Goal: Information Seeking & Learning: Learn about a topic

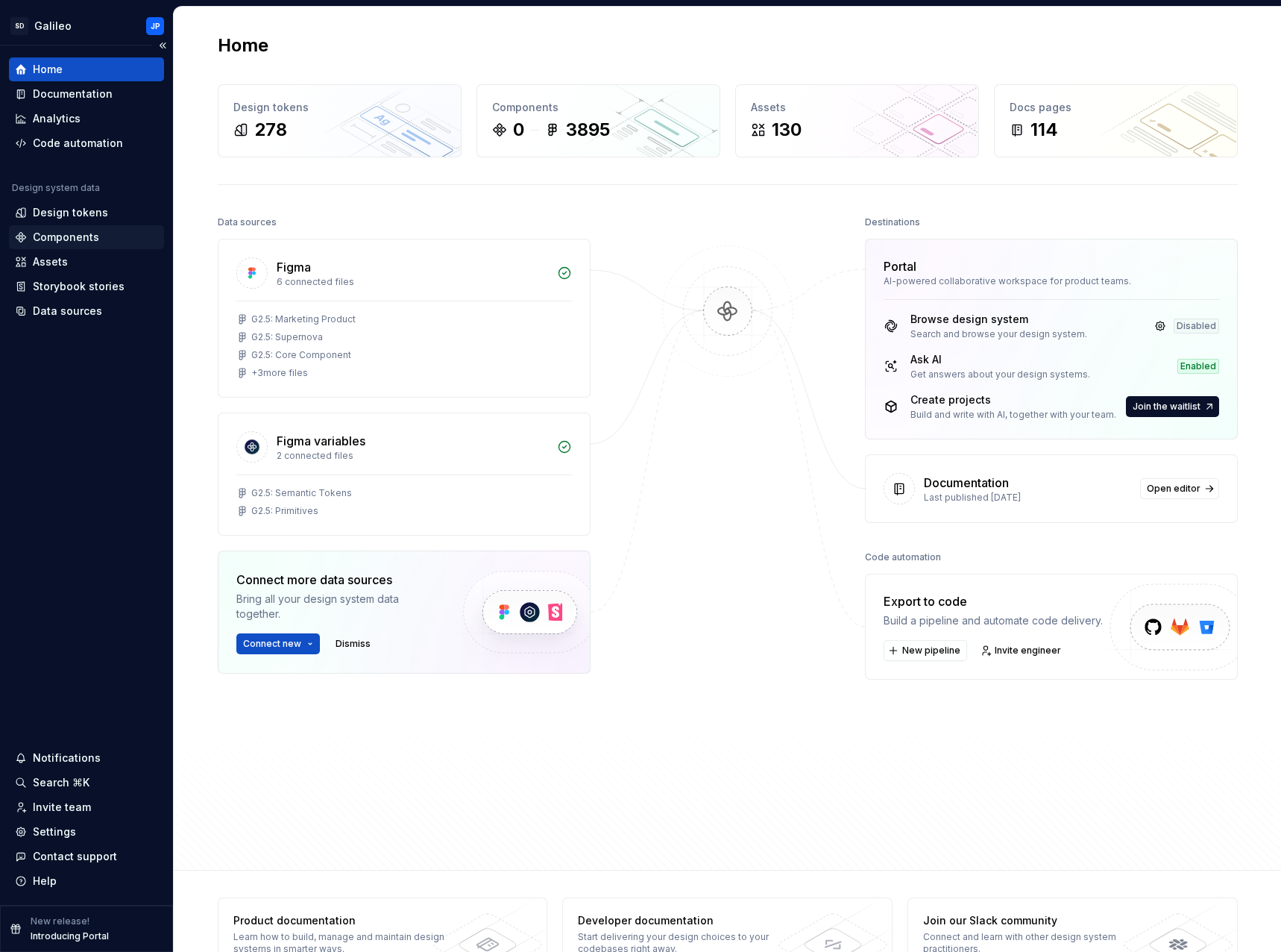
click at [90, 231] on div "Components" at bounding box center [65, 237] width 66 height 15
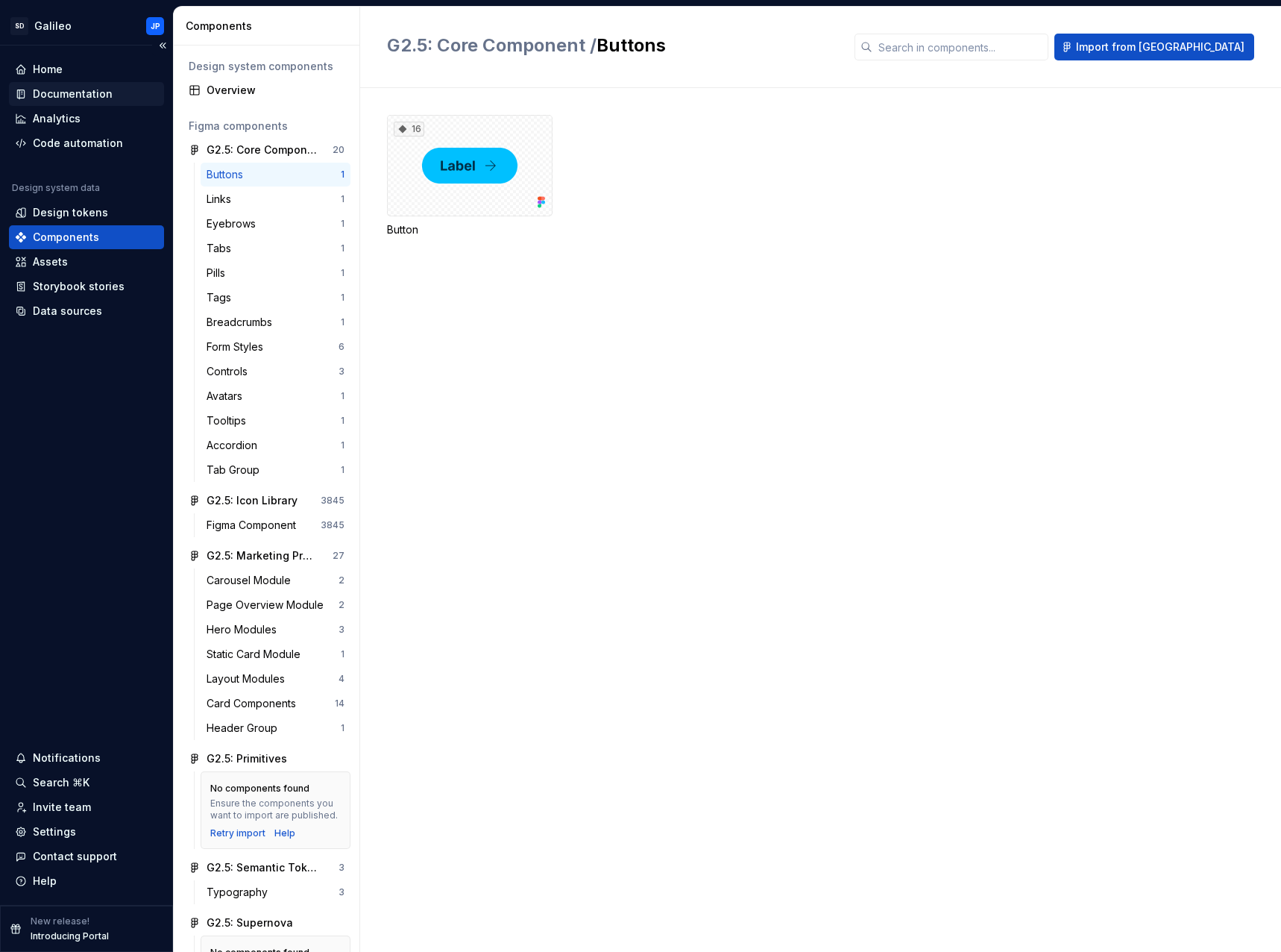
click at [75, 89] on div "Documentation" at bounding box center [73, 94] width 80 height 15
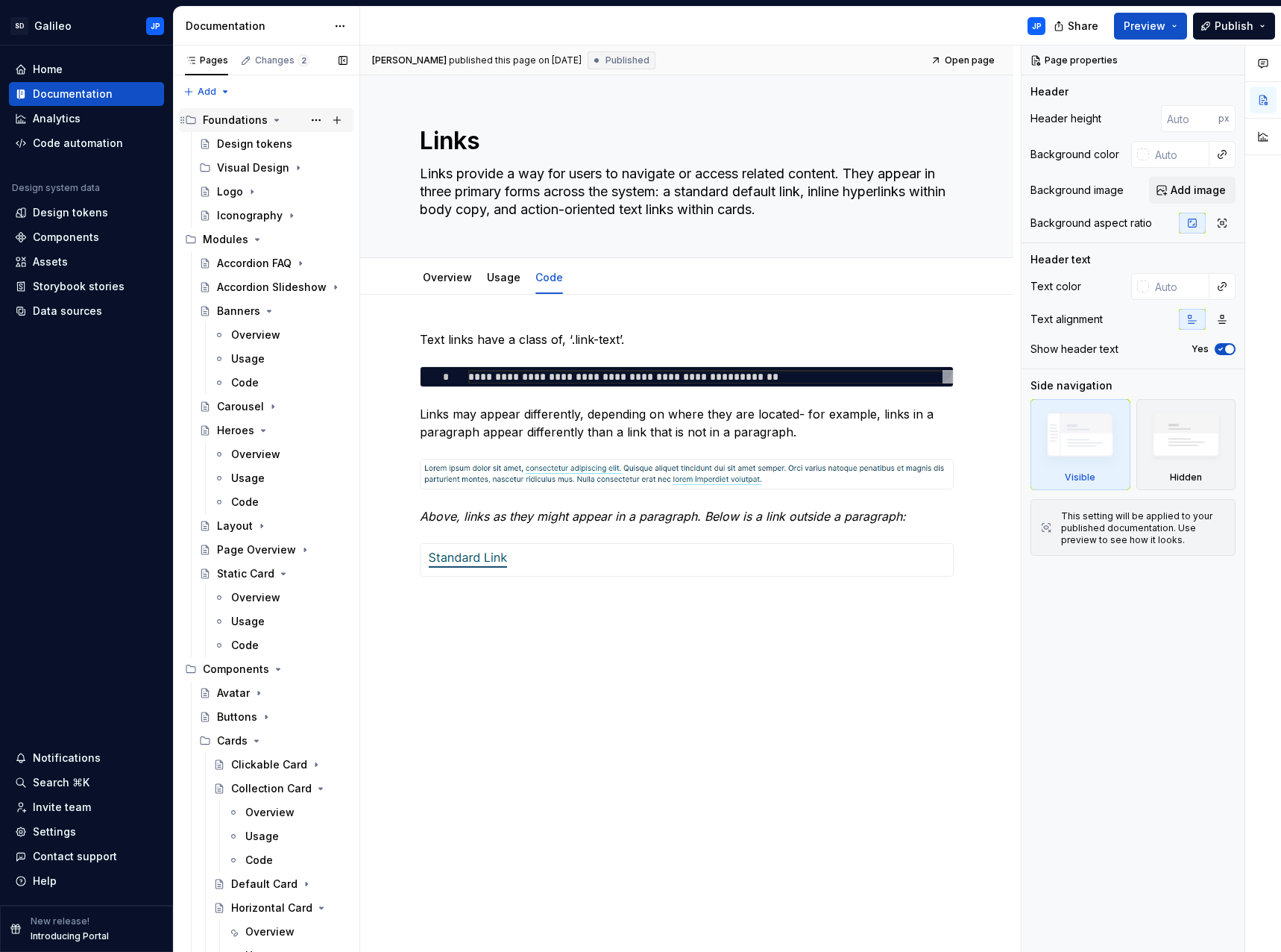
click at [275, 119] on icon "Page tree" at bounding box center [277, 120] width 4 height 2
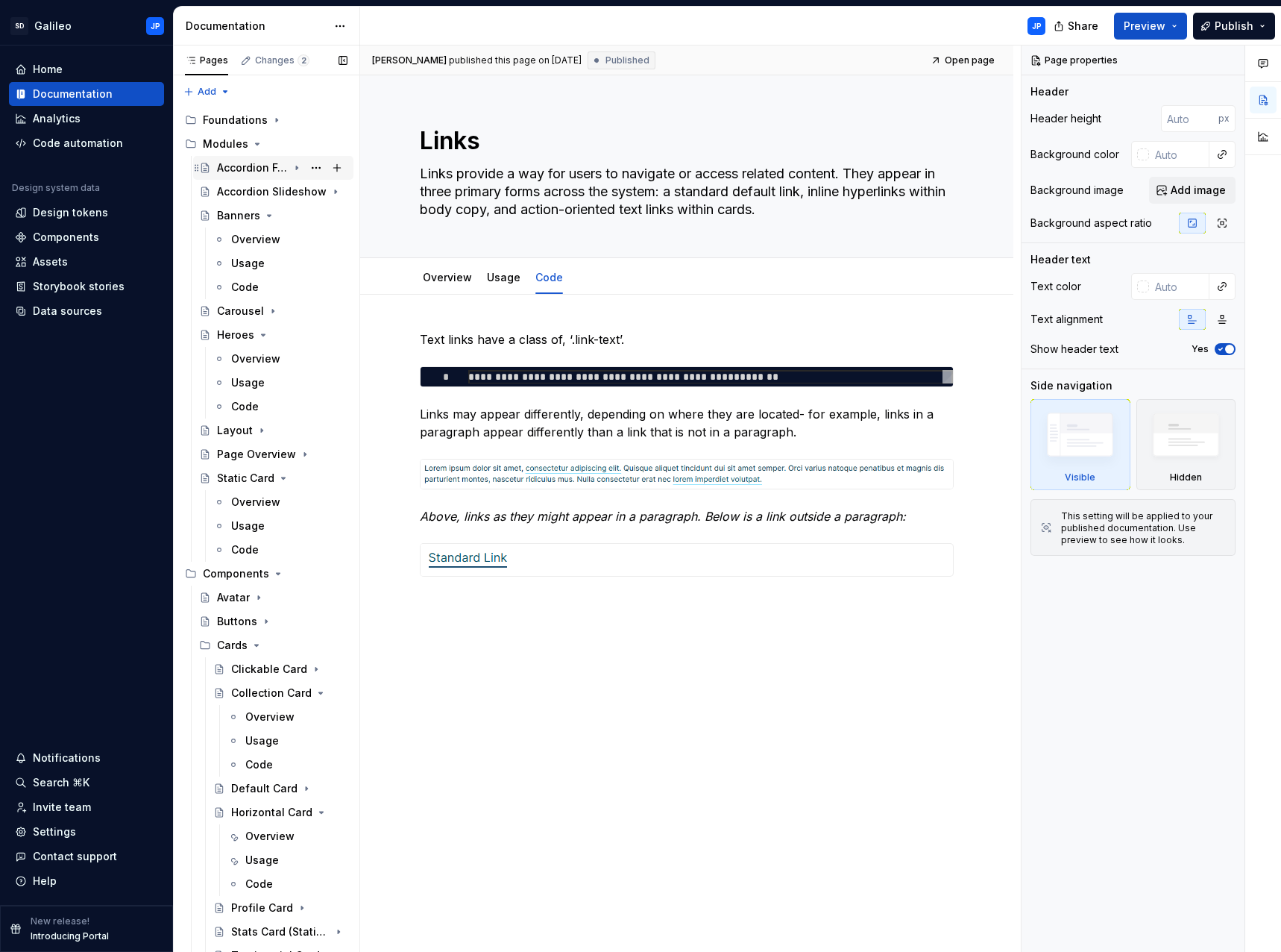
click at [253, 165] on div "Accordion FAQ" at bounding box center [252, 168] width 71 height 15
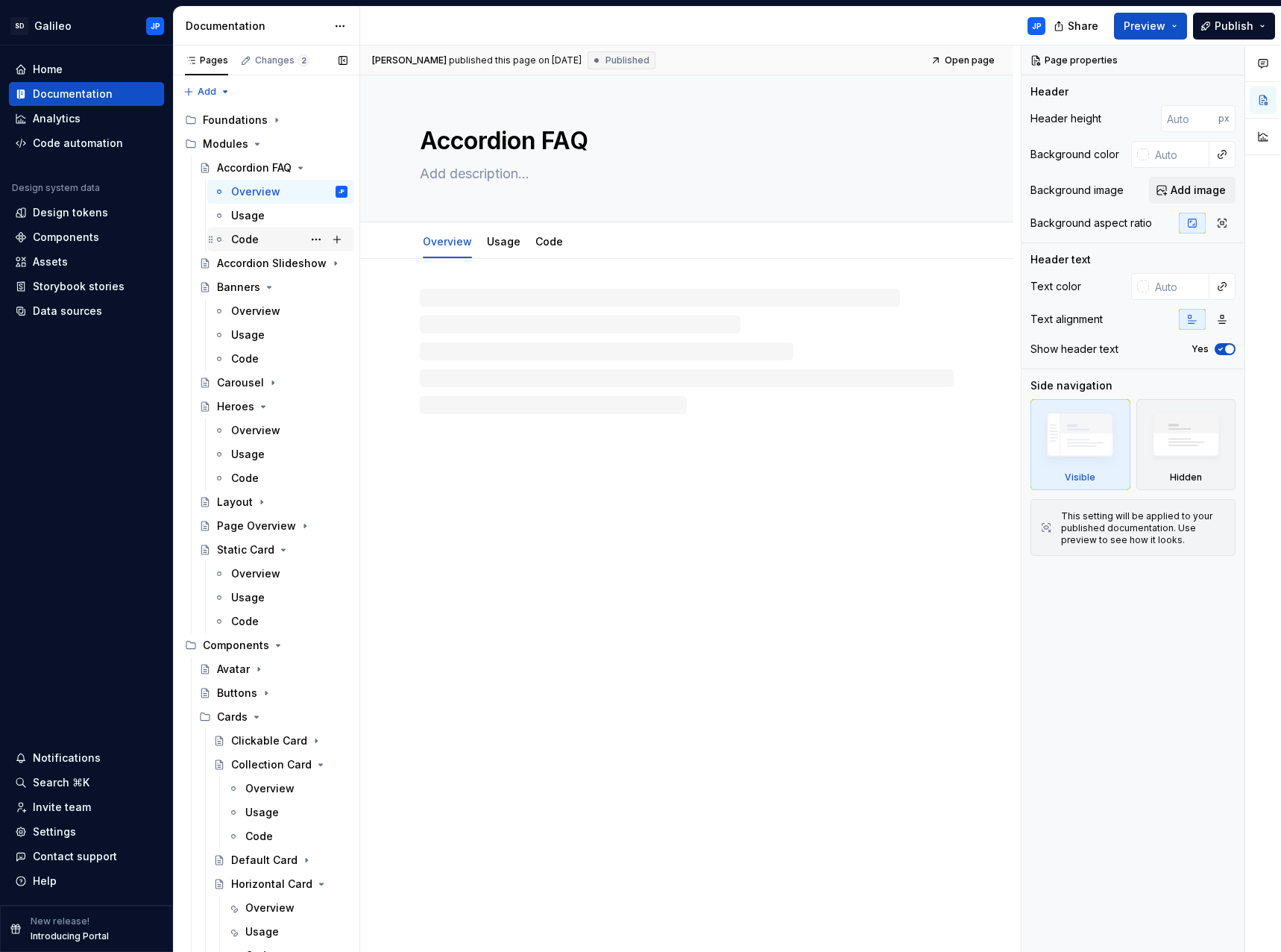
click at [244, 238] on div "Code" at bounding box center [245, 239] width 27 height 15
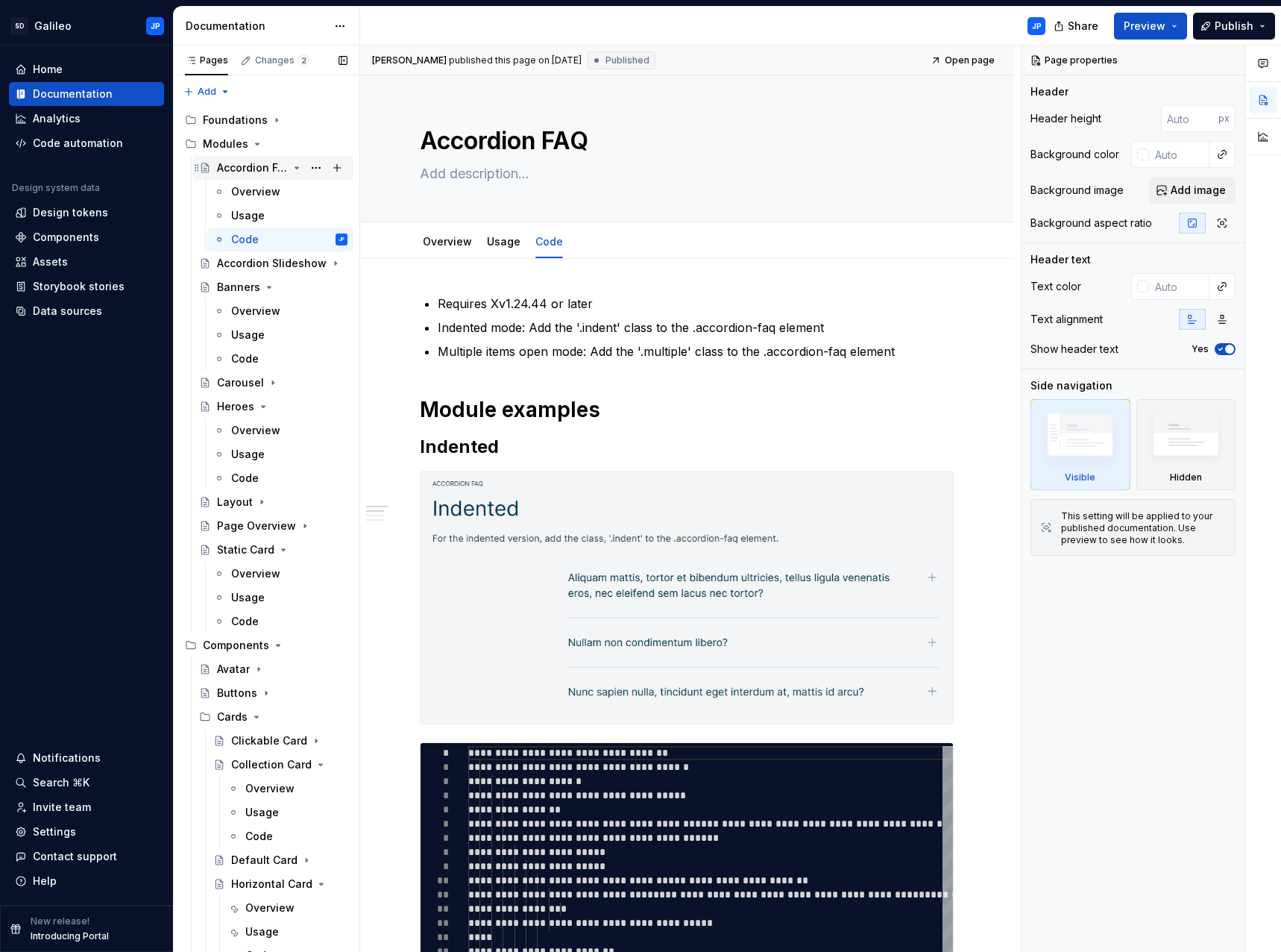
click at [291, 168] on icon "Page tree" at bounding box center [296, 168] width 12 height 12
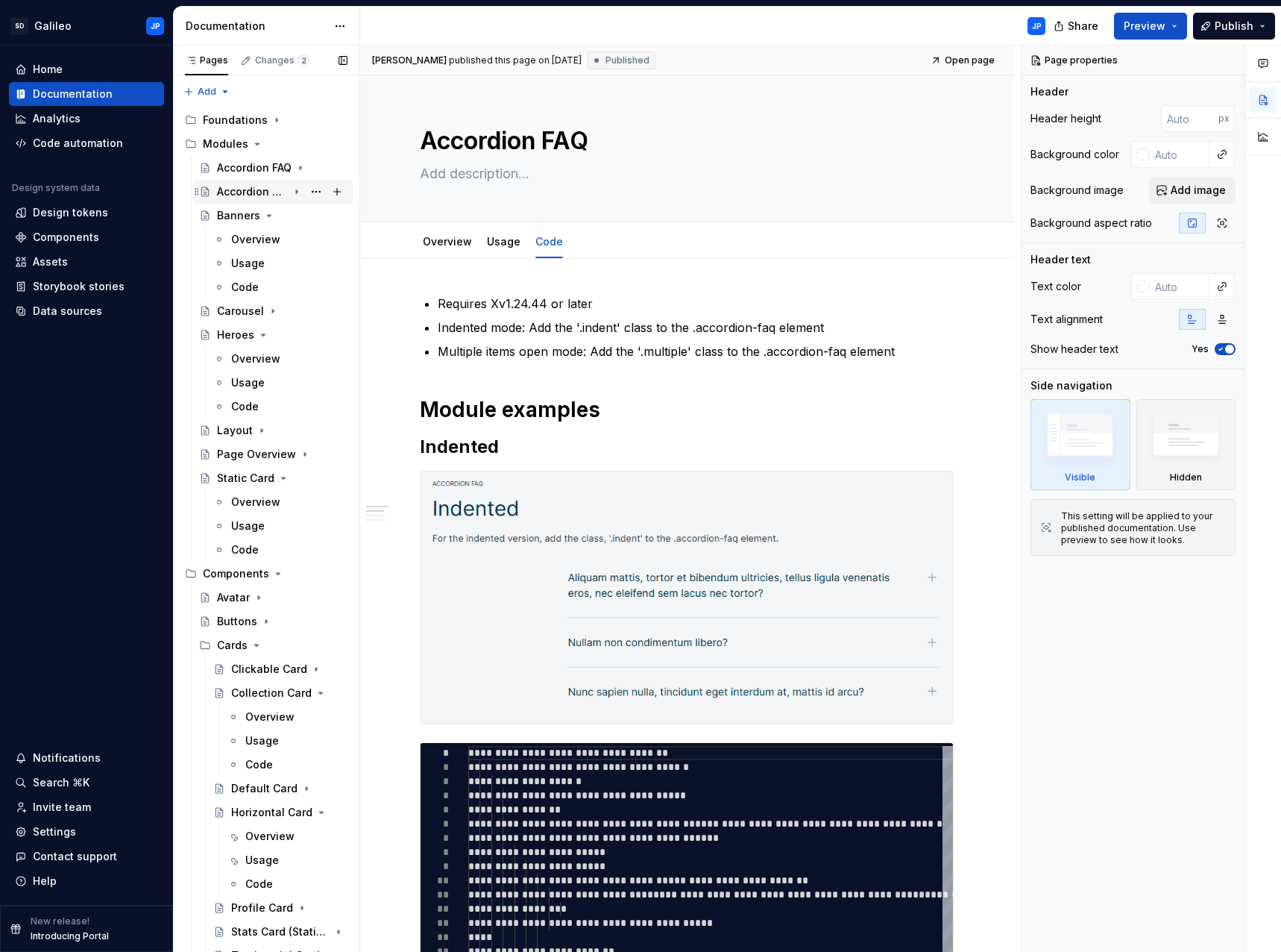
click at [291, 193] on icon "Page tree" at bounding box center [296, 191] width 12 height 12
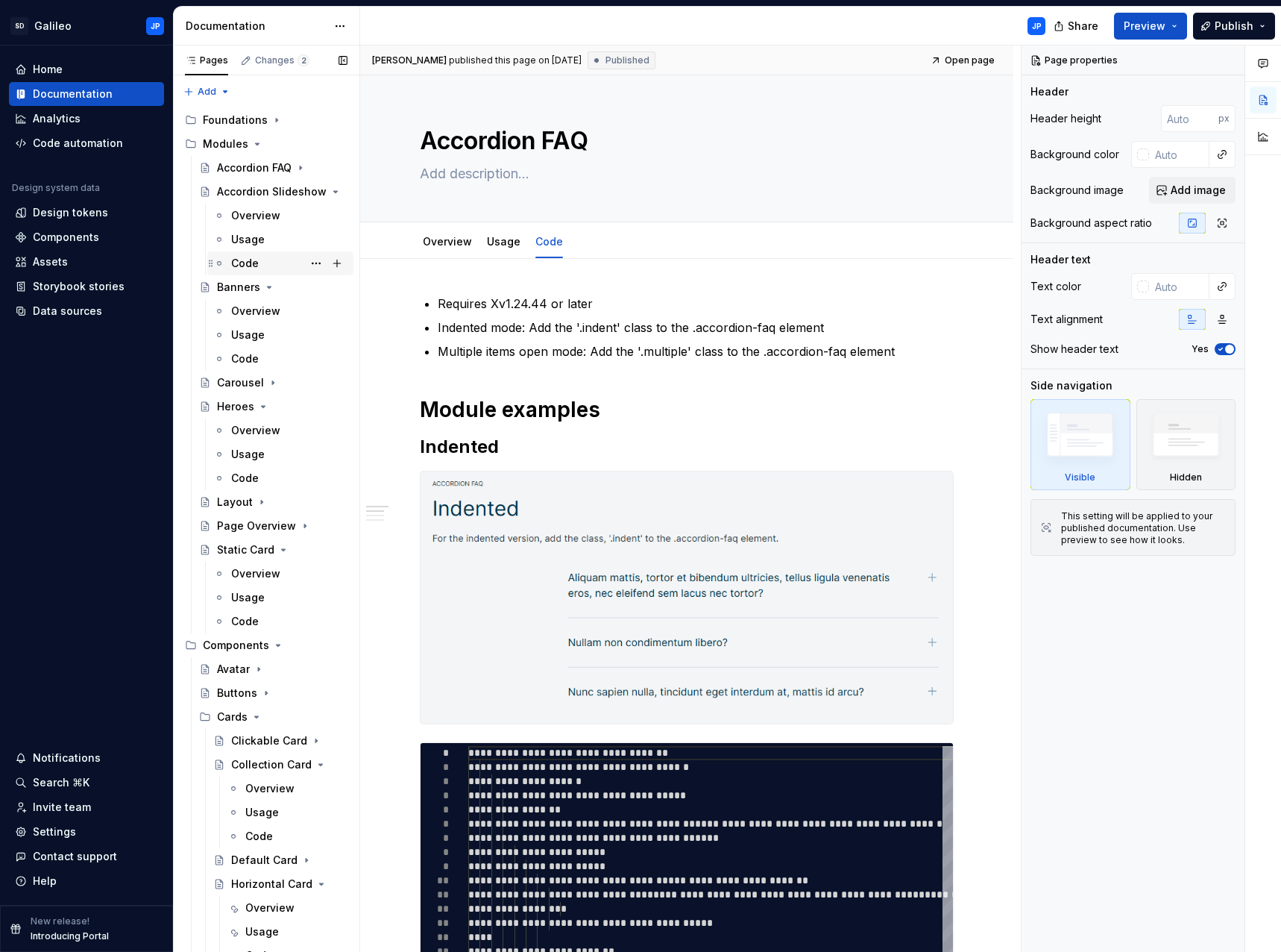
click at [257, 265] on div "Code" at bounding box center [245, 263] width 27 height 15
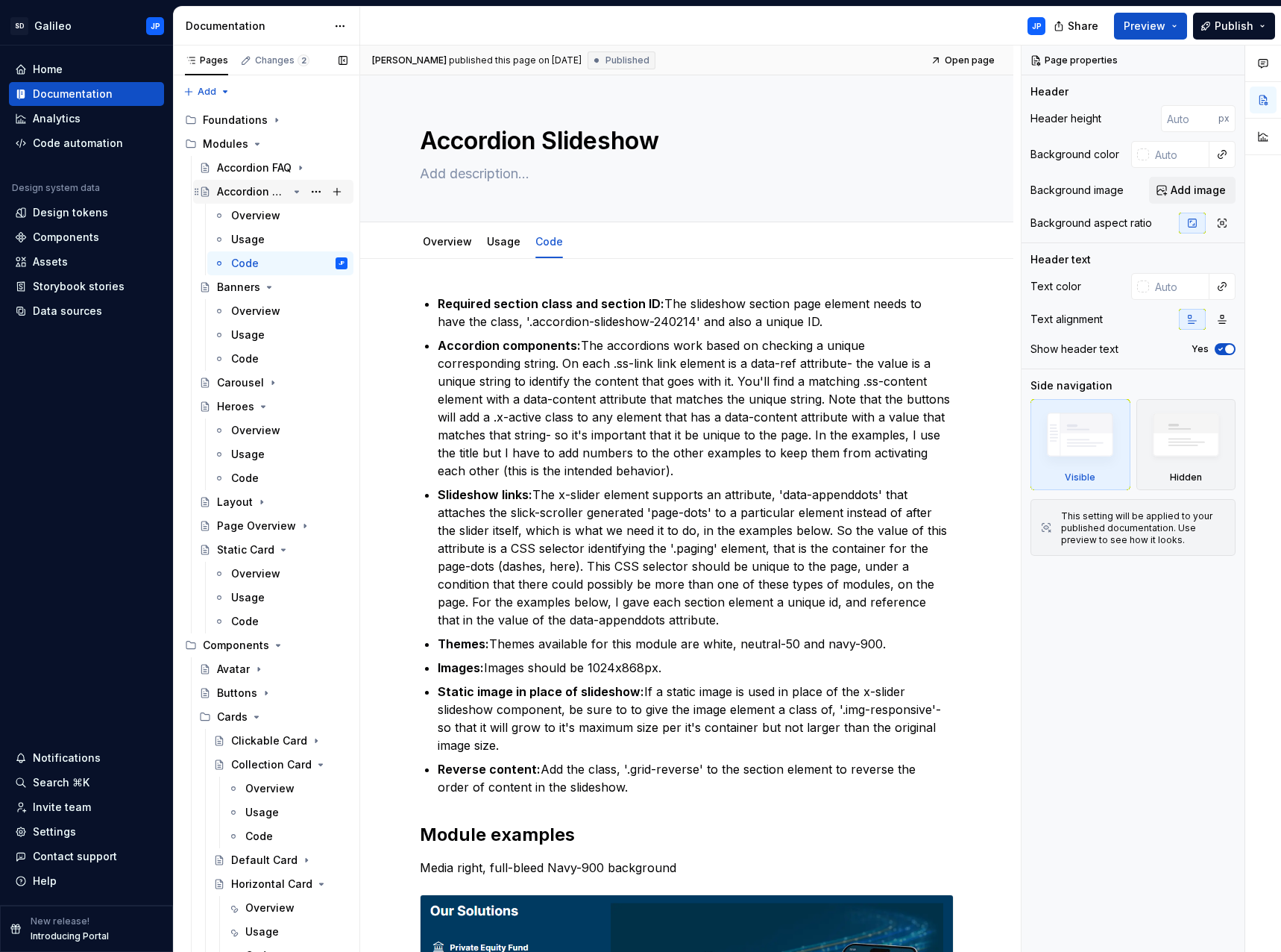
click at [295, 192] on icon "Page tree" at bounding box center [297, 192] width 4 height 2
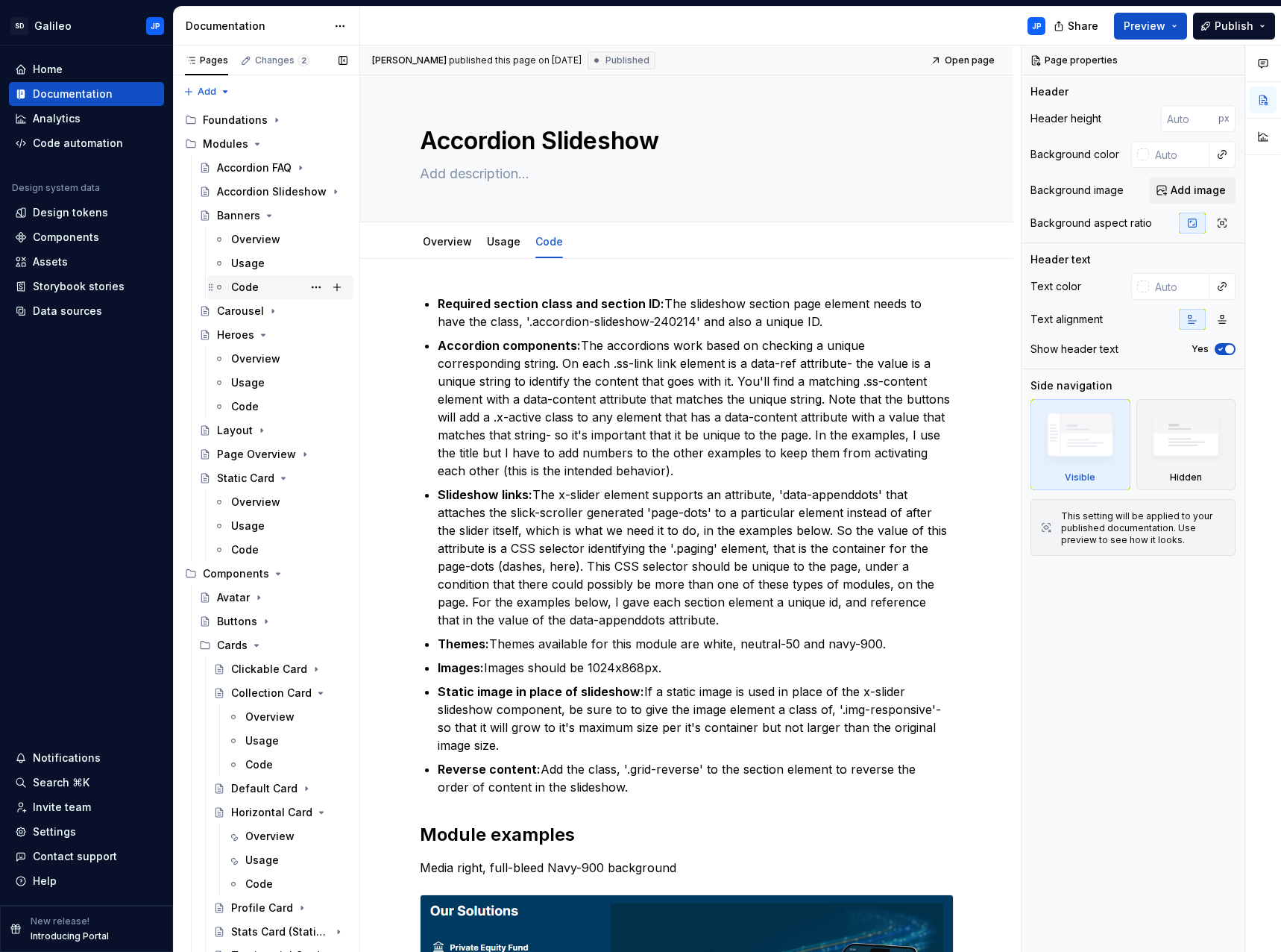
click at [265, 287] on div "Code" at bounding box center [289, 287] width 116 height 21
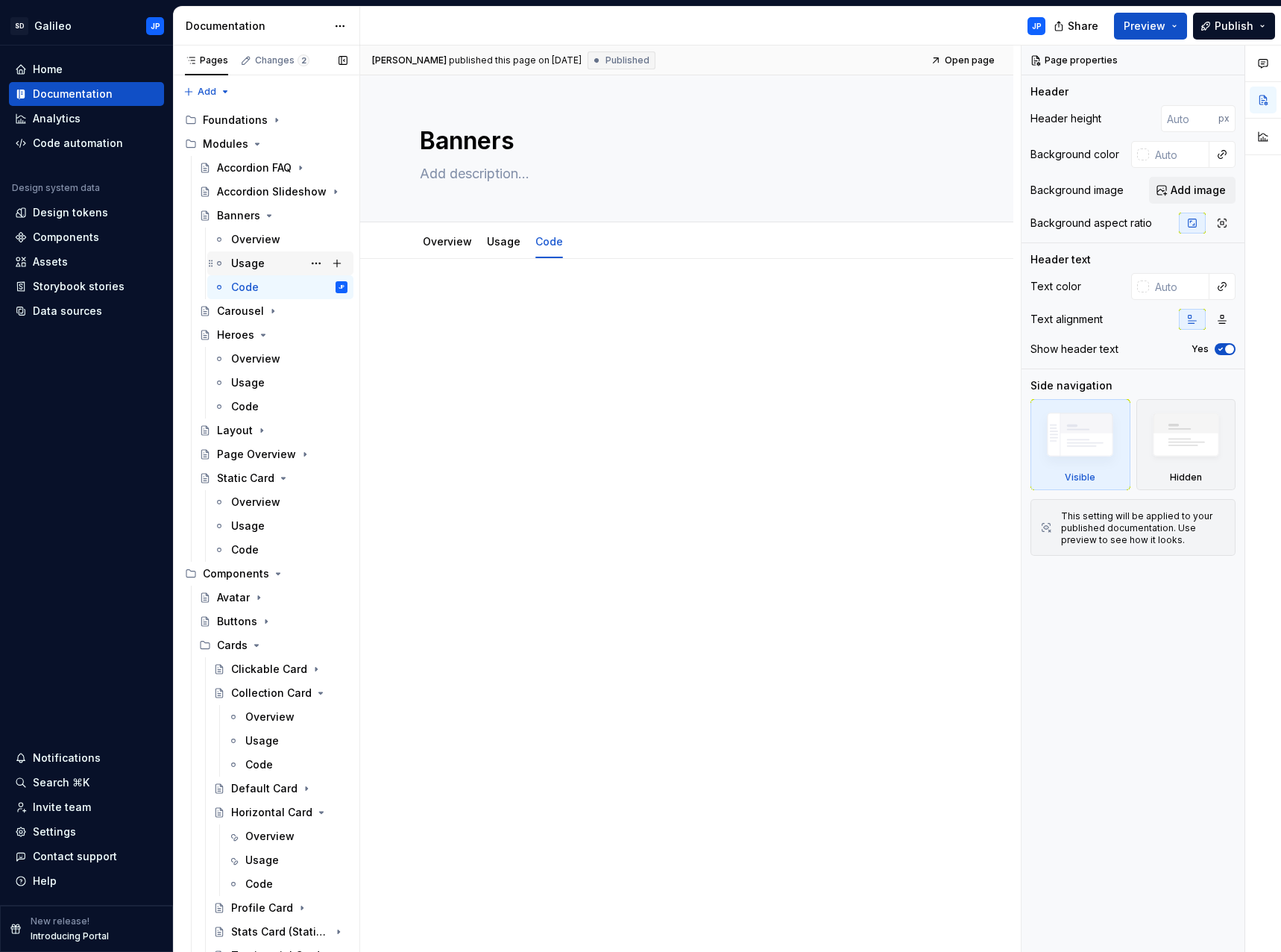
click at [264, 260] on div "Usage" at bounding box center [289, 263] width 116 height 21
click at [272, 243] on div "Overview" at bounding box center [256, 239] width 49 height 15
click at [268, 218] on icon "Page tree" at bounding box center [269, 215] width 12 height 12
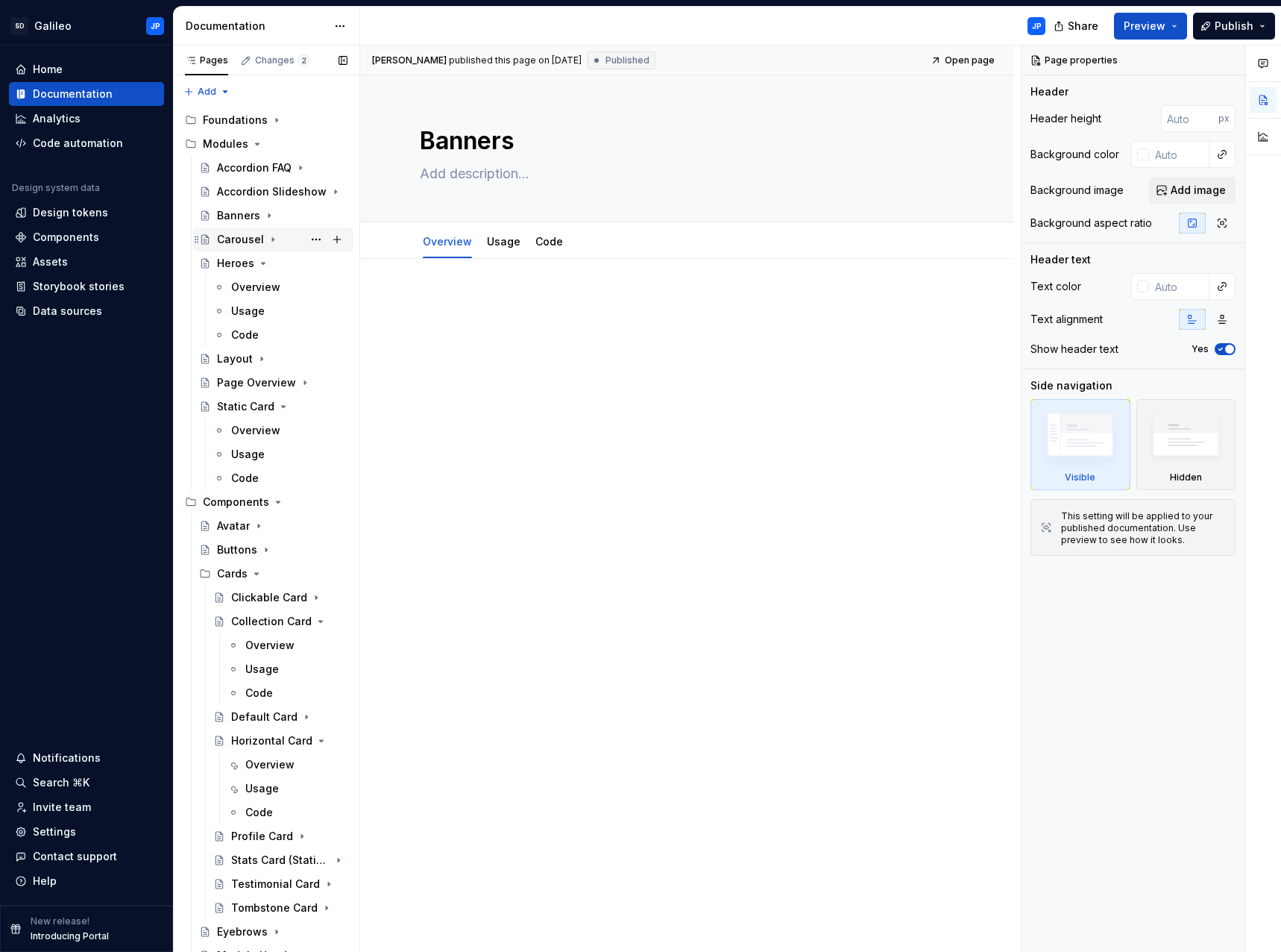
click at [272, 240] on icon "Page tree" at bounding box center [273, 239] width 2 height 4
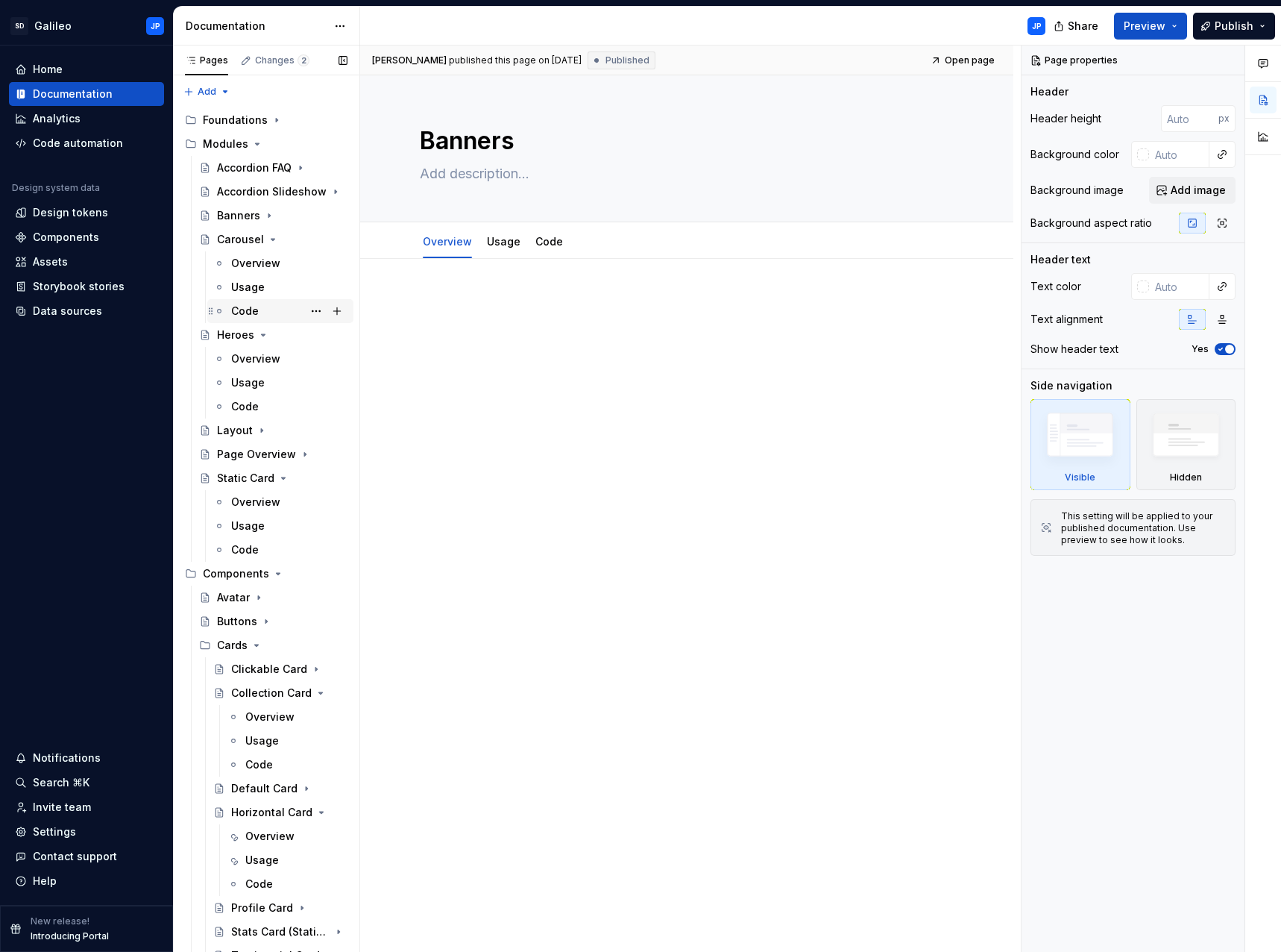
click at [250, 307] on div "Code" at bounding box center [245, 310] width 27 height 15
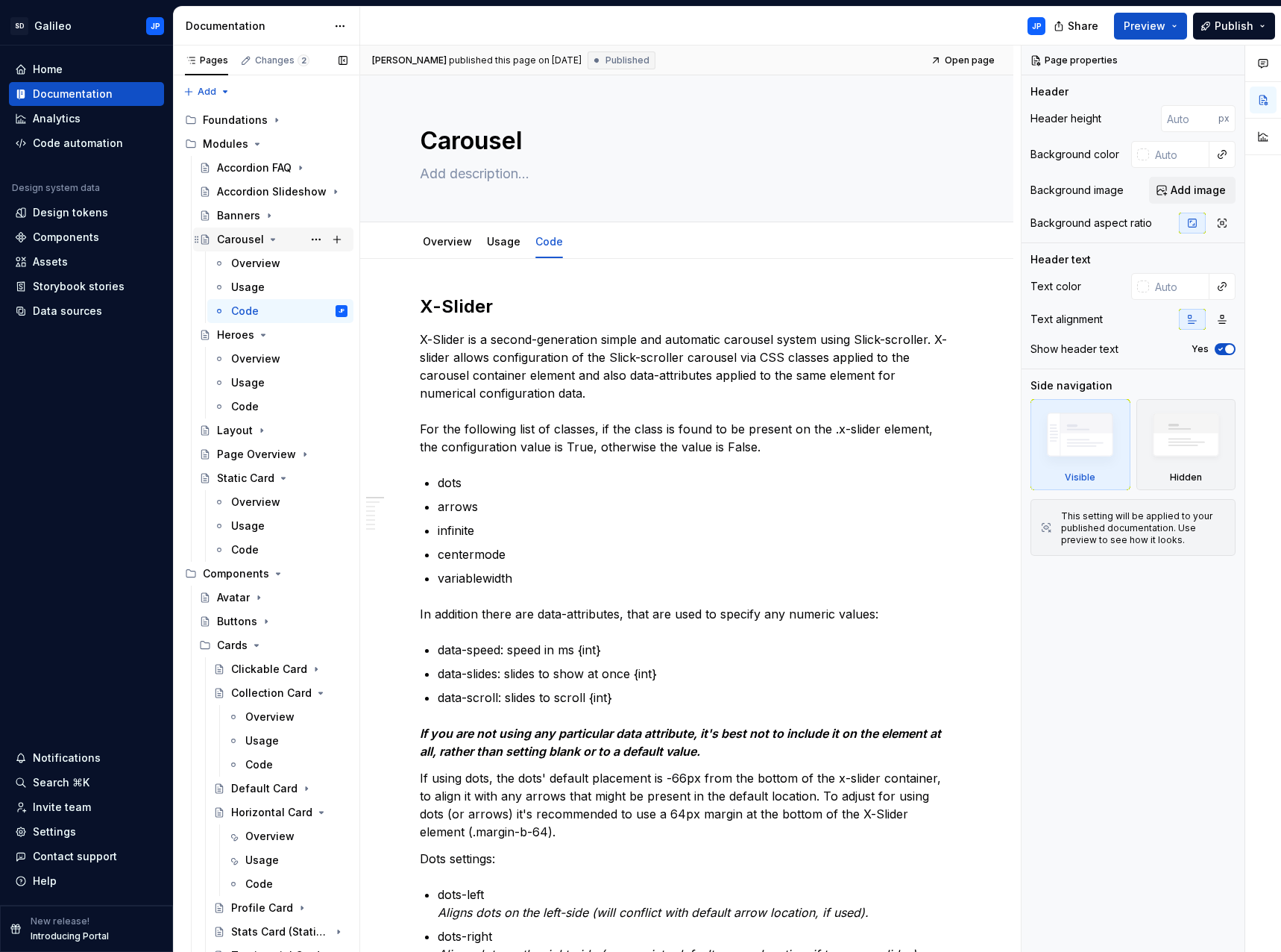
click at [271, 240] on icon "Page tree" at bounding box center [273, 239] width 4 height 2
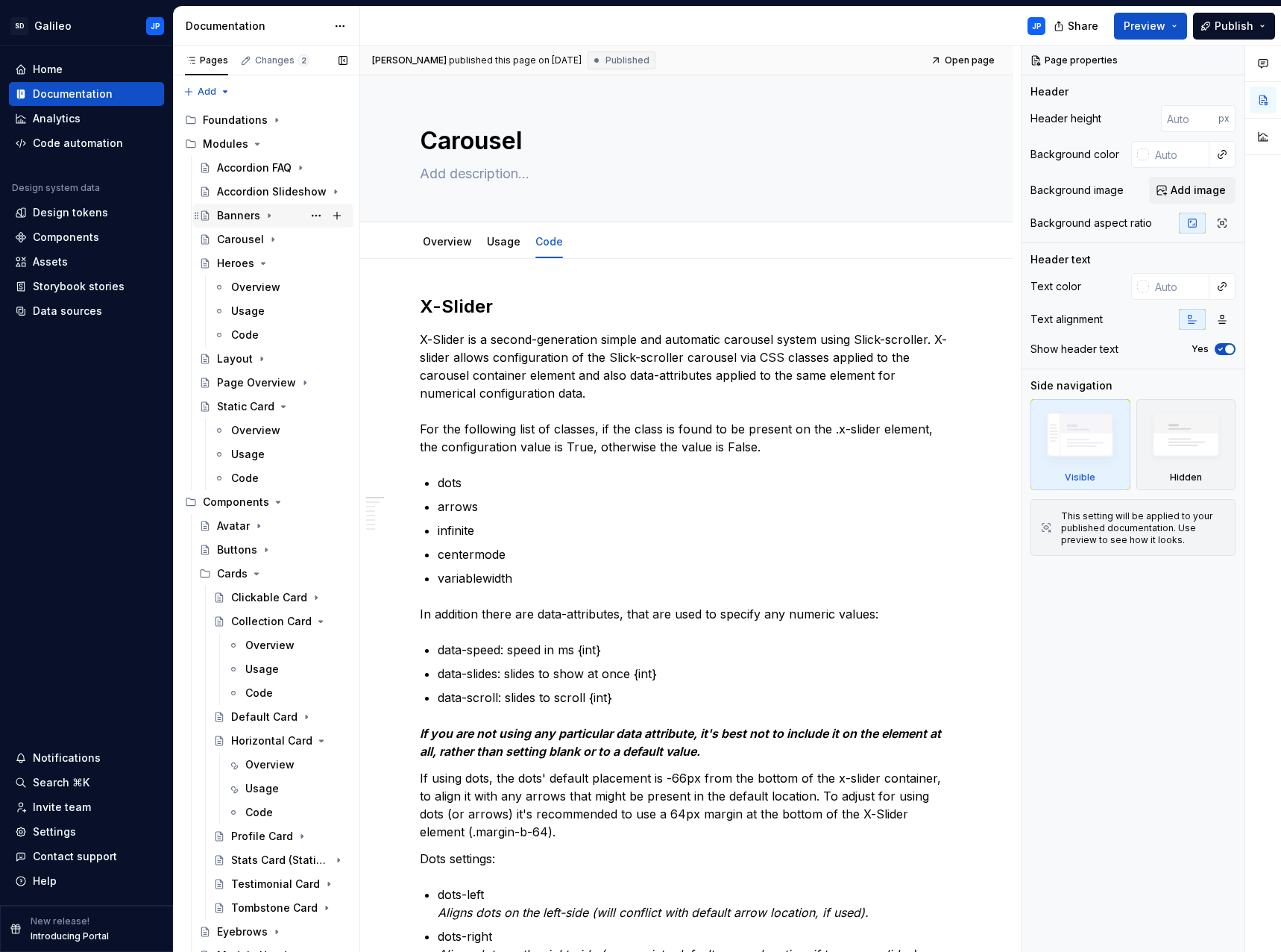
click at [265, 214] on icon "Page tree" at bounding box center [269, 215] width 12 height 12
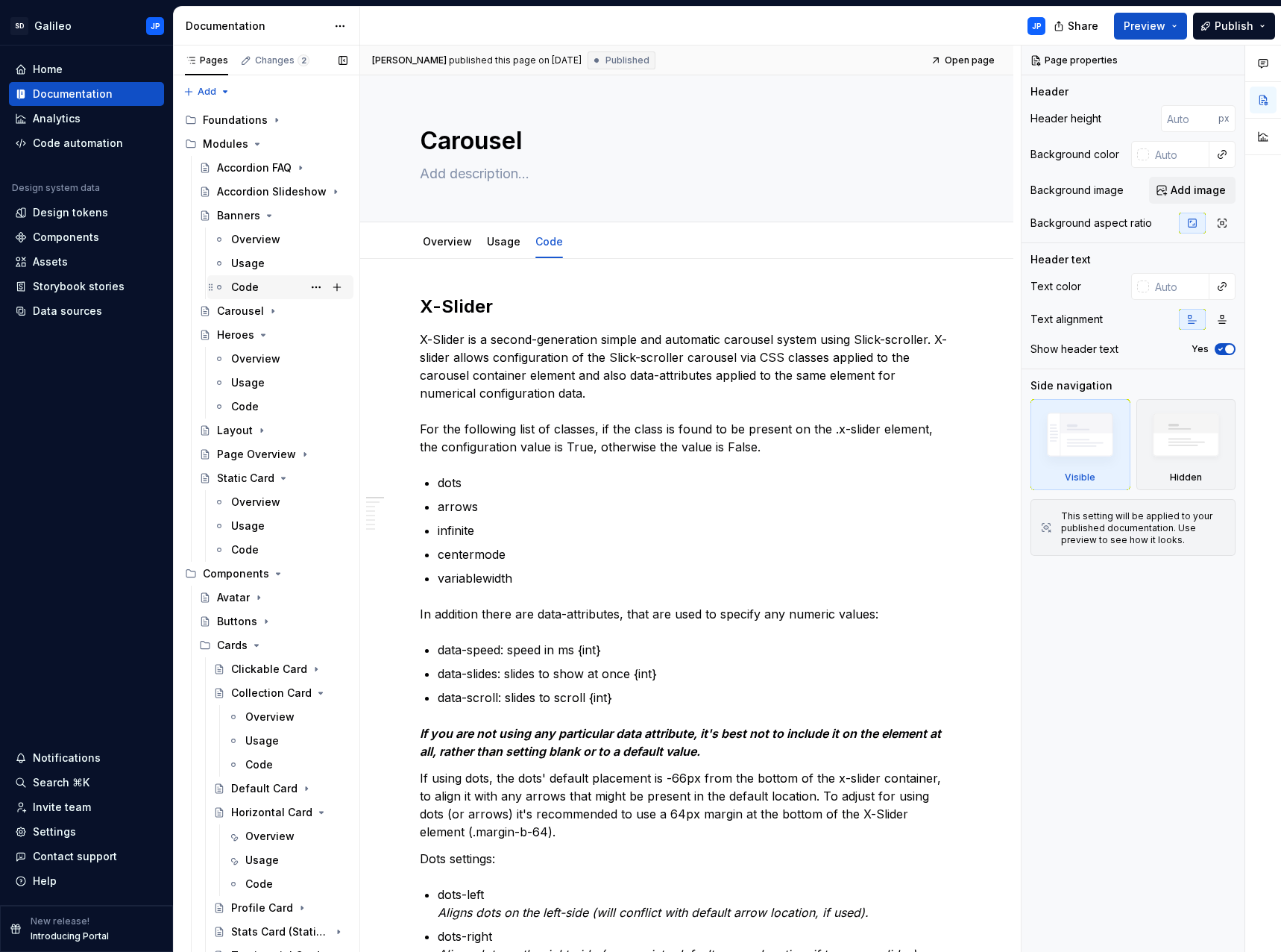
click at [260, 286] on div "Code" at bounding box center [289, 287] width 116 height 21
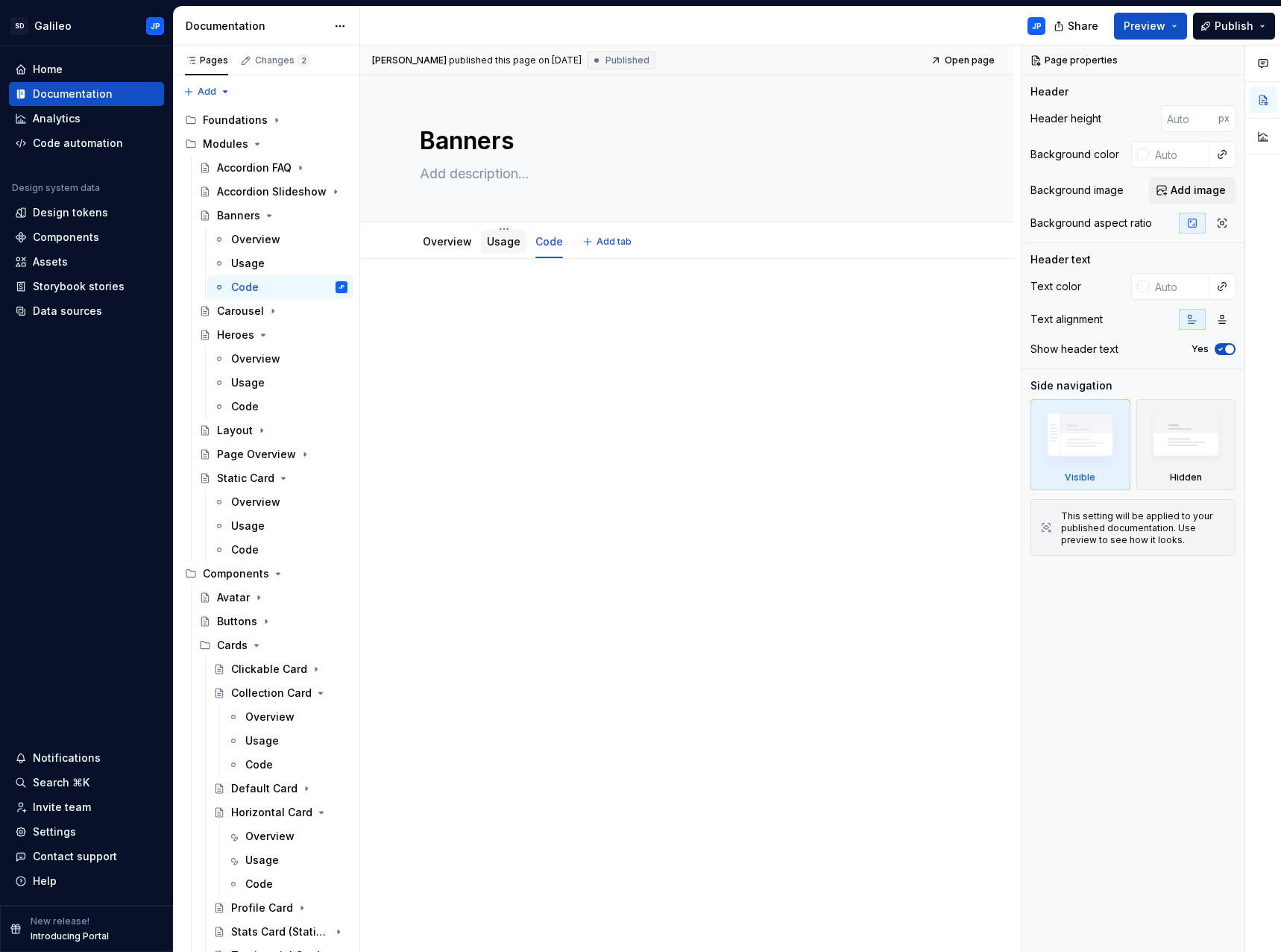
click at [504, 243] on link "Usage" at bounding box center [504, 241] width 34 height 12
click at [444, 246] on link "Overview" at bounding box center [447, 241] width 49 height 12
click at [313, 214] on button "Page tree" at bounding box center [316, 215] width 21 height 21
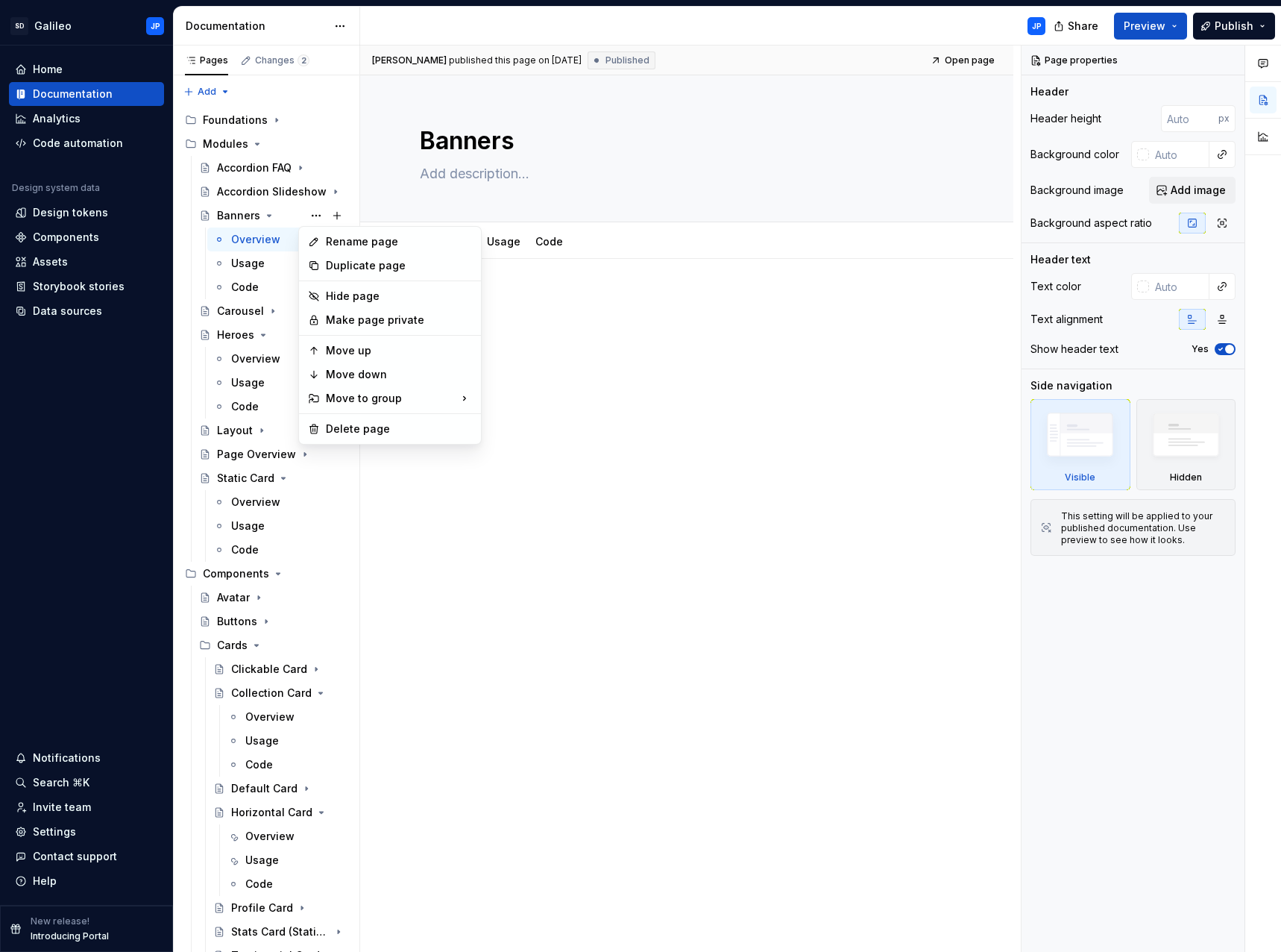
click at [683, 186] on html "SD Galileo JP Home Documentation Analytics Code automation Design system data D…" at bounding box center [640, 476] width 1281 height 952
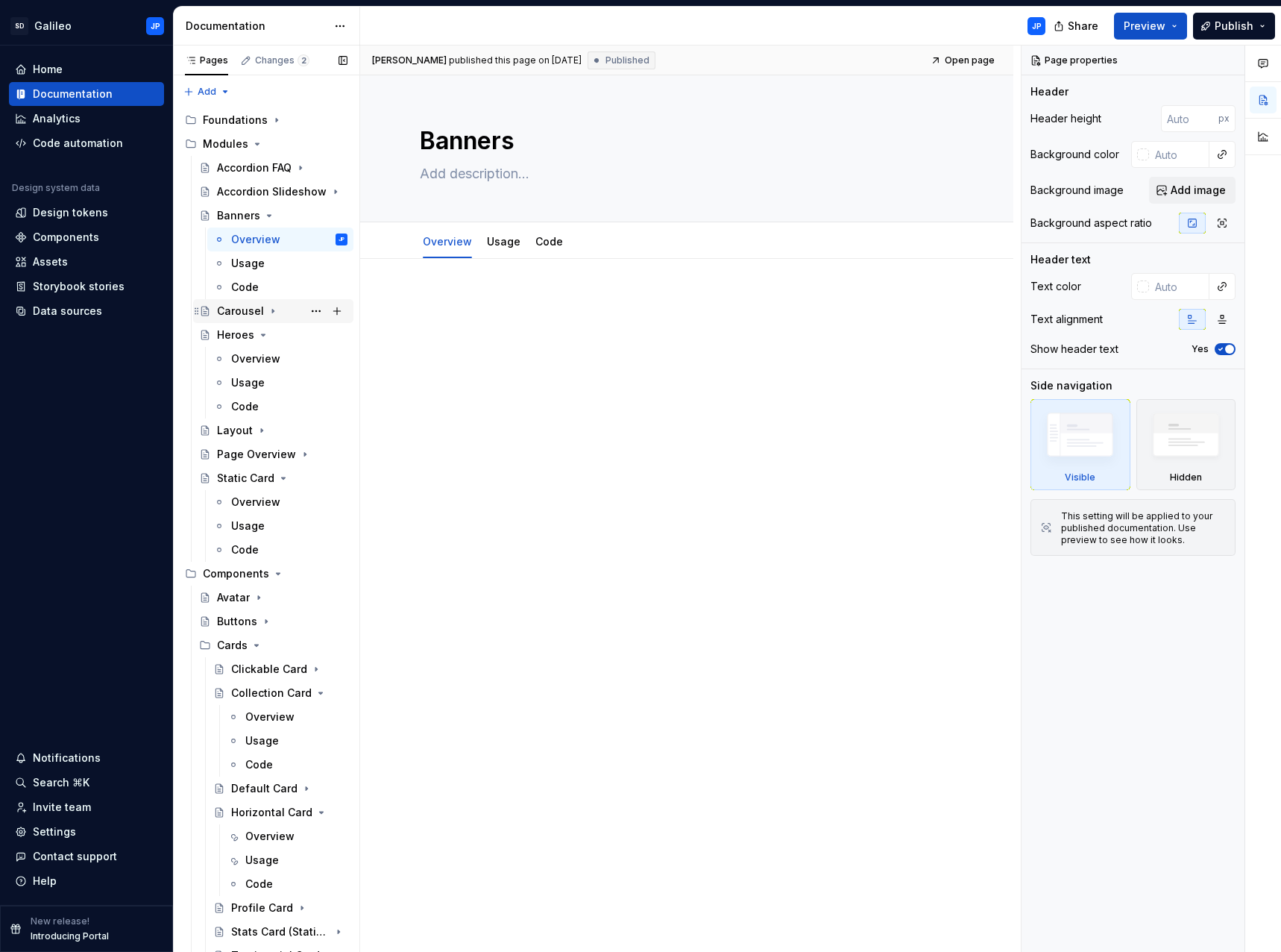
click at [271, 313] on icon "Page tree" at bounding box center [272, 310] width 12 height 12
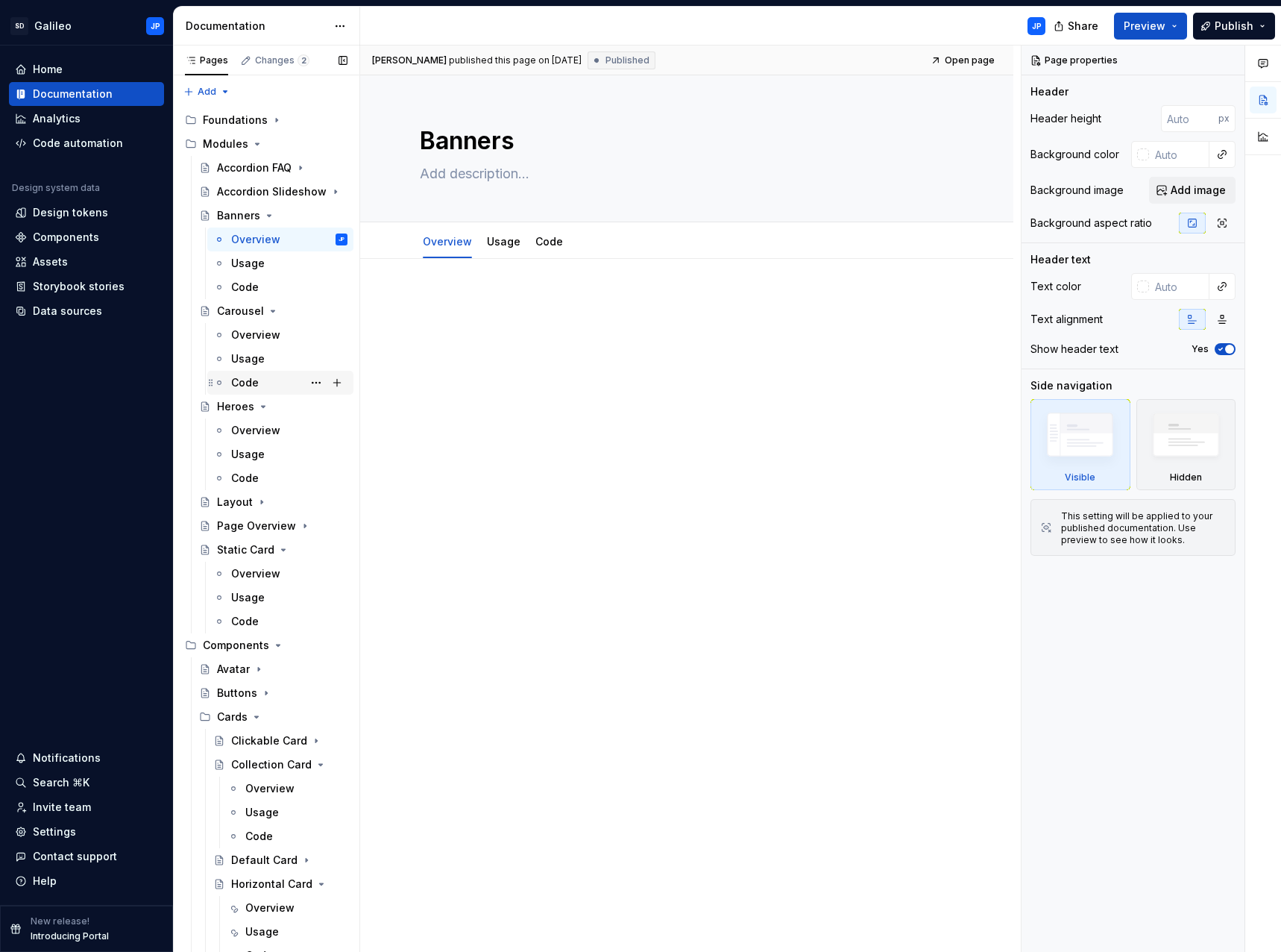
click at [253, 384] on div "Code" at bounding box center [245, 382] width 27 height 15
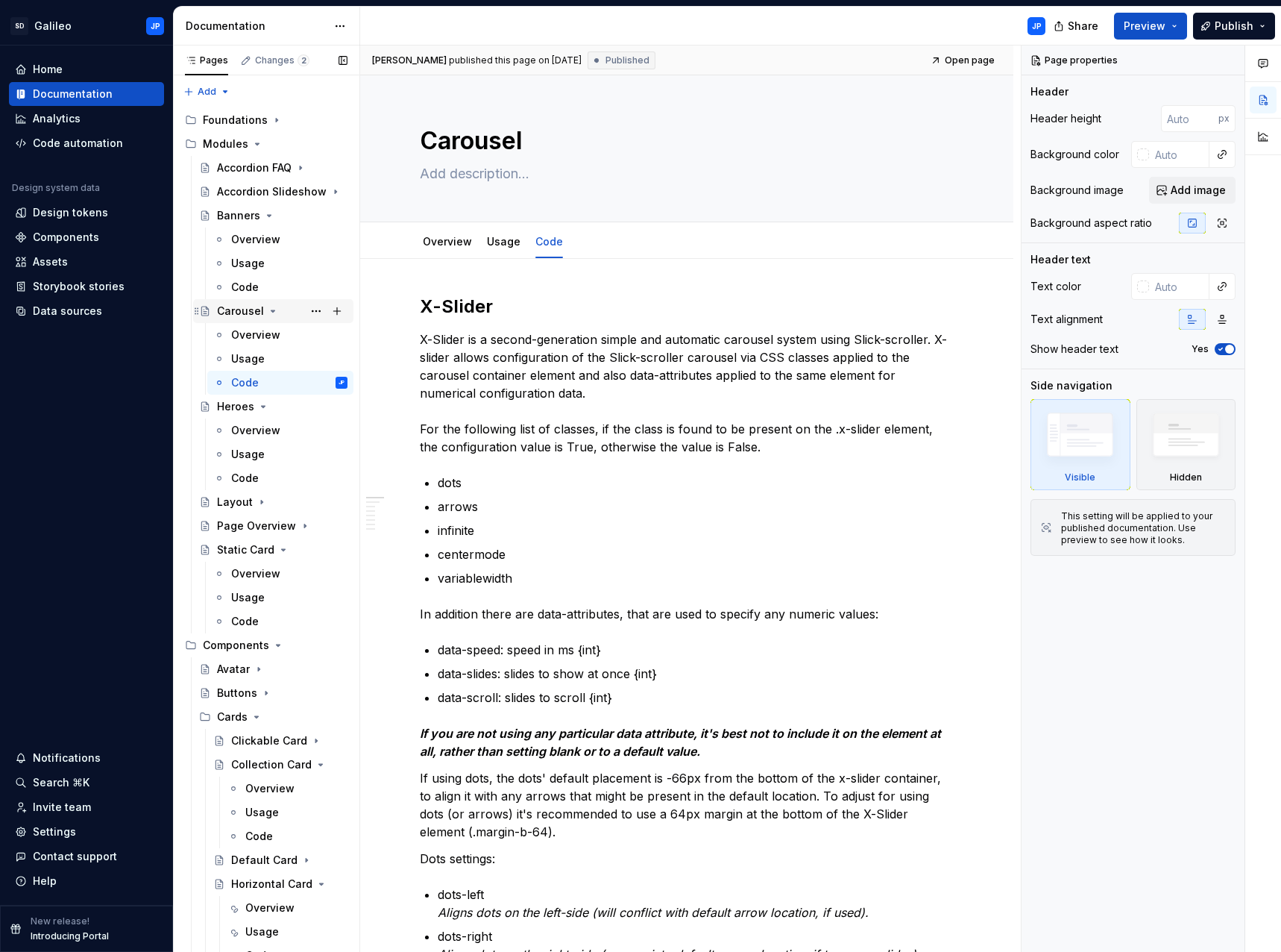
click at [269, 309] on icon "Page tree" at bounding box center [272, 310] width 12 height 12
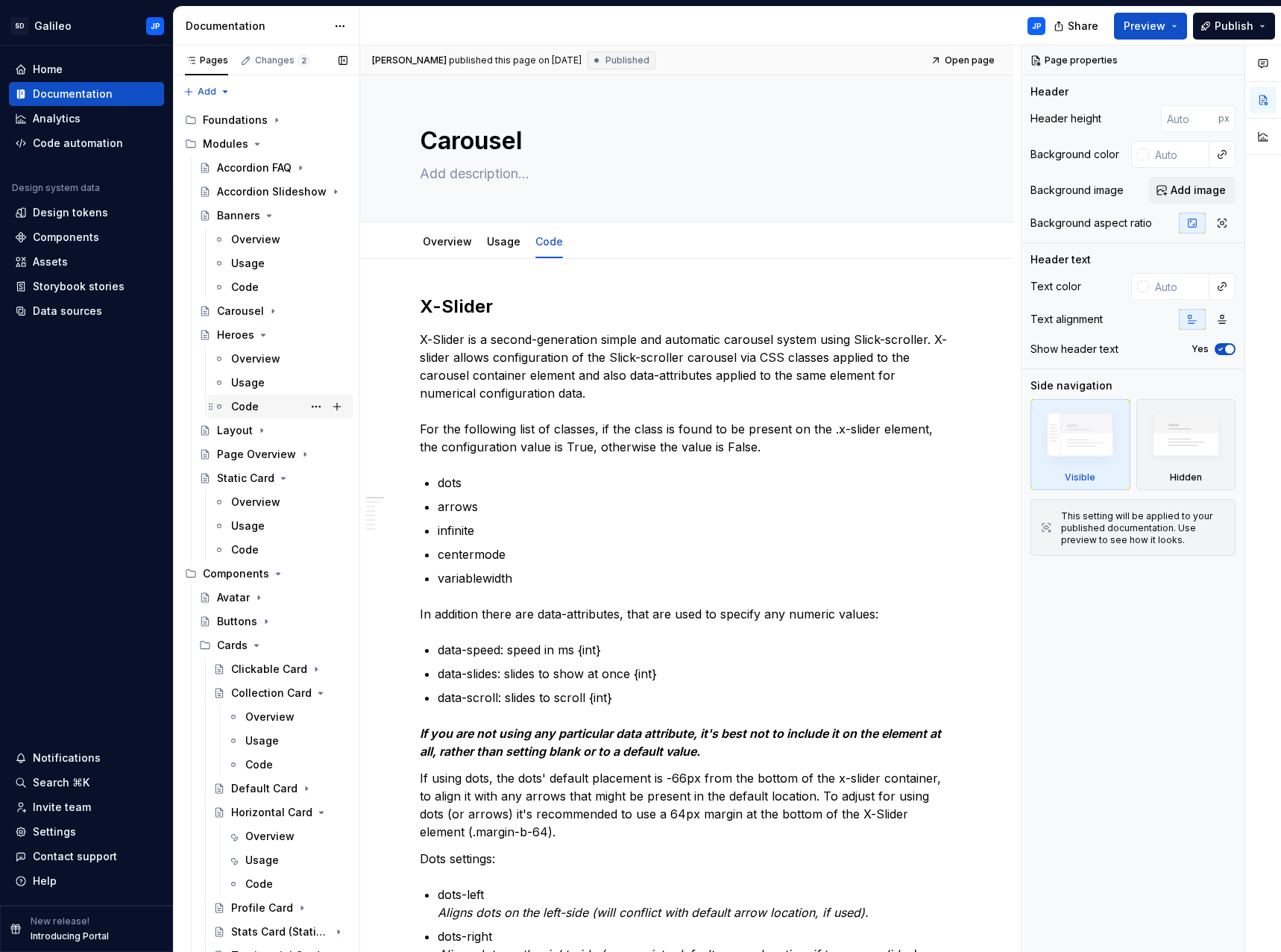
click at [250, 404] on div "Code" at bounding box center [245, 406] width 27 height 15
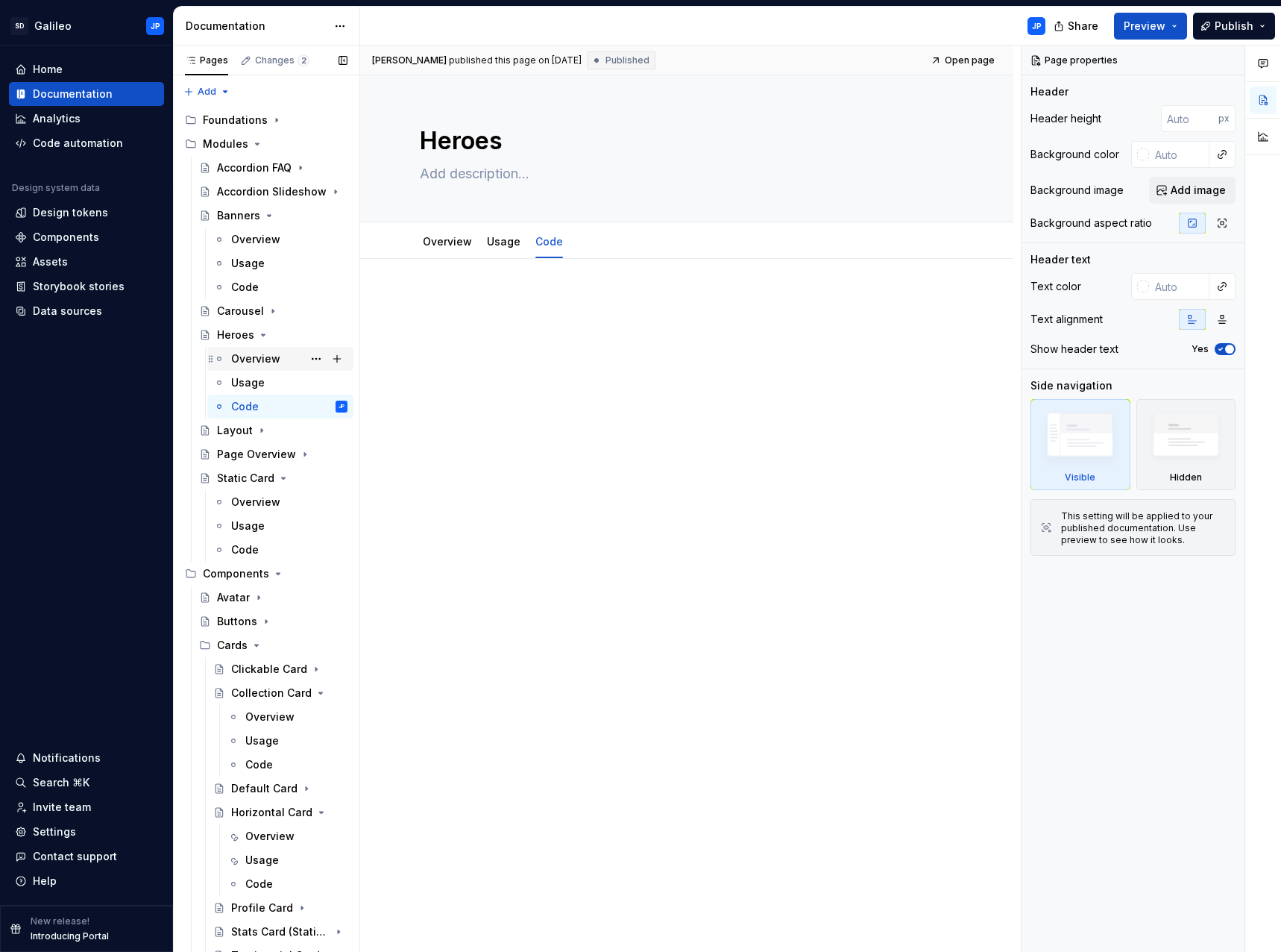
click at [267, 356] on div "Overview" at bounding box center [256, 359] width 49 height 15
click at [264, 378] on div "Usage" at bounding box center [289, 382] width 116 height 21
click at [285, 60] on div "Changes 2" at bounding box center [282, 60] width 55 height 12
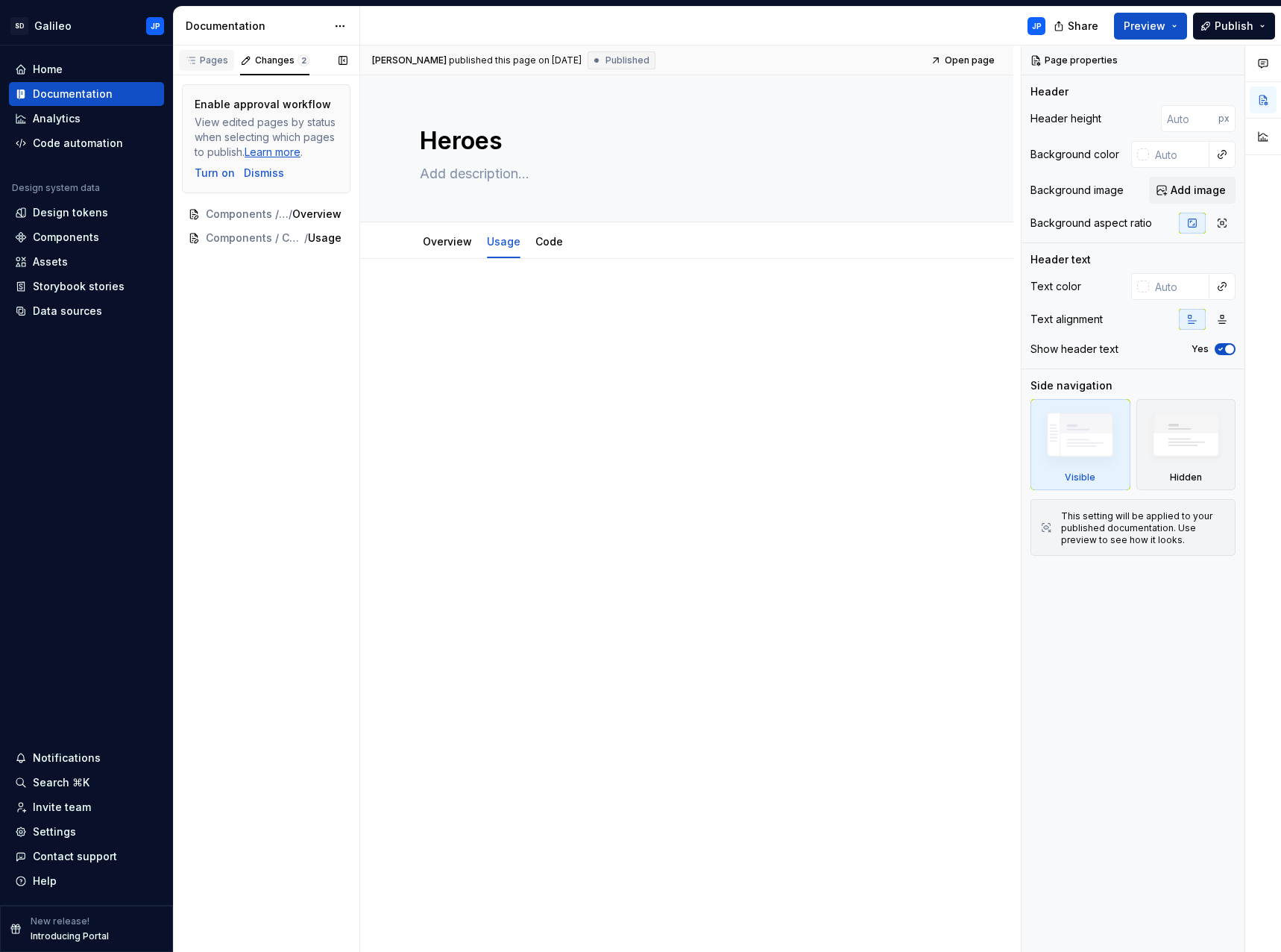
click at [214, 60] on div "Pages" at bounding box center [206, 60] width 43 height 12
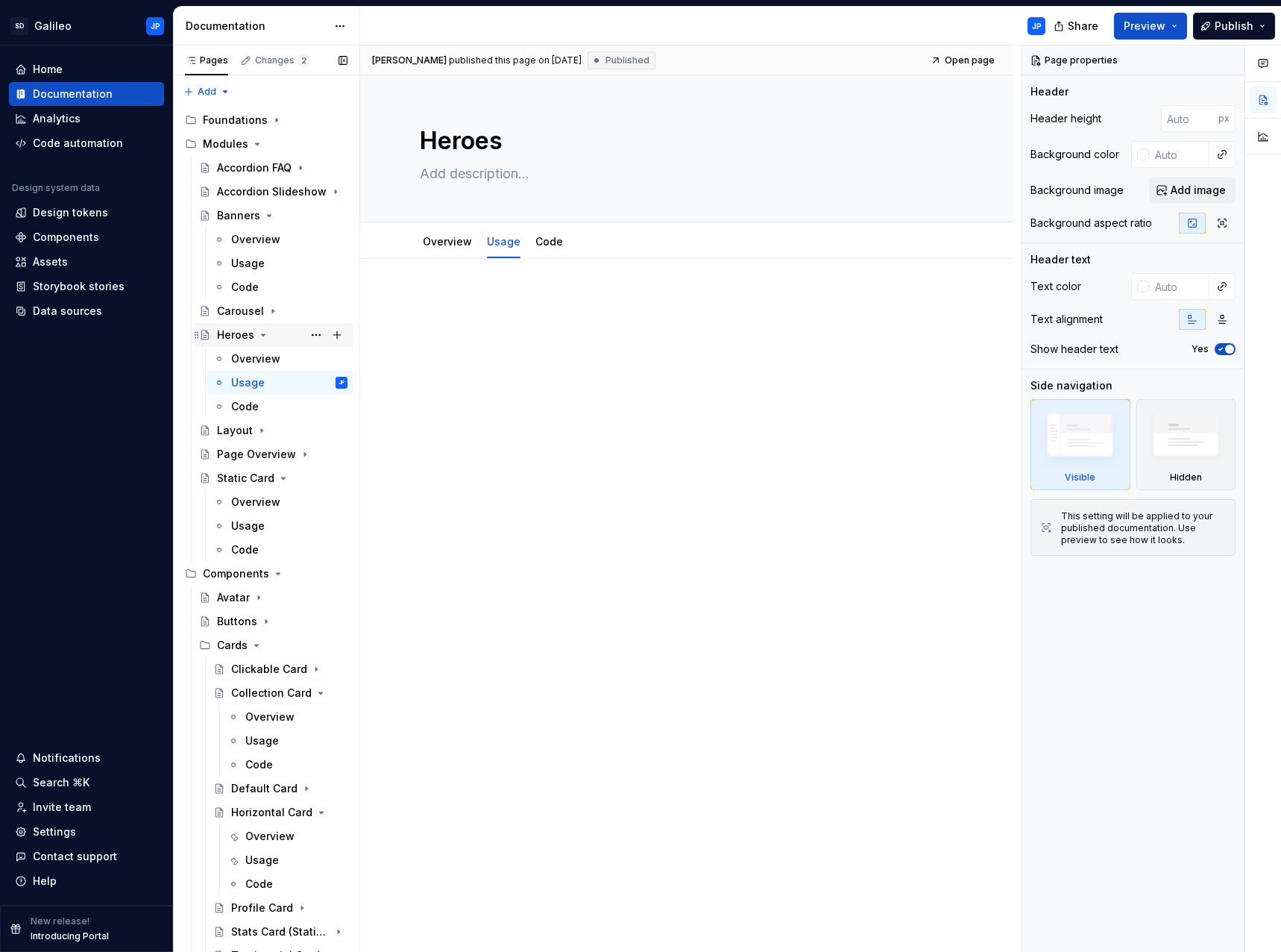
click at [268, 334] on div "Heroes" at bounding box center [281, 334] width 130 height 21
click at [311, 335] on button "Page tree" at bounding box center [316, 334] width 21 height 21
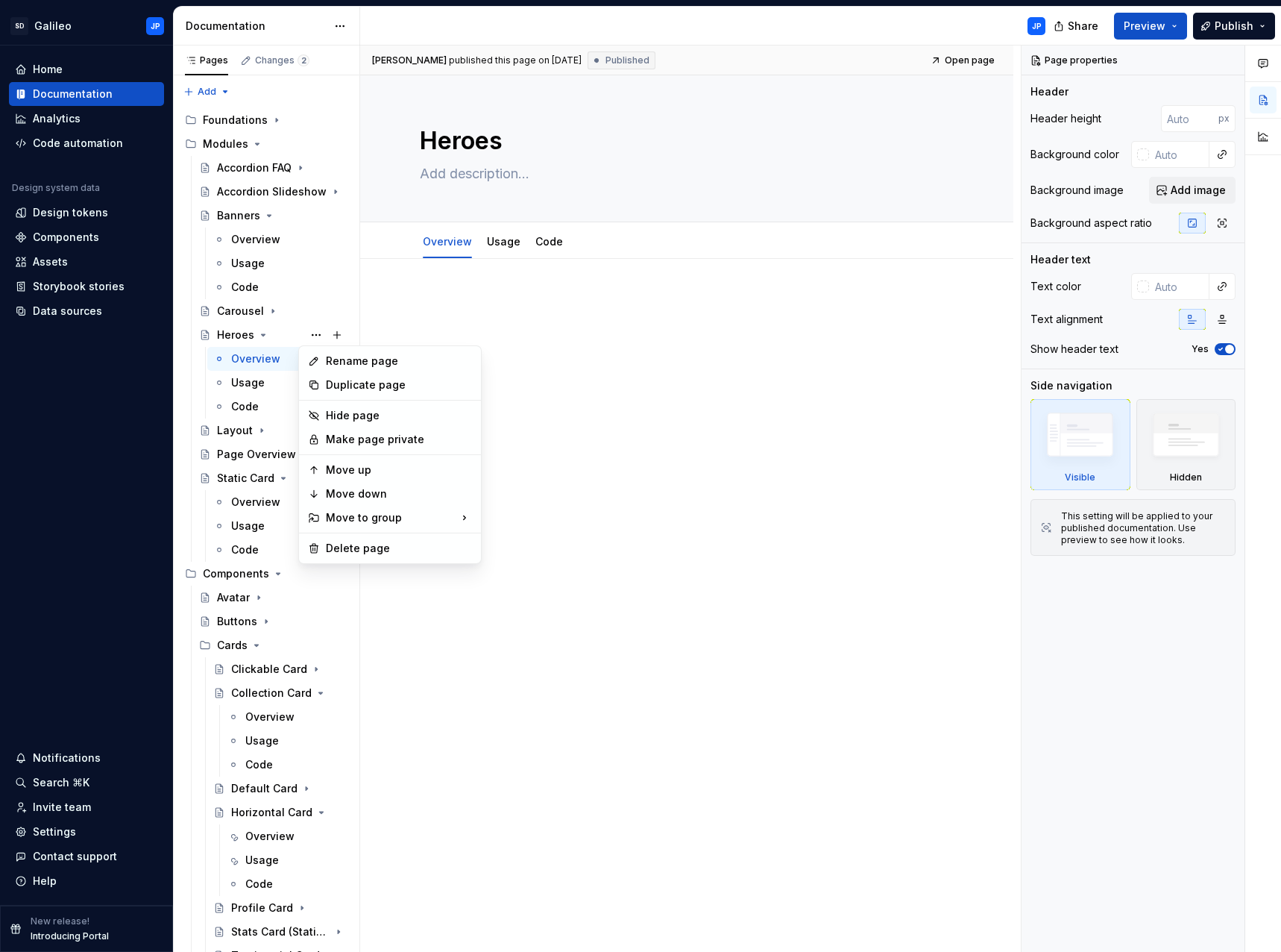
click at [688, 330] on html "SD Galileo JP Home Documentation Analytics Code automation Design system data D…" at bounding box center [640, 476] width 1281 height 952
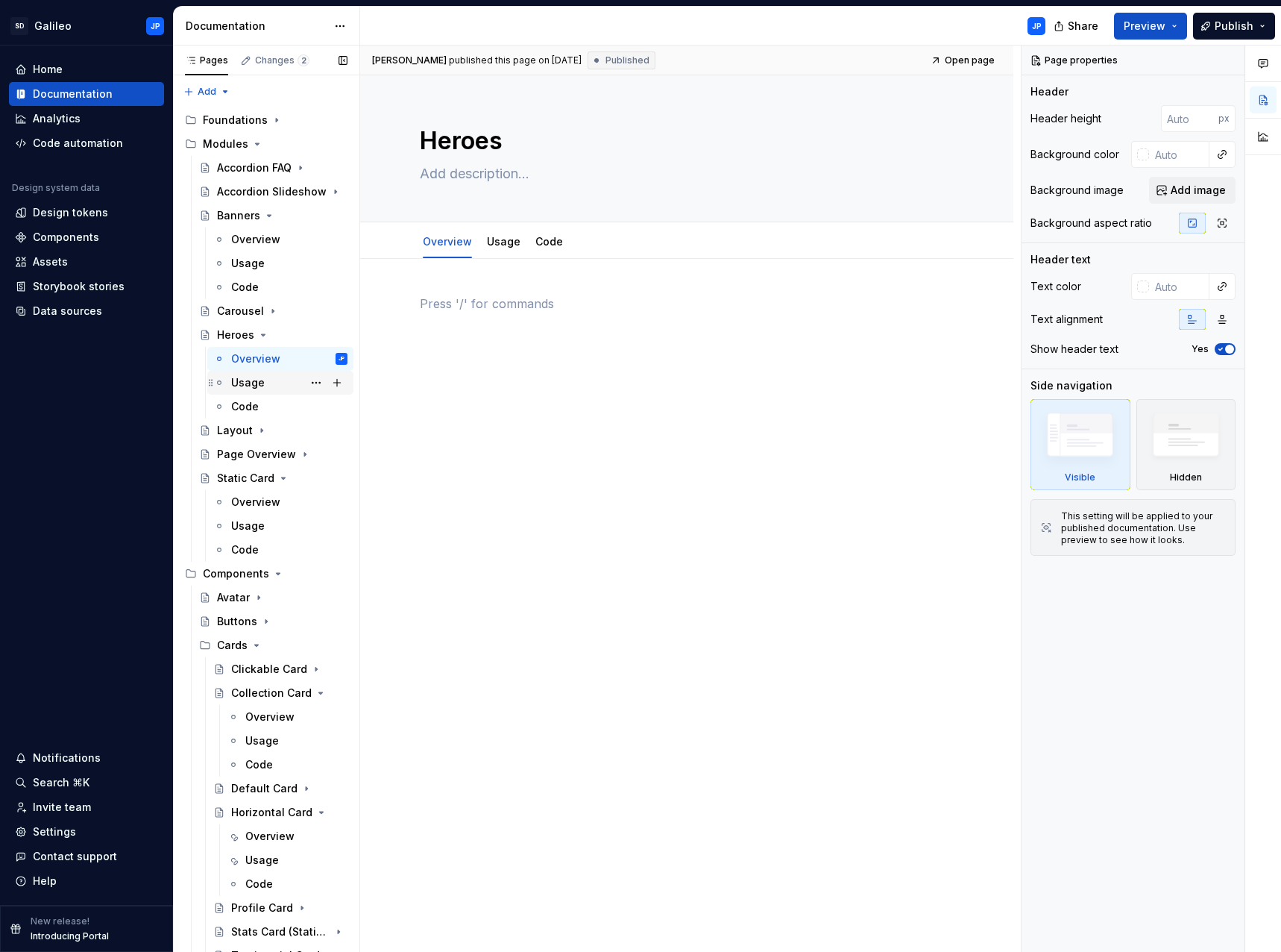
click at [275, 380] on div "Usage" at bounding box center [289, 382] width 116 height 21
click at [276, 409] on div "Code" at bounding box center [289, 406] width 116 height 21
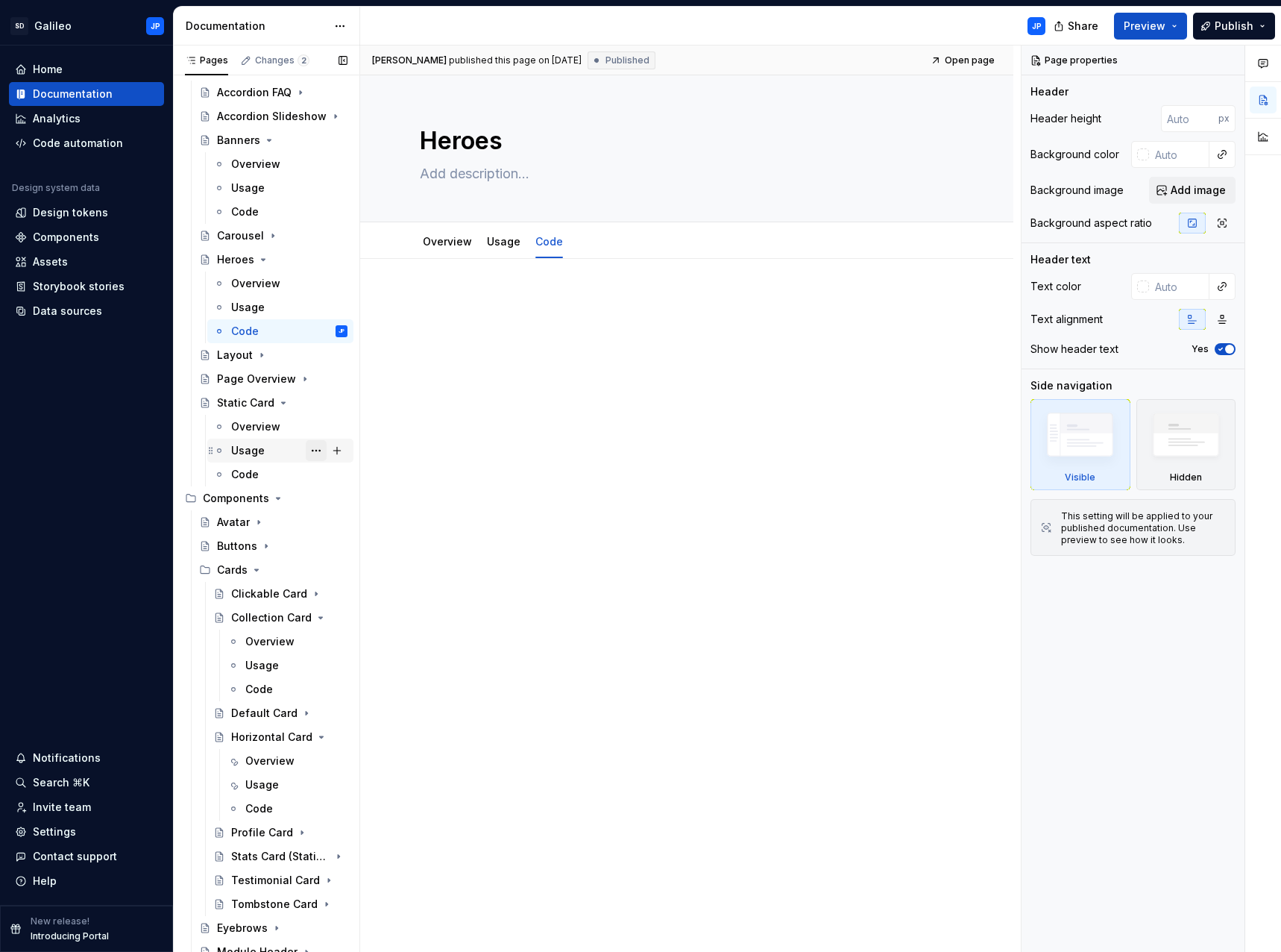
scroll to position [75, 0]
click at [256, 358] on icon "Page tree" at bounding box center [261, 356] width 12 height 12
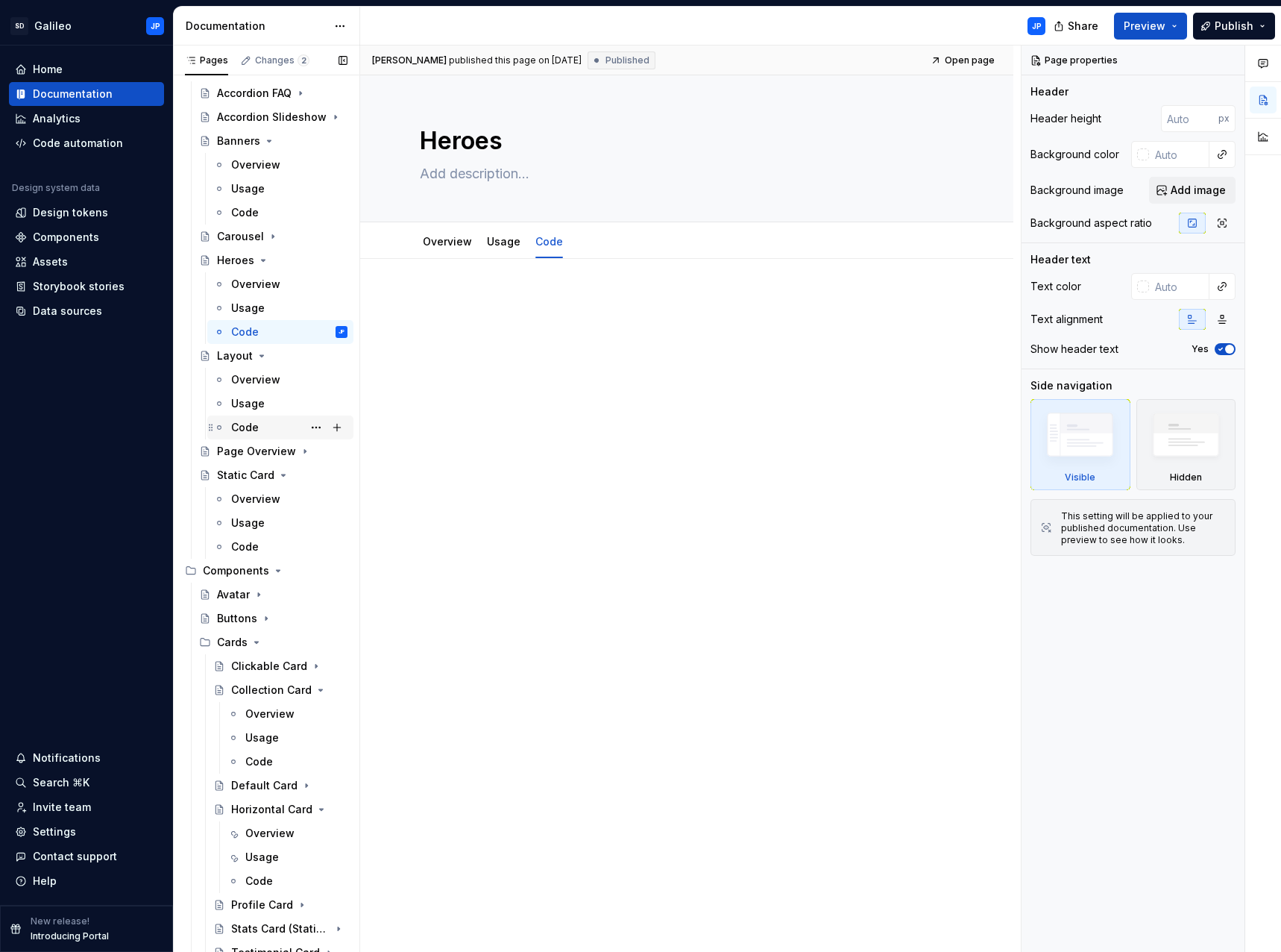
click at [253, 426] on div "Code" at bounding box center [245, 427] width 27 height 15
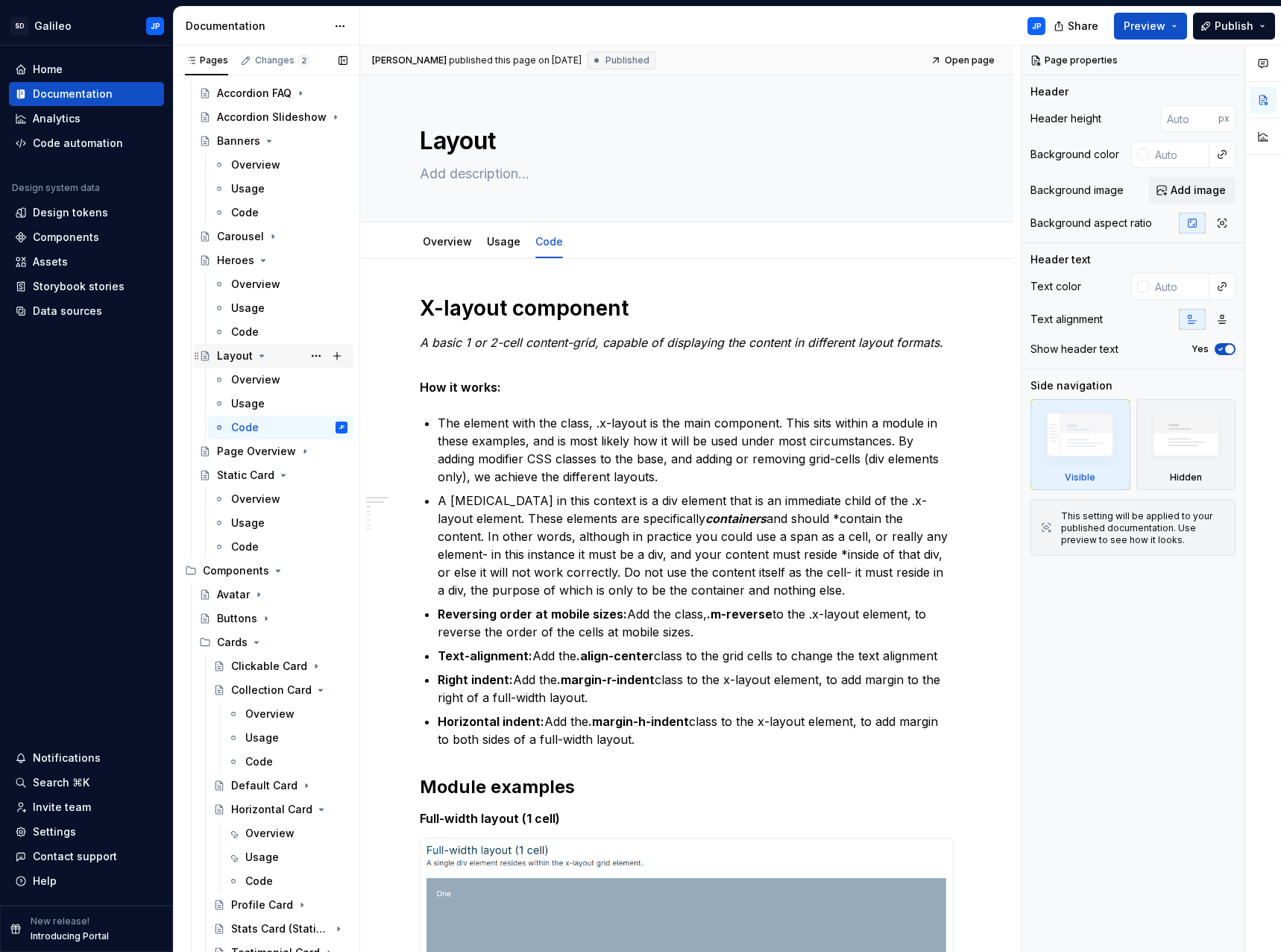
click at [261, 356] on icon "Page tree" at bounding box center [261, 356] width 12 height 12
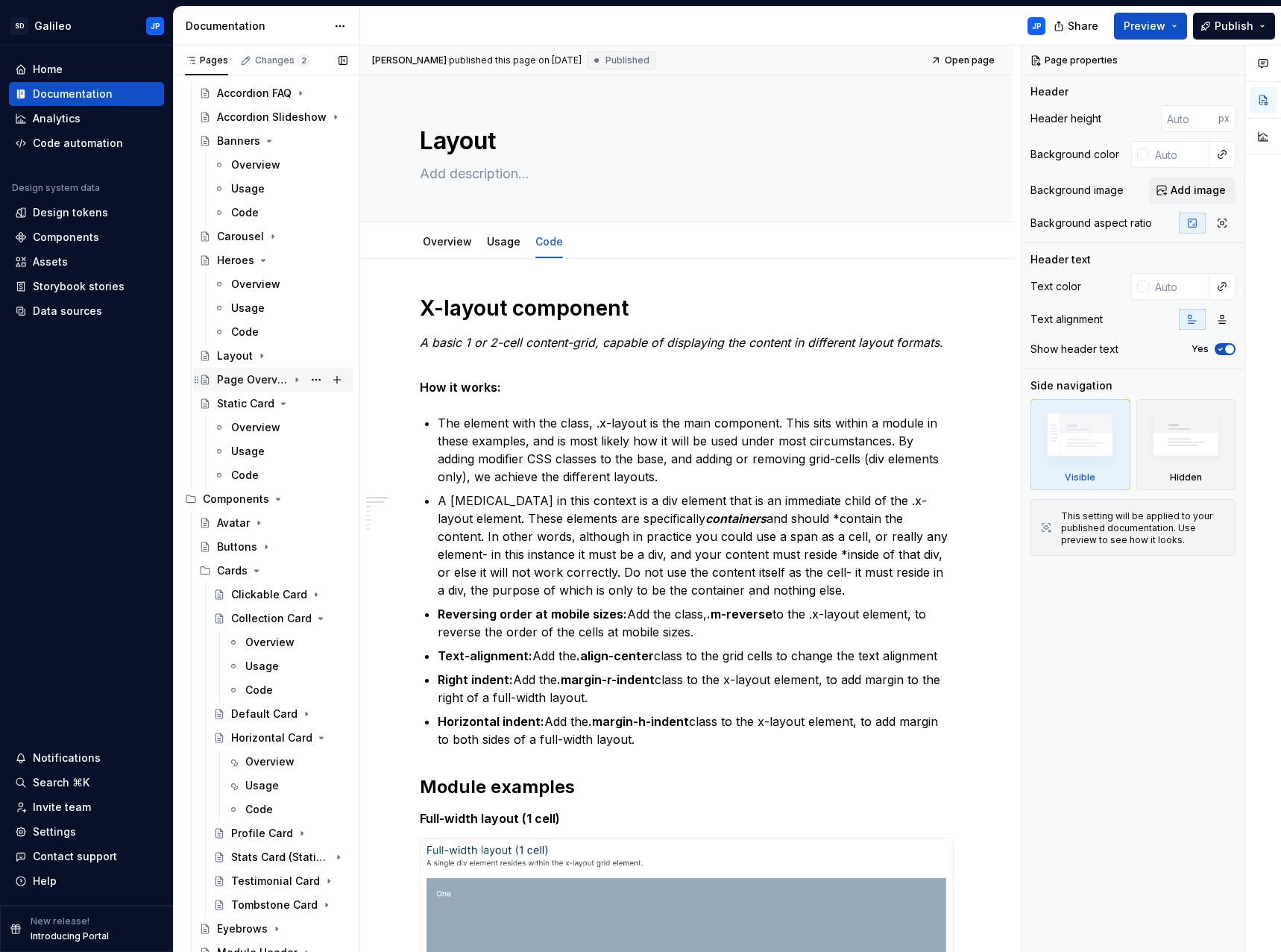
click at [291, 380] on icon "Page tree" at bounding box center [296, 379] width 12 height 12
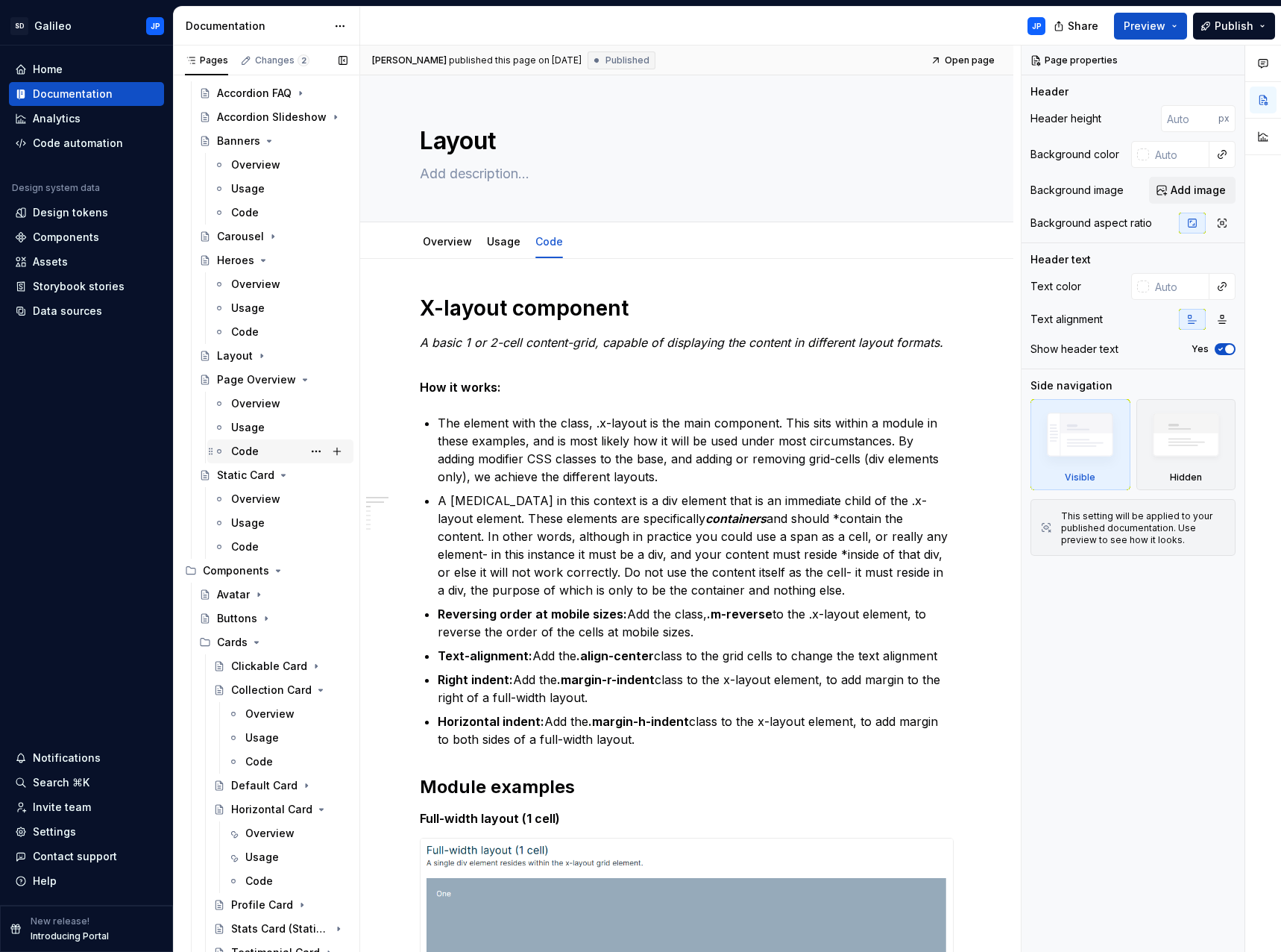
click at [267, 452] on div "Code" at bounding box center [289, 451] width 116 height 21
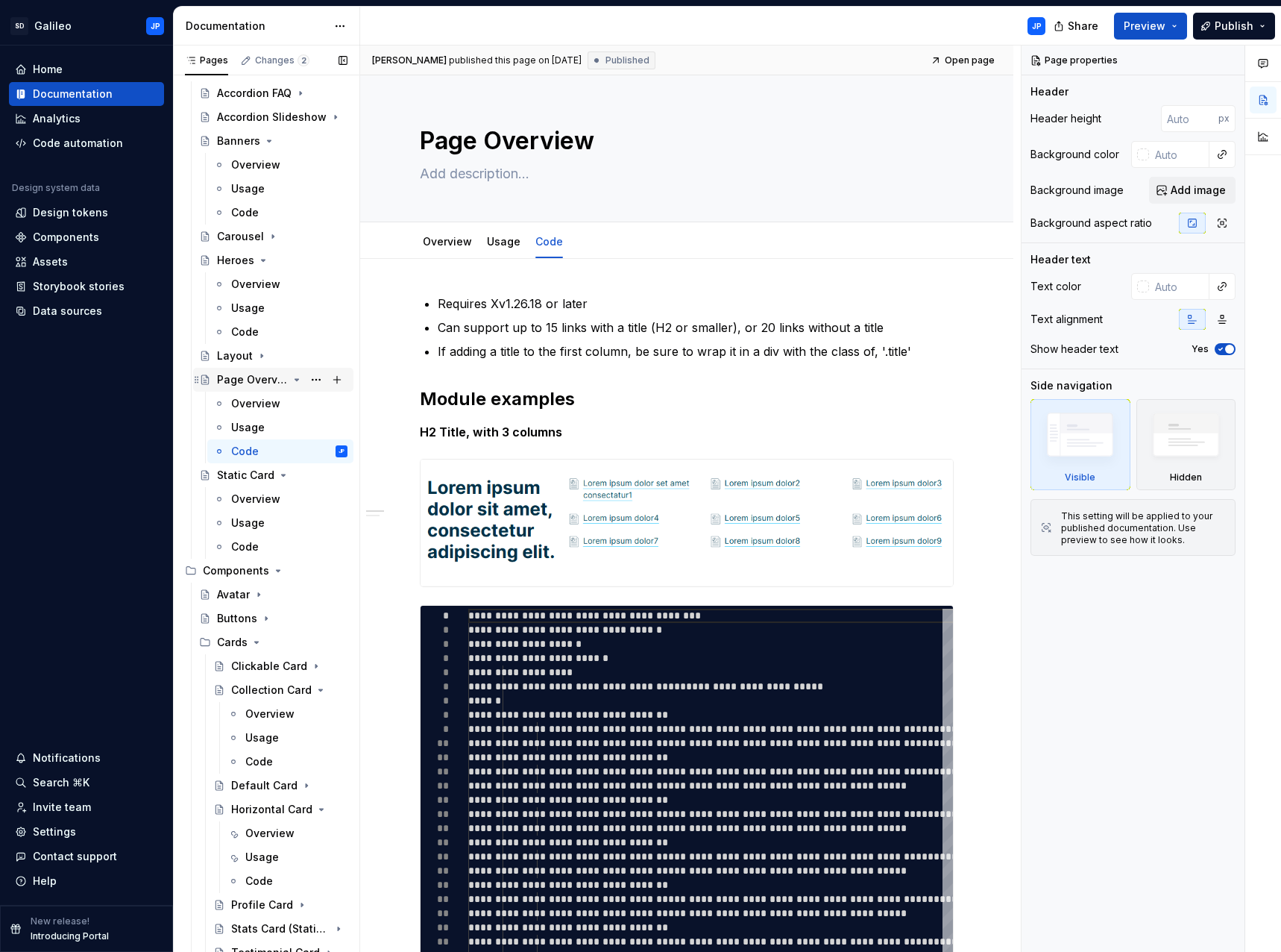
click at [291, 380] on icon "Page tree" at bounding box center [296, 379] width 12 height 12
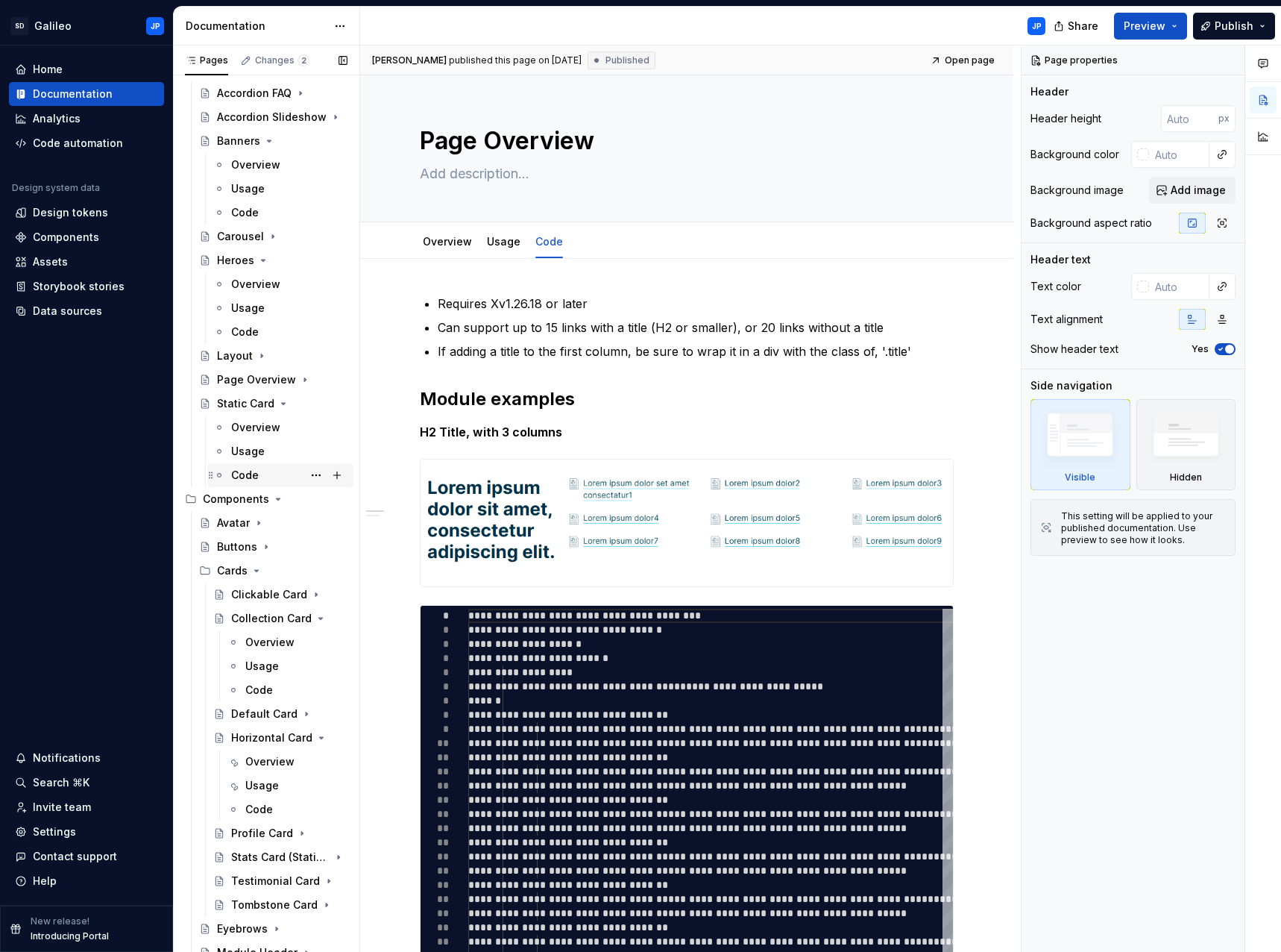
click at [263, 469] on div "Code" at bounding box center [289, 475] width 116 height 21
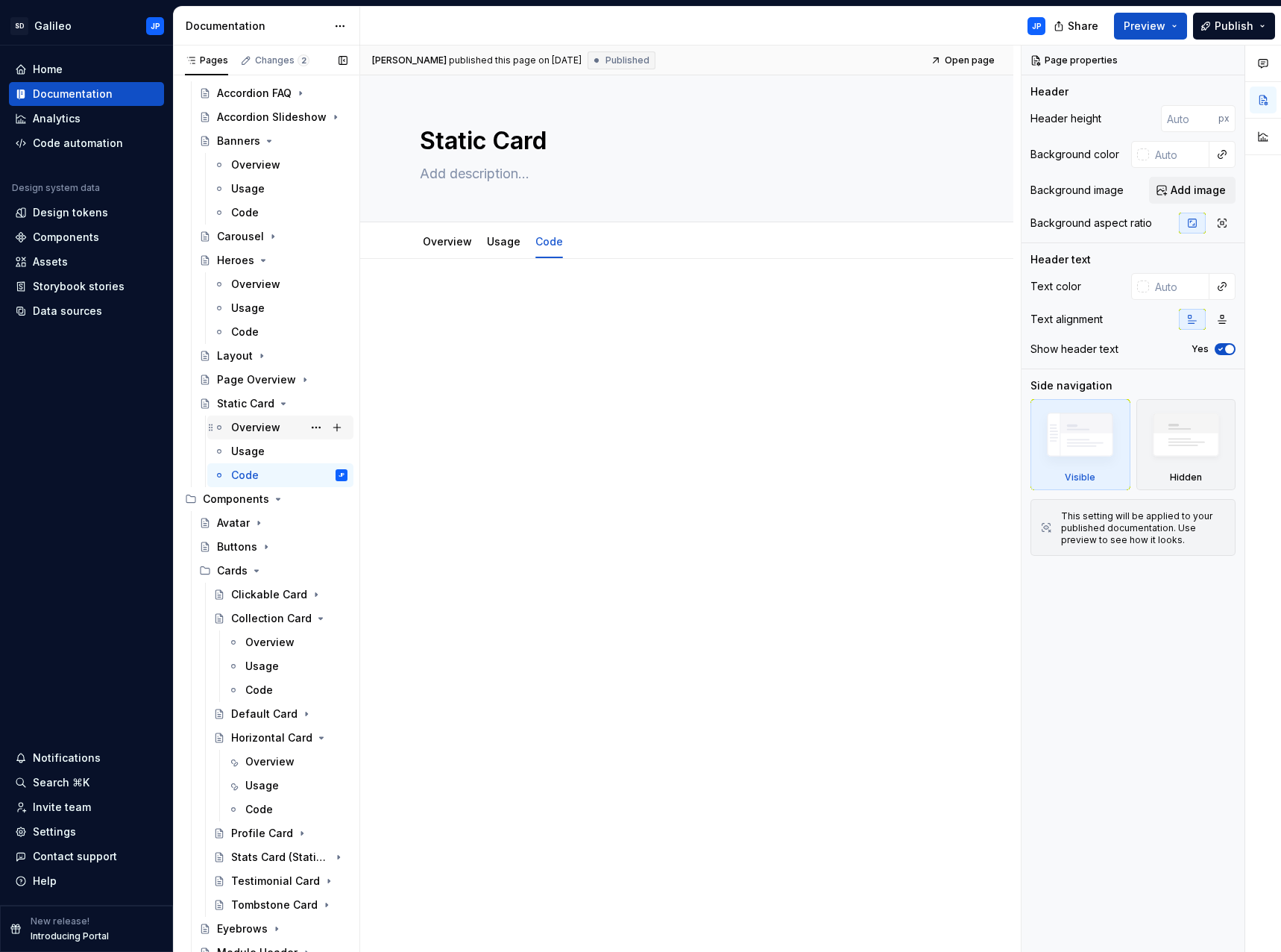
click at [277, 424] on div "Overview" at bounding box center [256, 427] width 49 height 15
click at [262, 448] on div "Usage" at bounding box center [248, 451] width 34 height 15
click at [264, 475] on div "Code" at bounding box center [289, 475] width 116 height 21
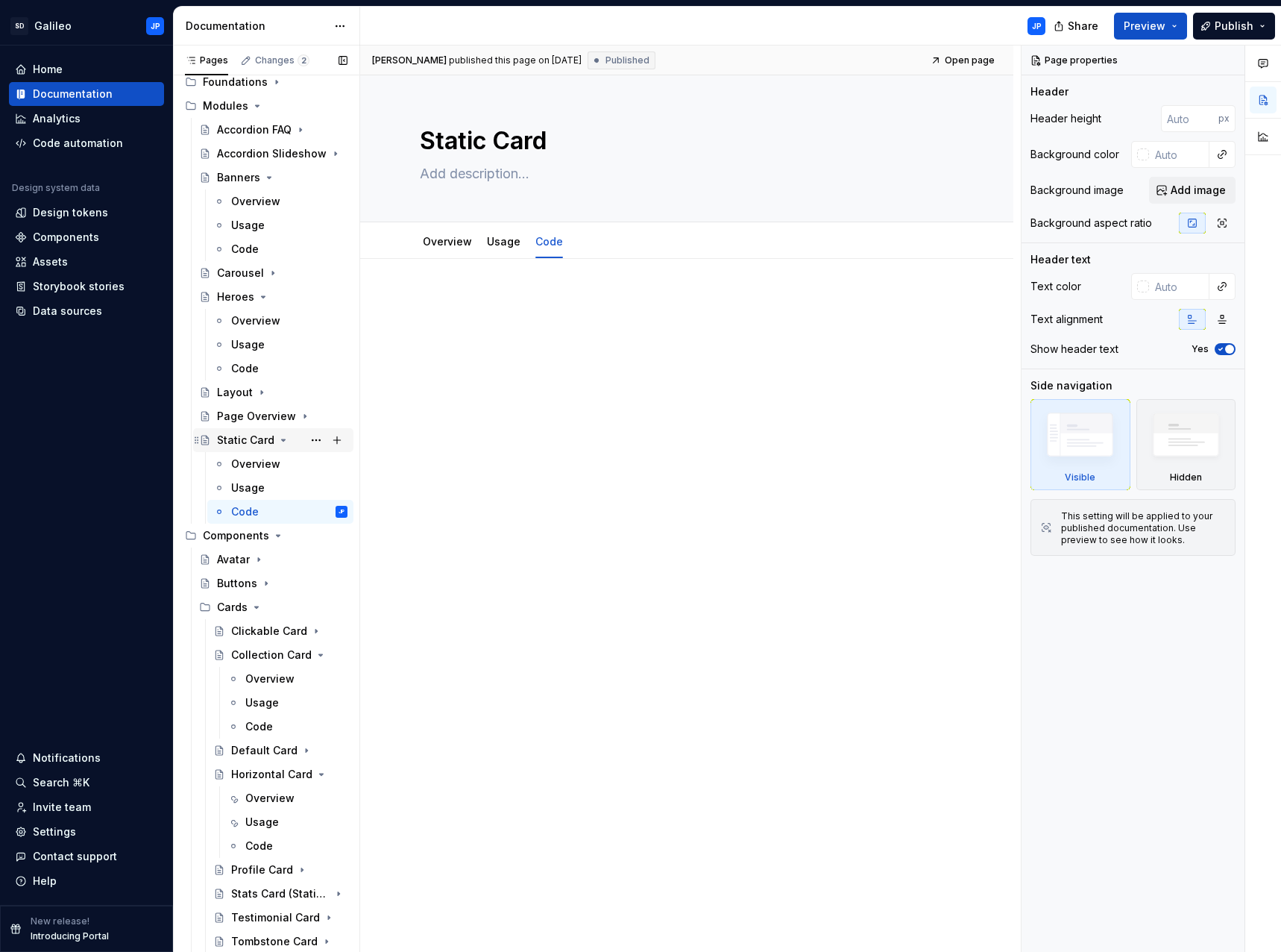
scroll to position [75, 0]
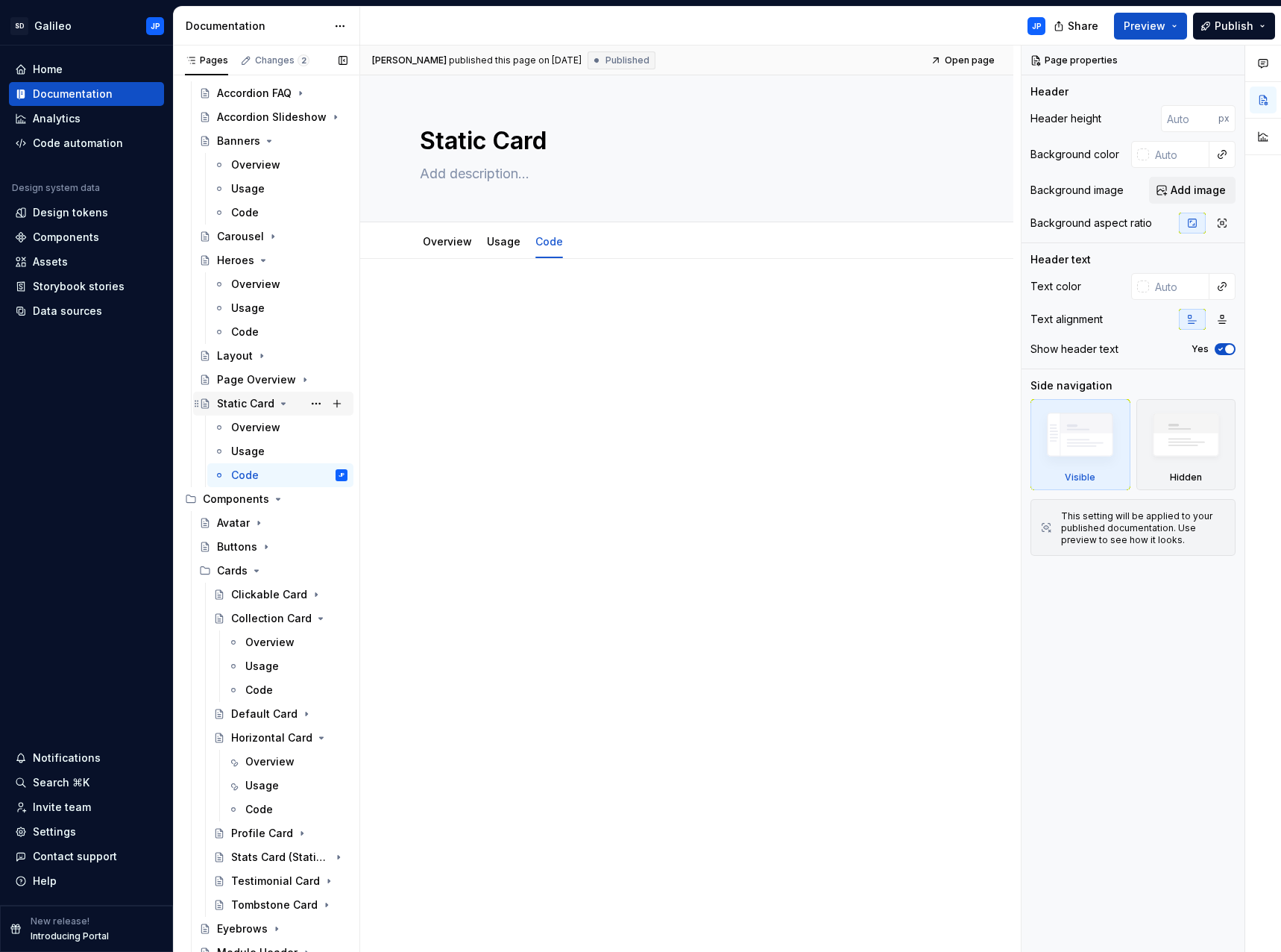
click at [282, 404] on icon "Page tree" at bounding box center [284, 404] width 4 height 2
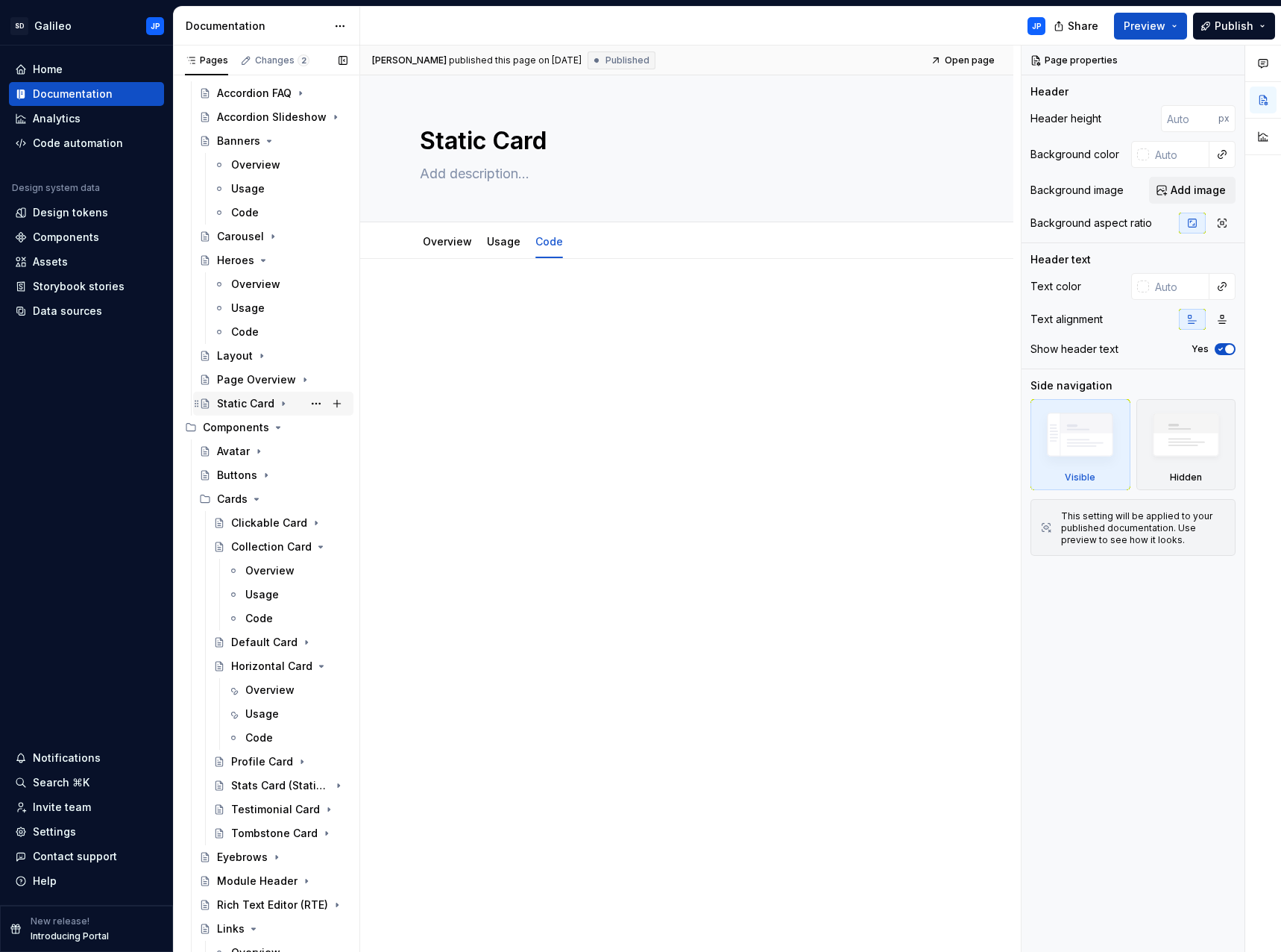
click at [283, 404] on icon "Page tree" at bounding box center [284, 404] width 2 height 4
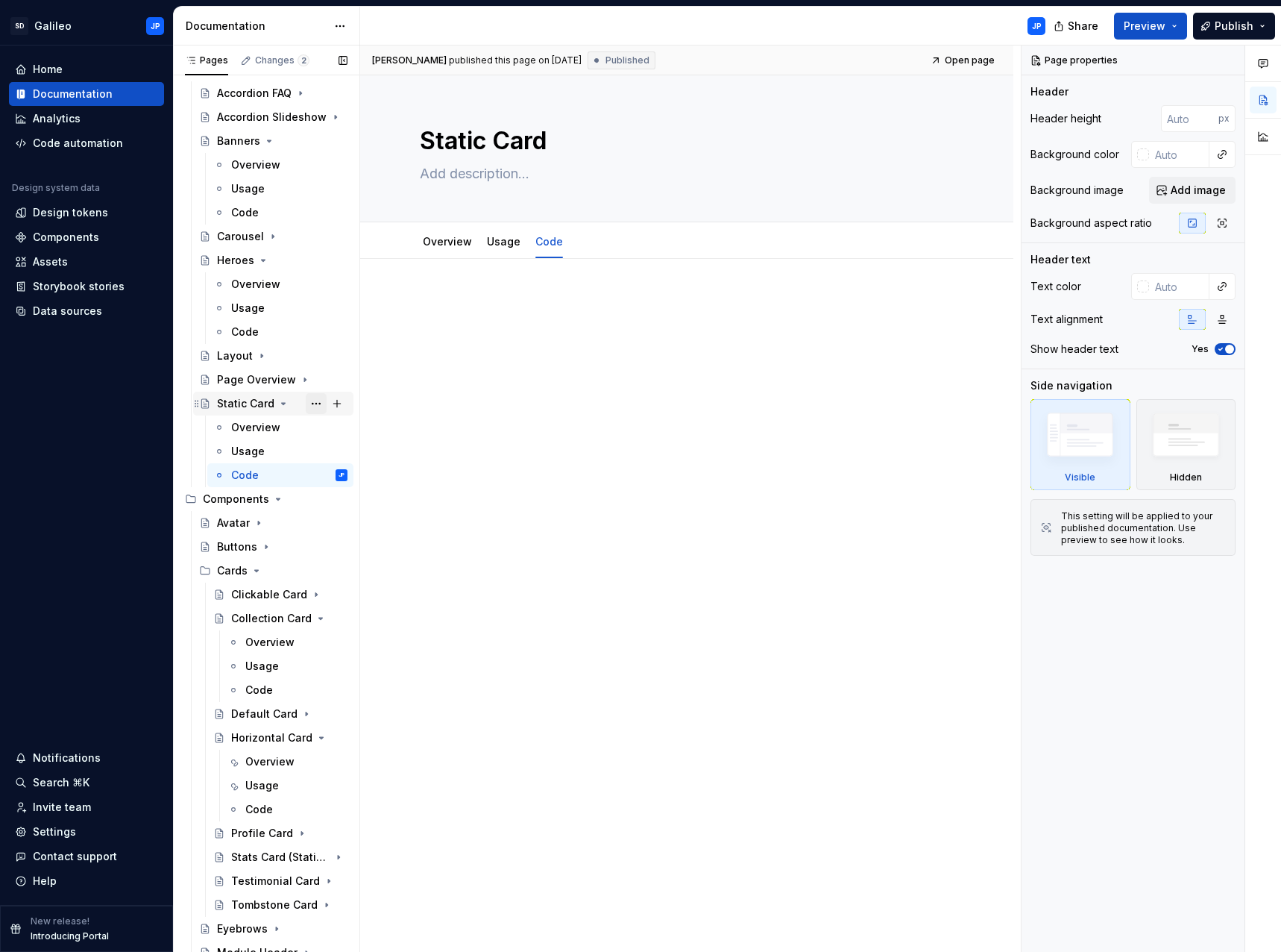
click at [306, 404] on button "Page tree" at bounding box center [316, 403] width 21 height 21
click at [557, 389] on html "SD Galileo JP Home Documentation Analytics Code automation Design system data D…" at bounding box center [640, 476] width 1281 height 952
click at [272, 431] on div "Overview" at bounding box center [256, 427] width 49 height 15
click at [256, 446] on div "Usage" at bounding box center [248, 451] width 34 height 15
click at [283, 404] on icon "Page tree" at bounding box center [284, 404] width 4 height 2
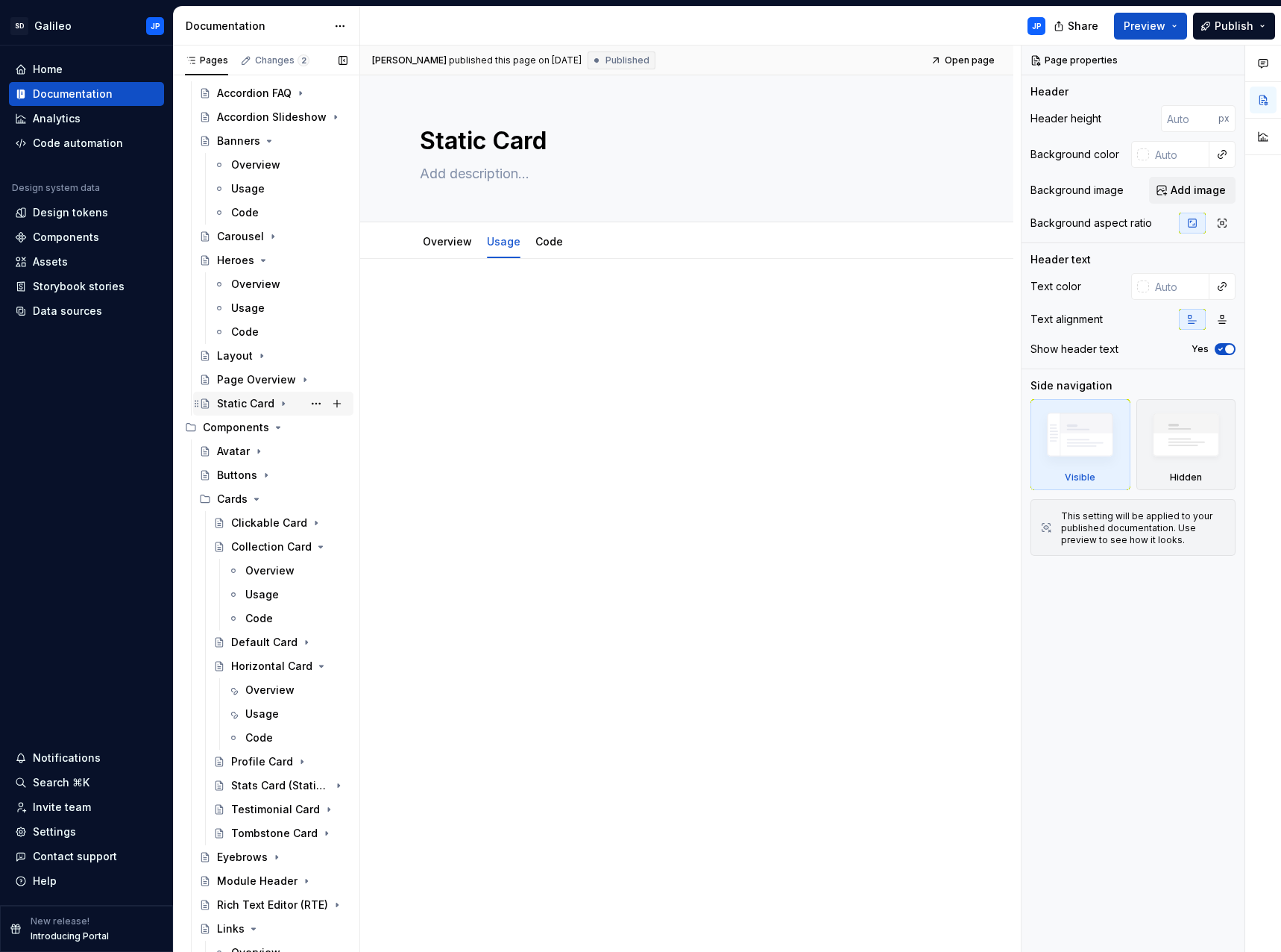
click at [283, 404] on icon "Page tree" at bounding box center [284, 404] width 2 height 4
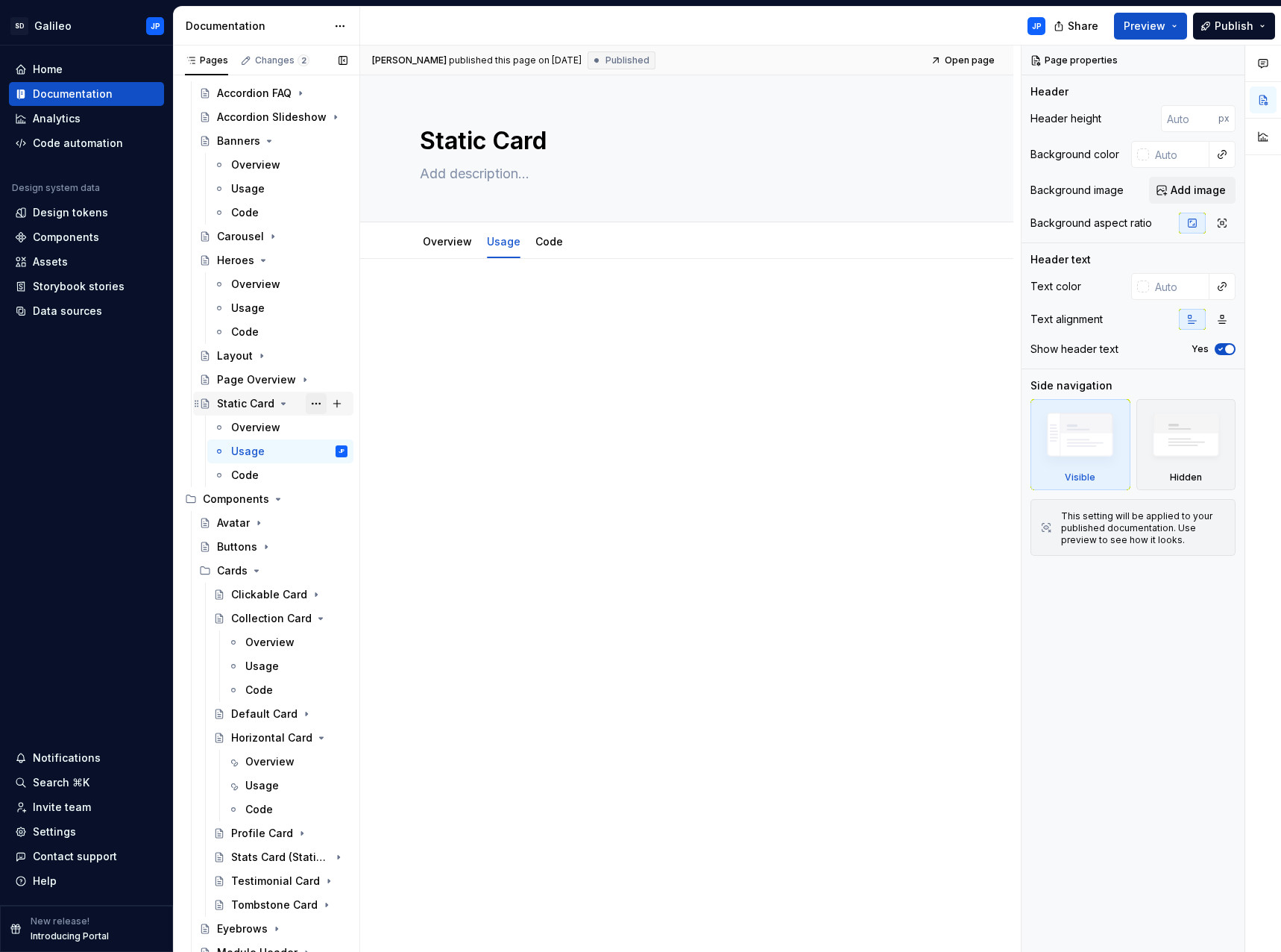
click at [311, 402] on button "Page tree" at bounding box center [316, 403] width 21 height 21
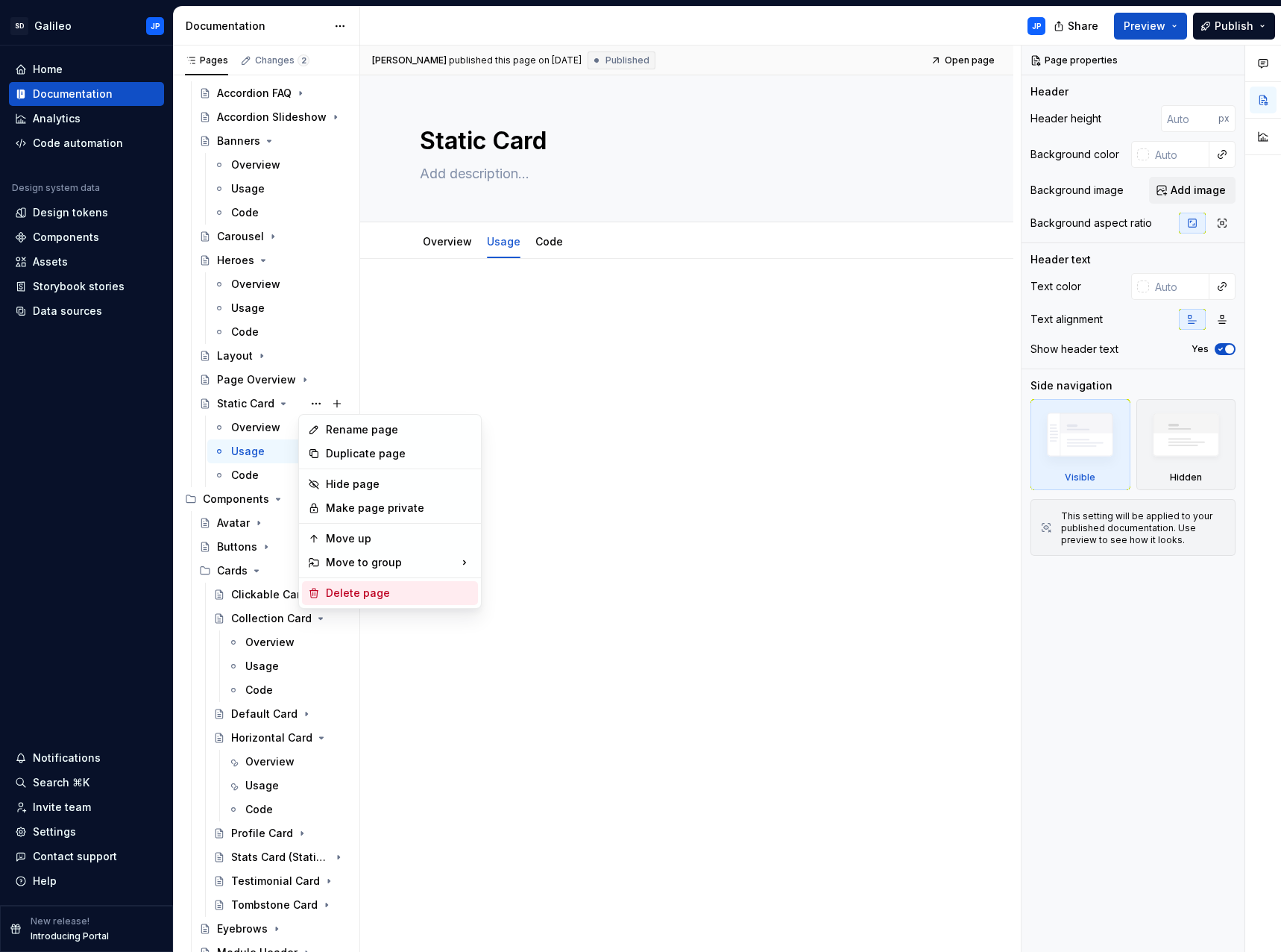
click at [349, 593] on div "Delete page" at bounding box center [398, 593] width 146 height 15
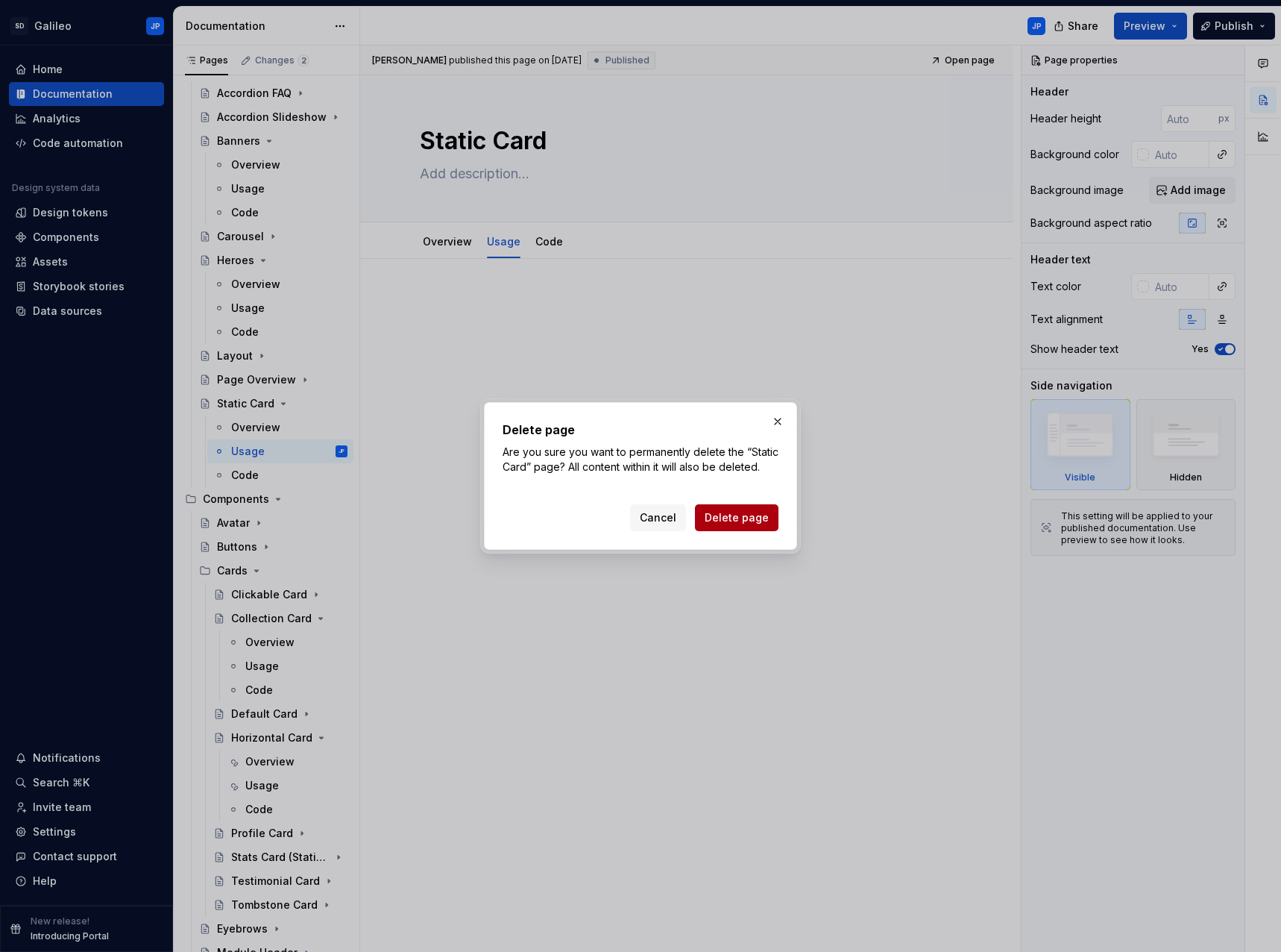
click at [735, 516] on span "Delete page" at bounding box center [737, 517] width 64 height 15
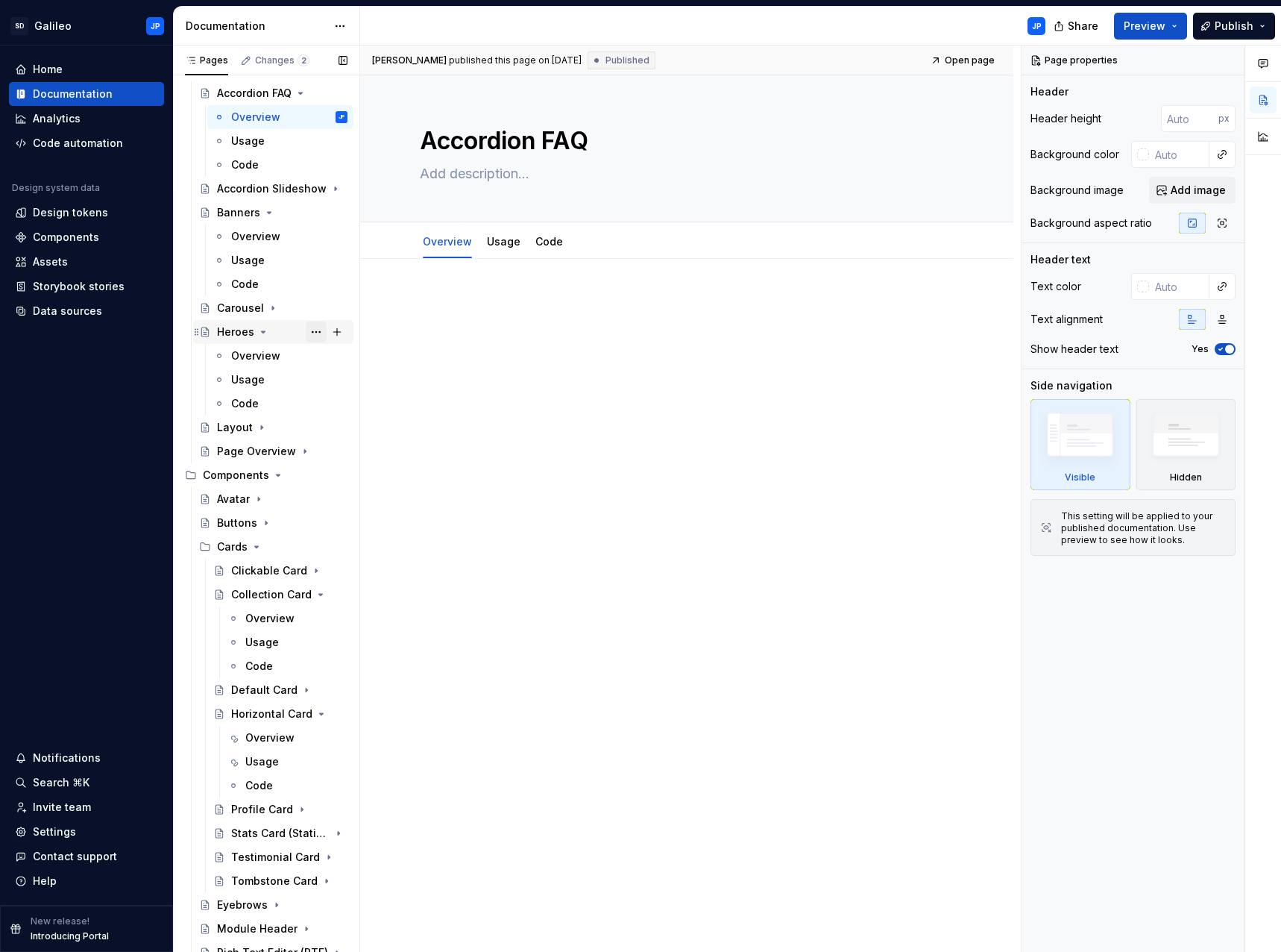
click at [307, 331] on button "Page tree" at bounding box center [316, 331] width 21 height 21
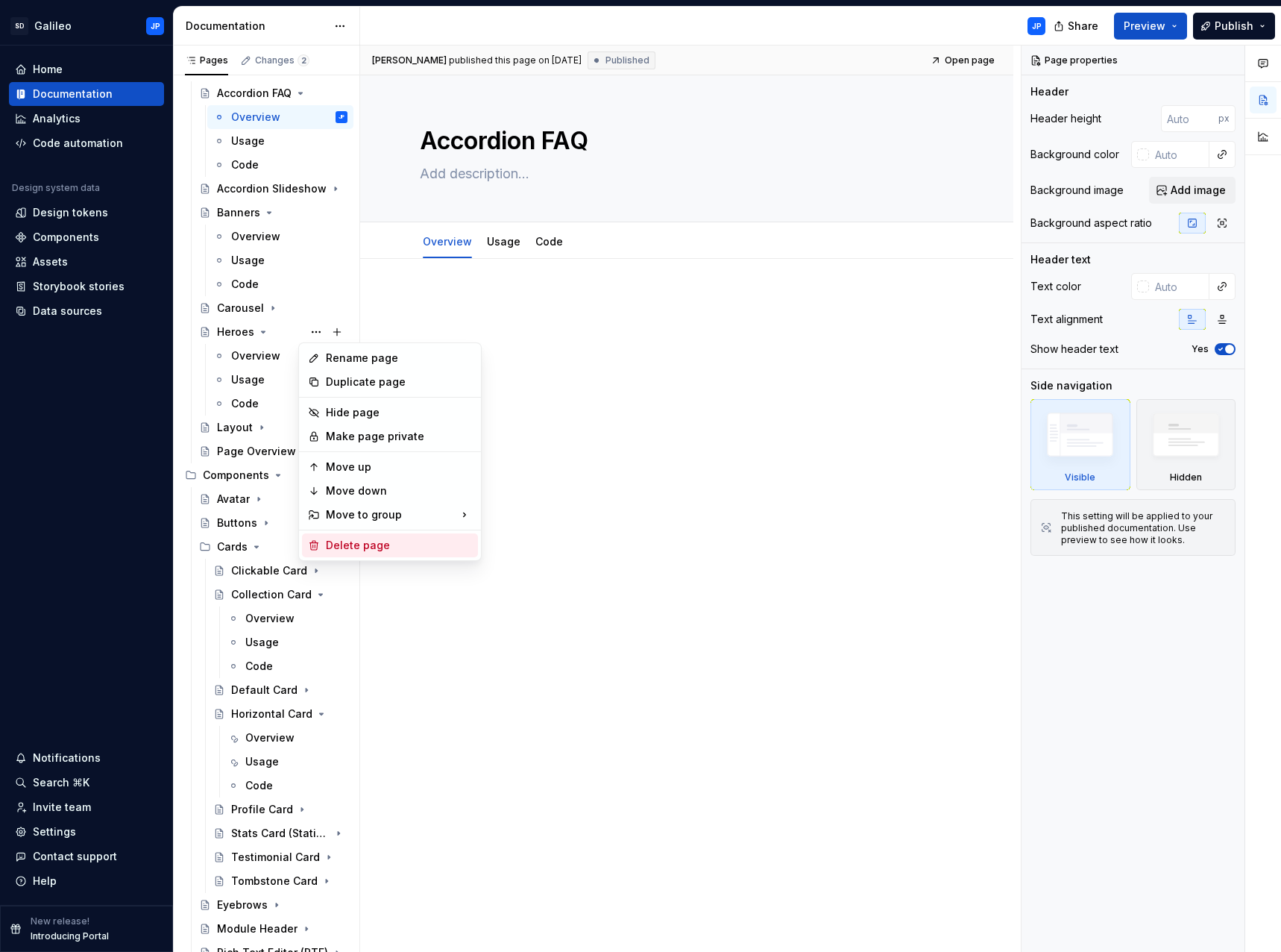
click at [363, 542] on div "Delete page" at bounding box center [398, 545] width 146 height 15
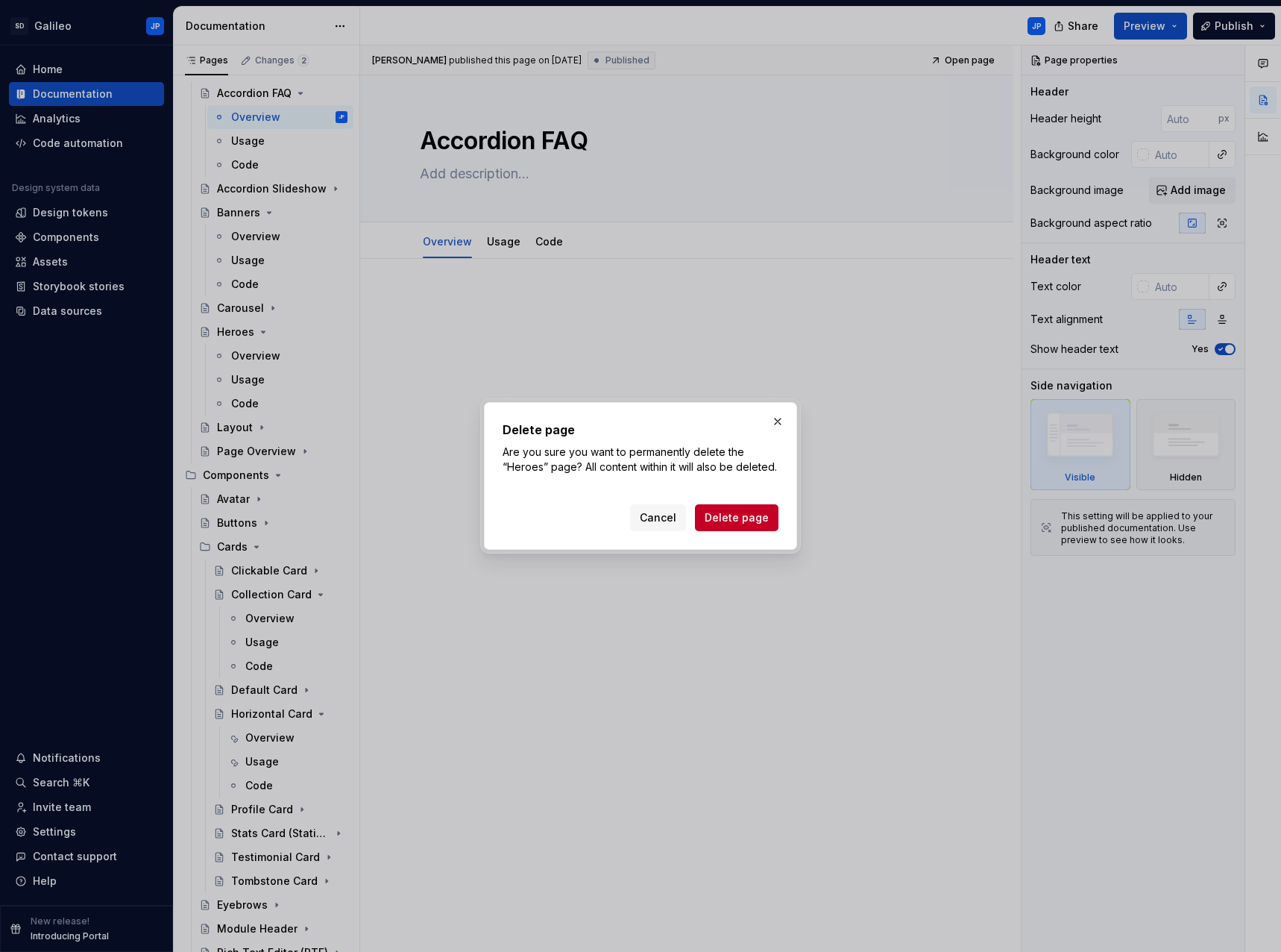
click at [756, 524] on button "Delete page" at bounding box center [737, 518] width 83 height 27
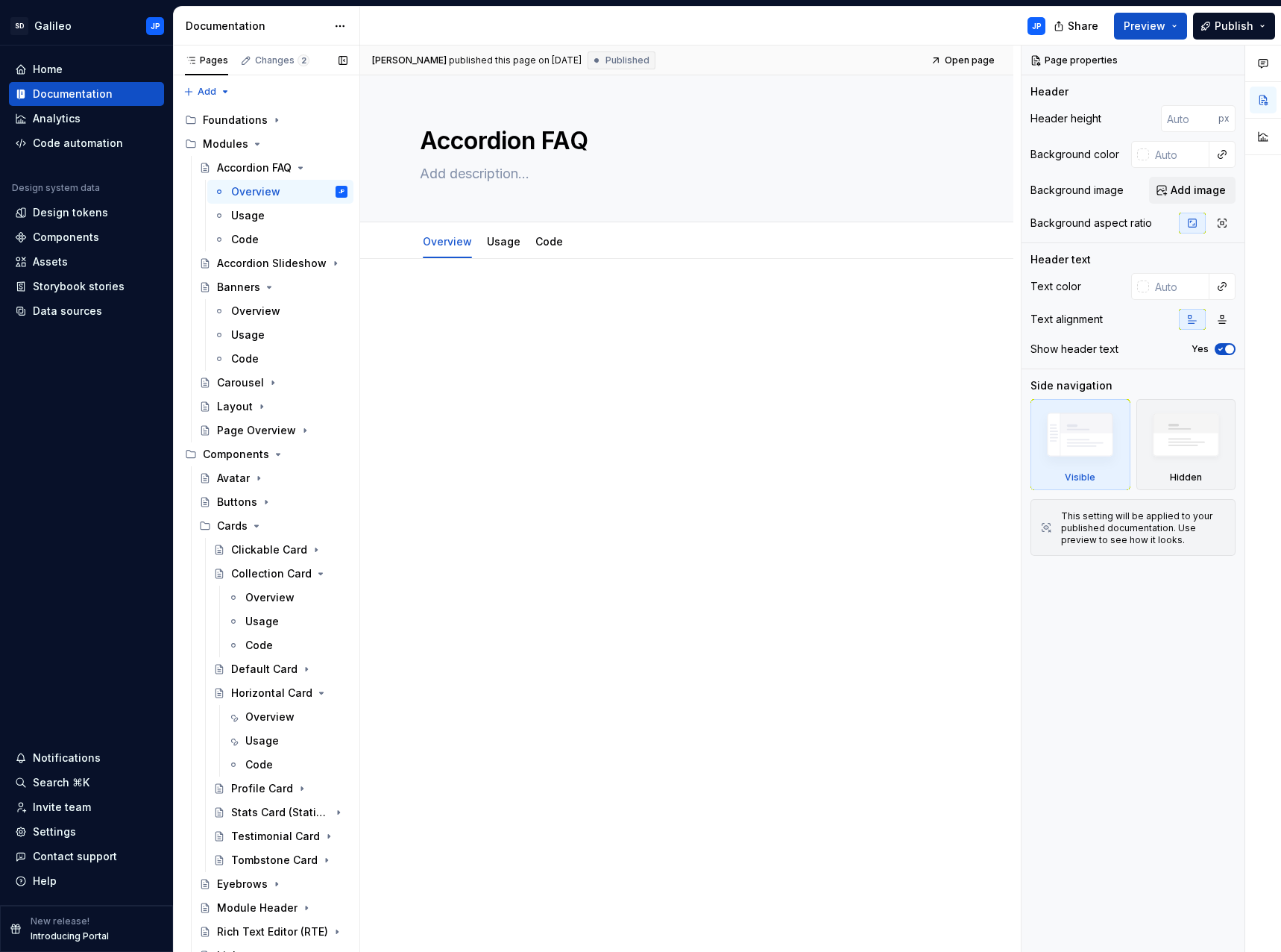
click at [0, 0] on button "Page tree" at bounding box center [0, 0] width 0 height 0
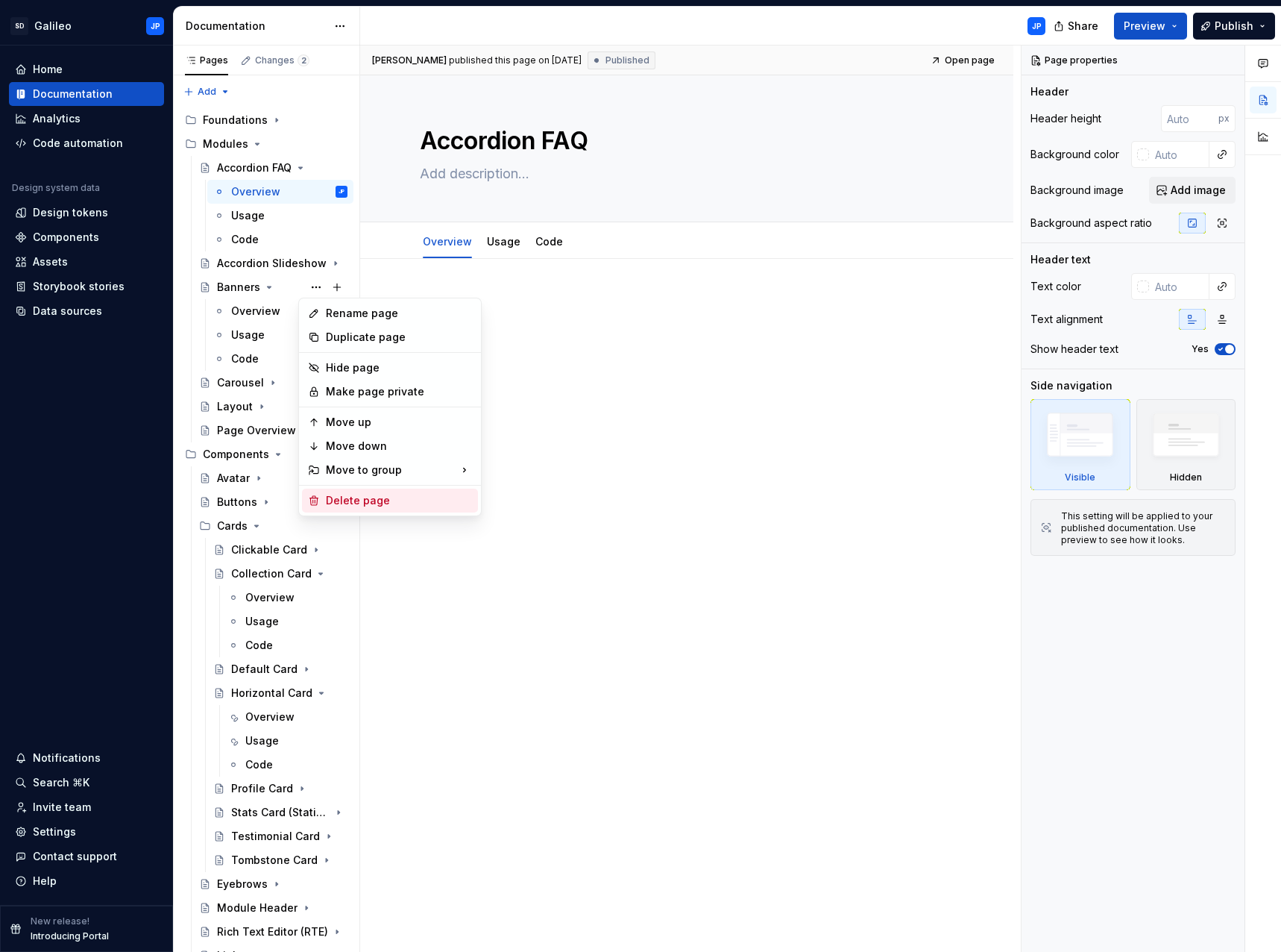
click at [359, 503] on div "Delete page" at bounding box center [398, 500] width 146 height 15
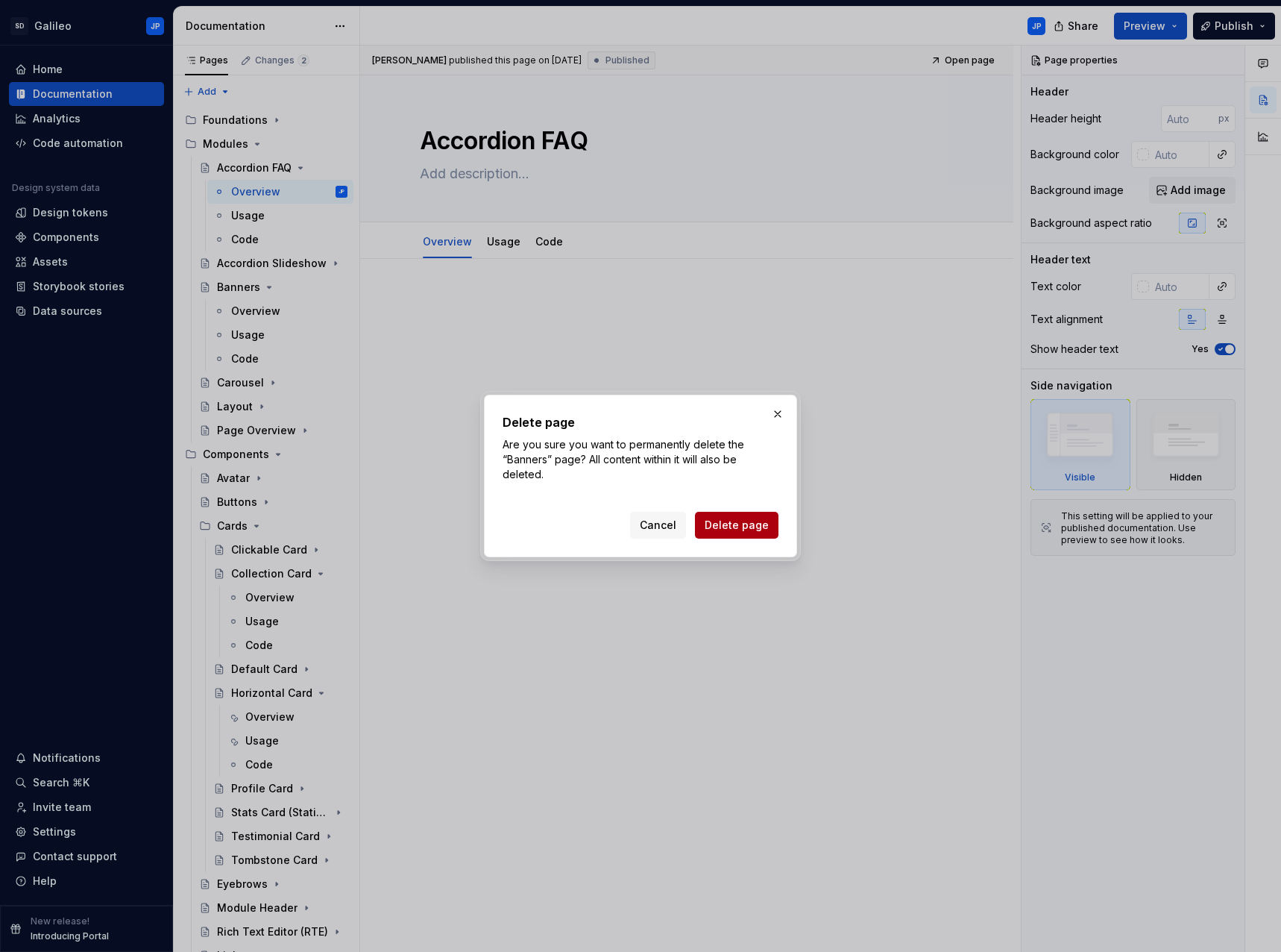
click at [730, 525] on span "Delete page" at bounding box center [737, 525] width 64 height 15
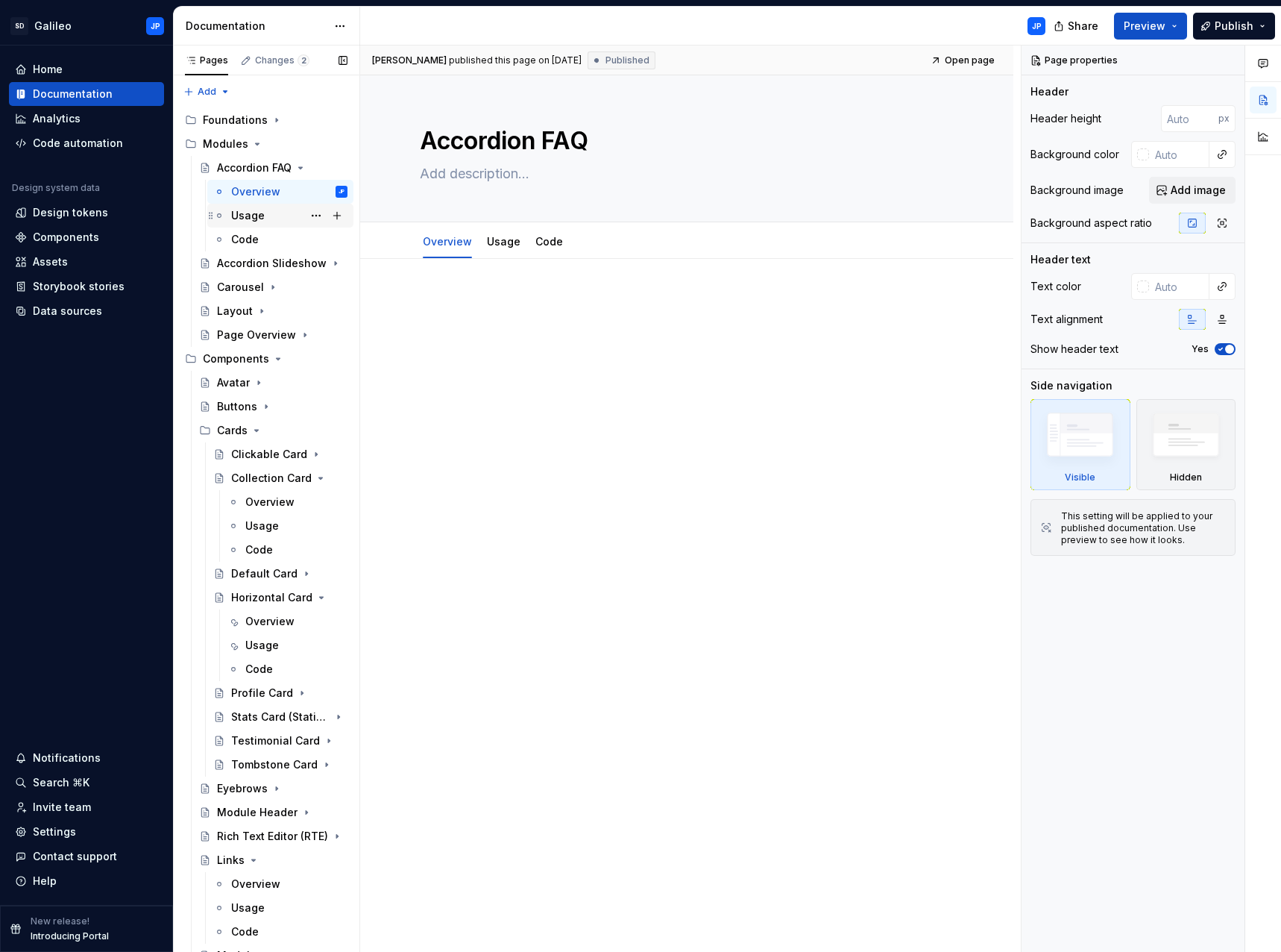
click at [256, 215] on div "Usage" at bounding box center [248, 215] width 34 height 15
click at [256, 239] on div "Code" at bounding box center [245, 239] width 27 height 15
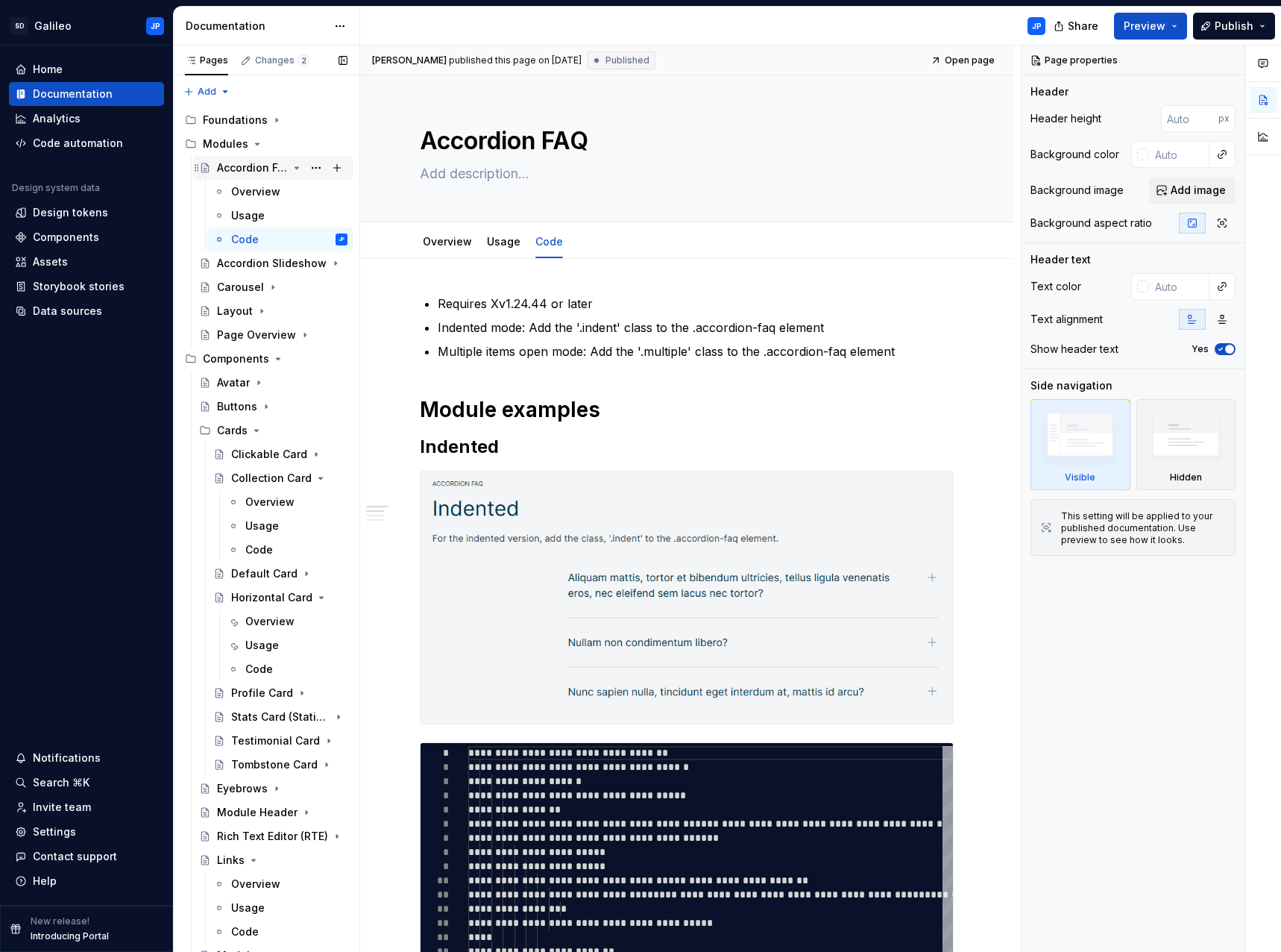
click at [291, 166] on icon "Page tree" at bounding box center [296, 168] width 12 height 12
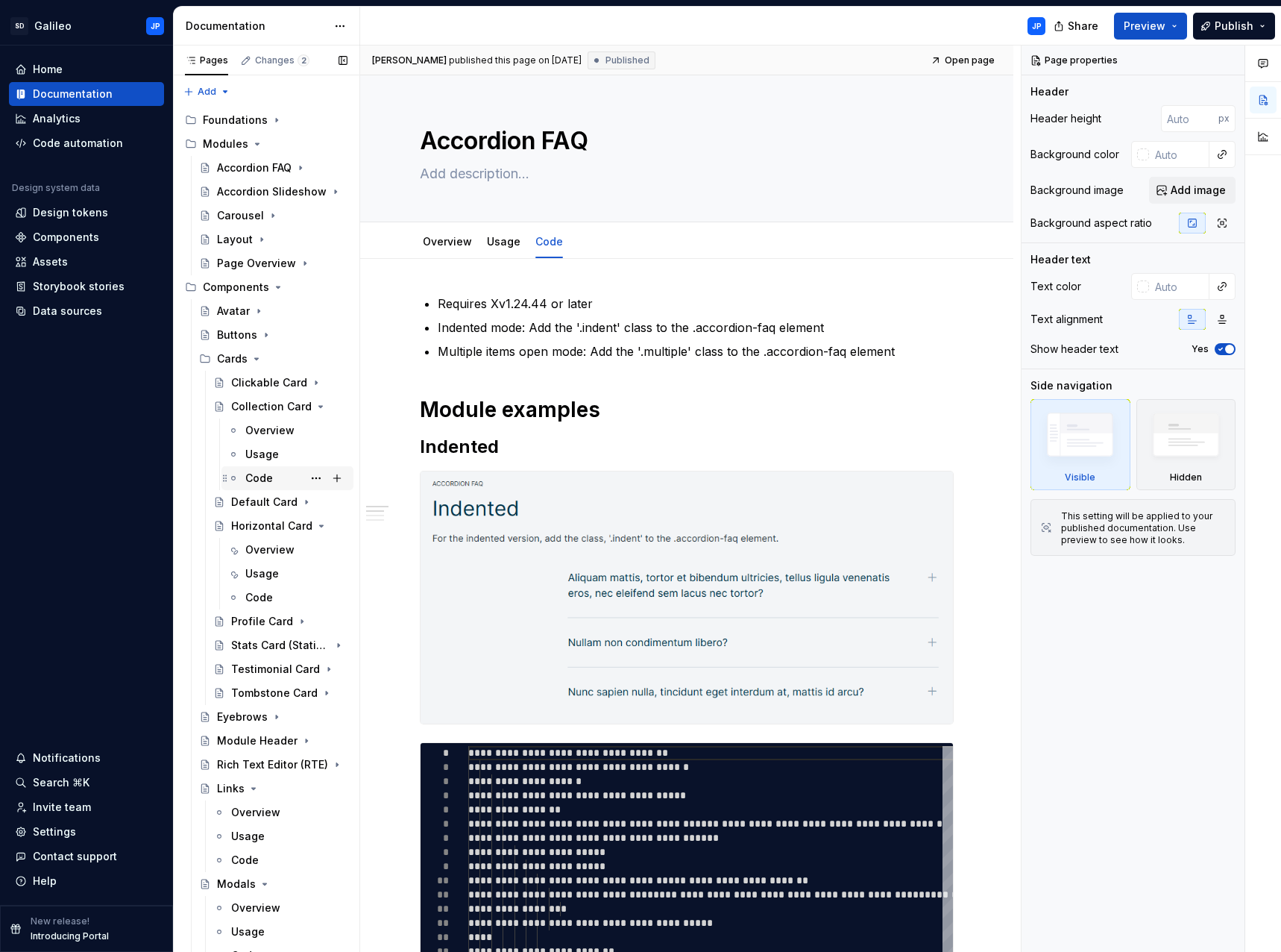
click at [265, 478] on div "Code" at bounding box center [259, 478] width 27 height 15
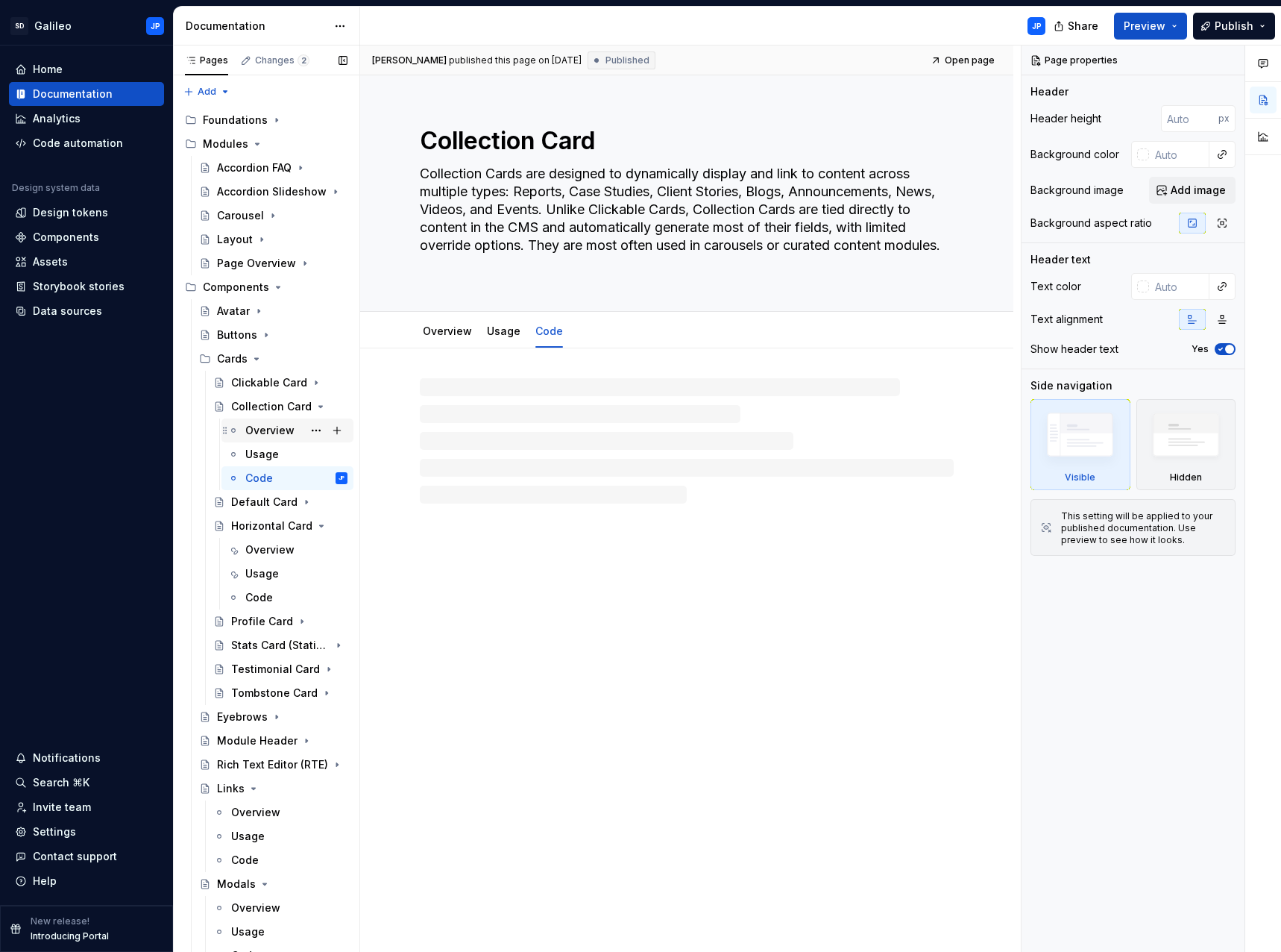
click at [271, 432] on div "Overview" at bounding box center [270, 430] width 49 height 15
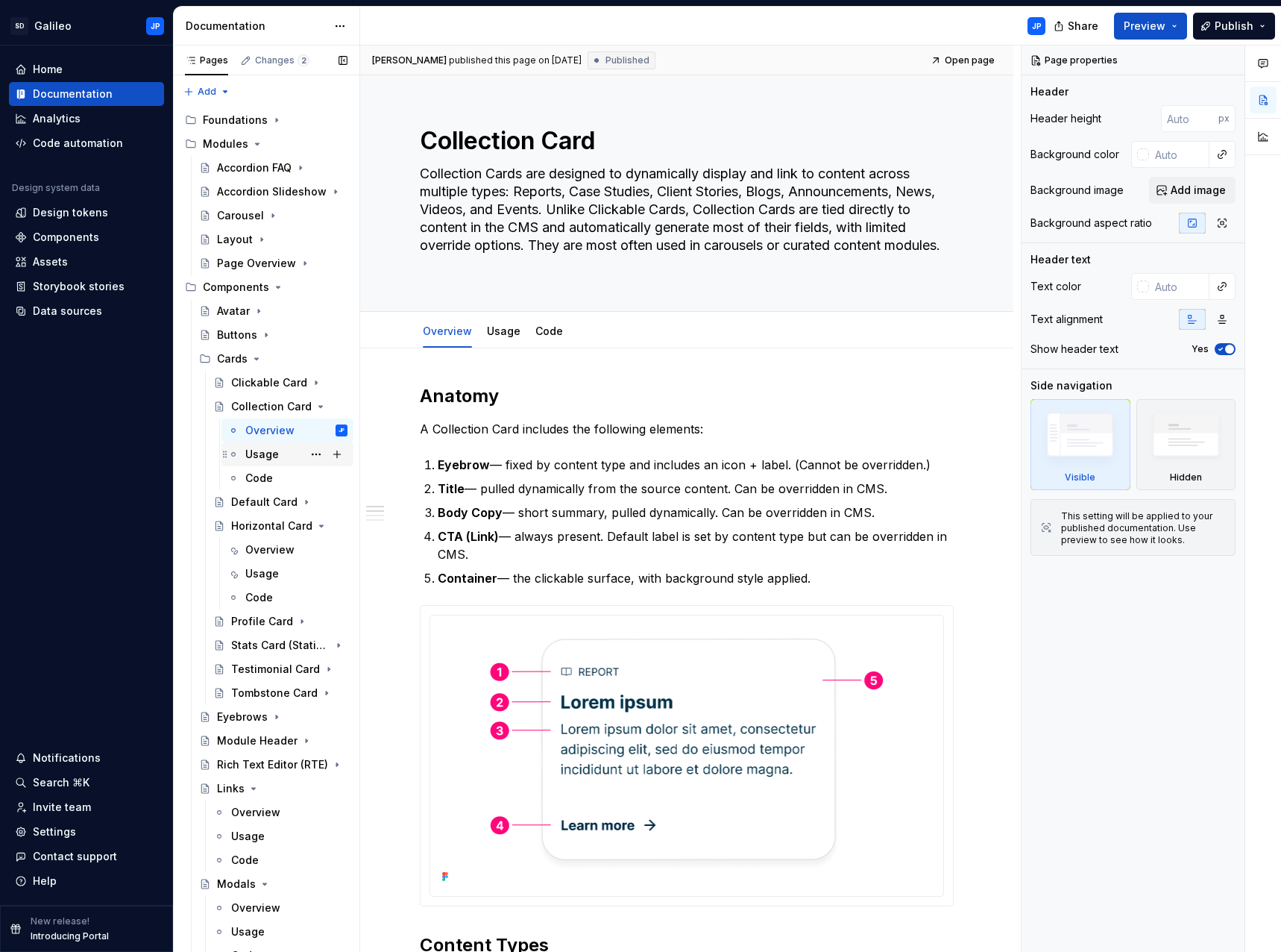
click at [285, 455] on div "Usage" at bounding box center [296, 454] width 102 height 21
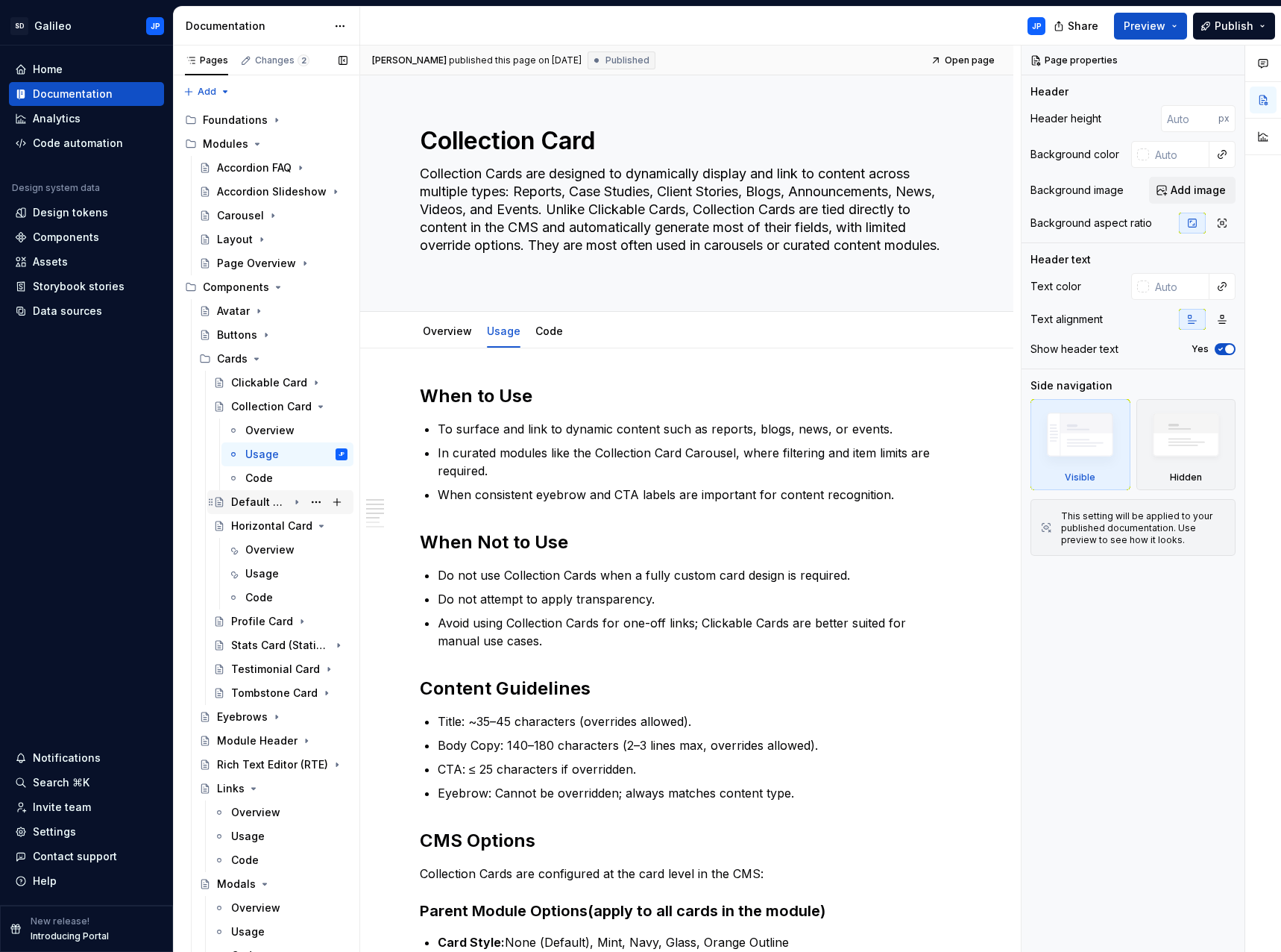
click at [291, 504] on icon "Page tree" at bounding box center [296, 501] width 12 height 12
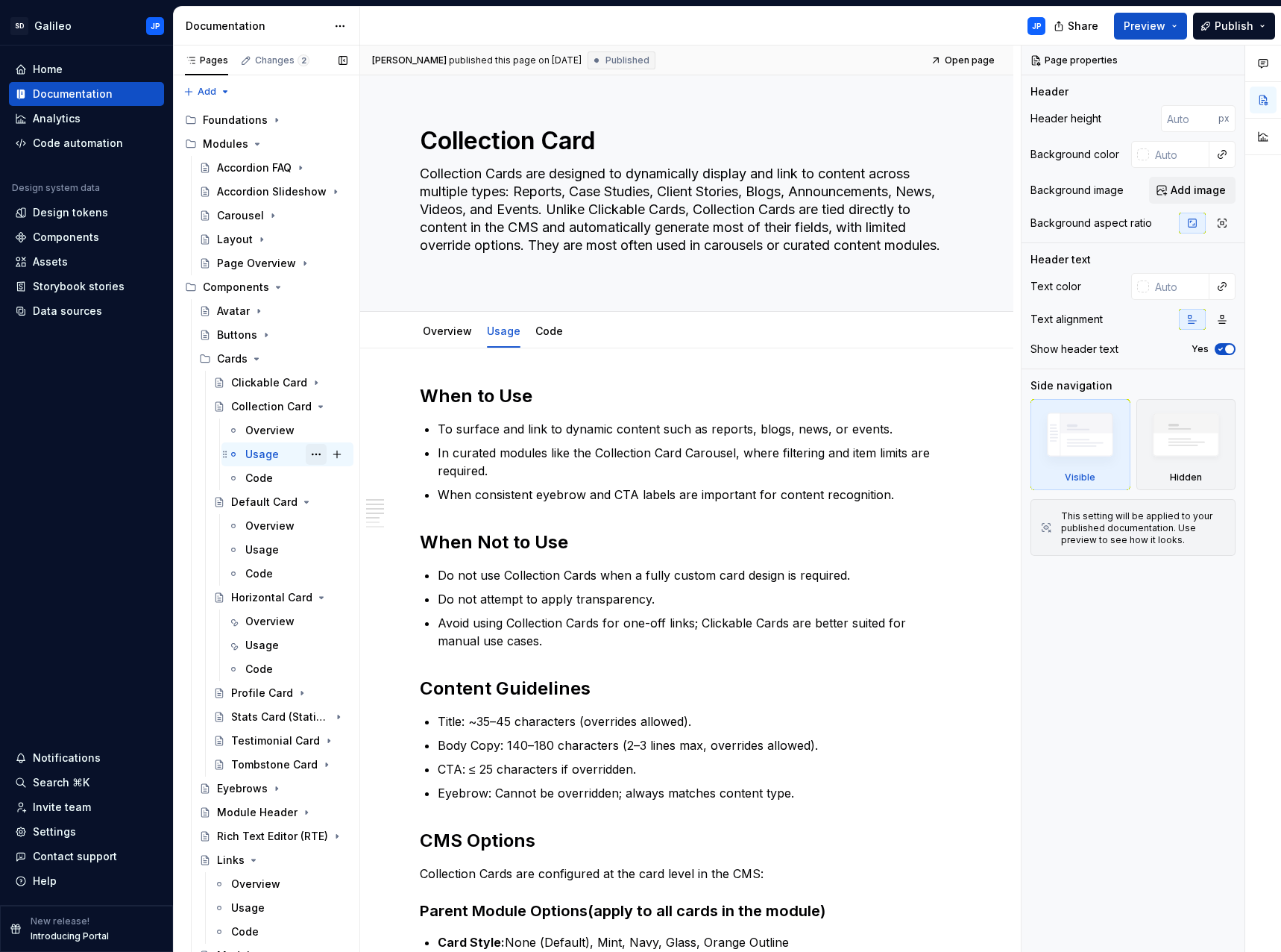
scroll to position [75, 0]
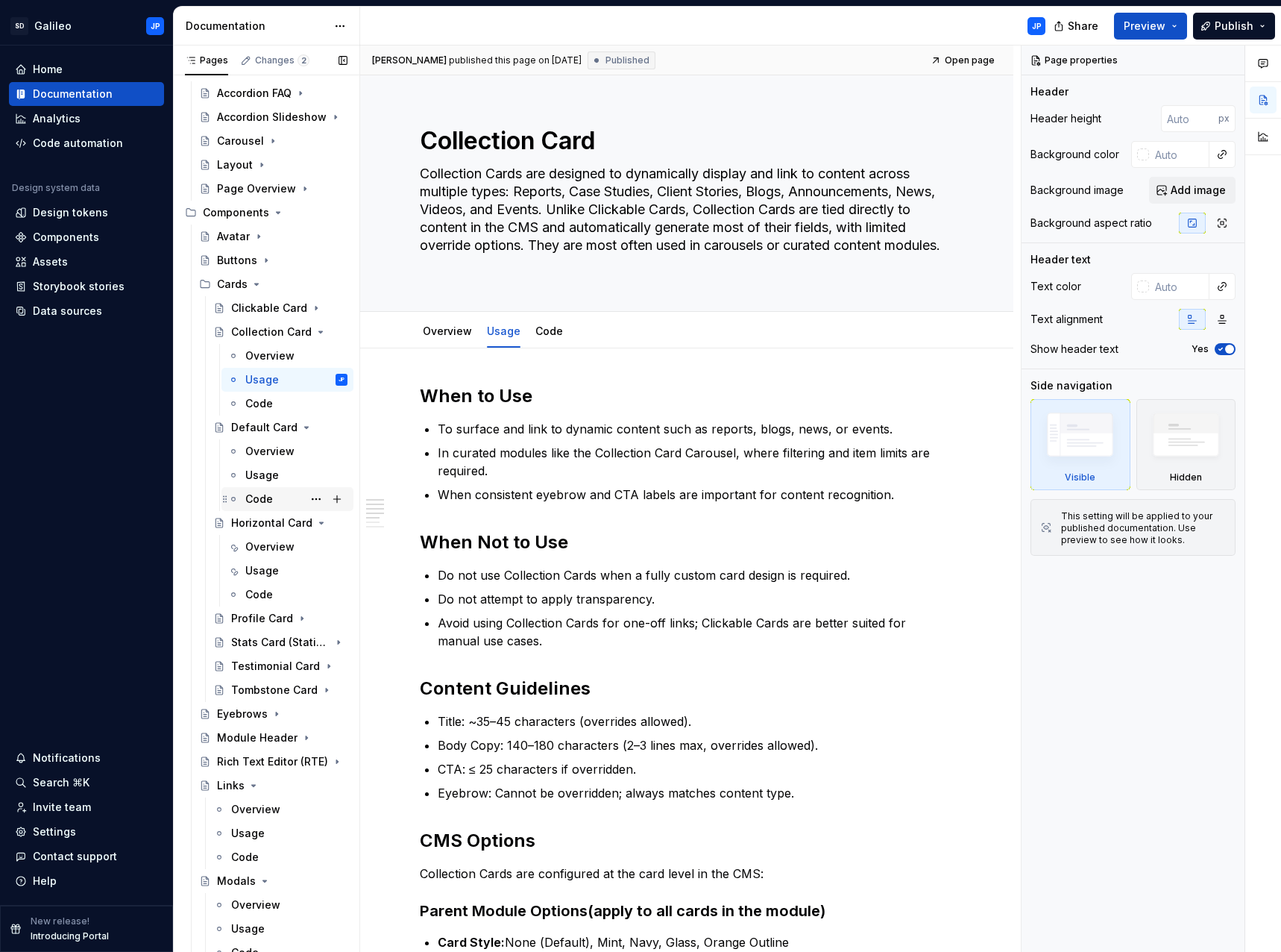
click at [267, 497] on div "Code" at bounding box center [259, 498] width 27 height 15
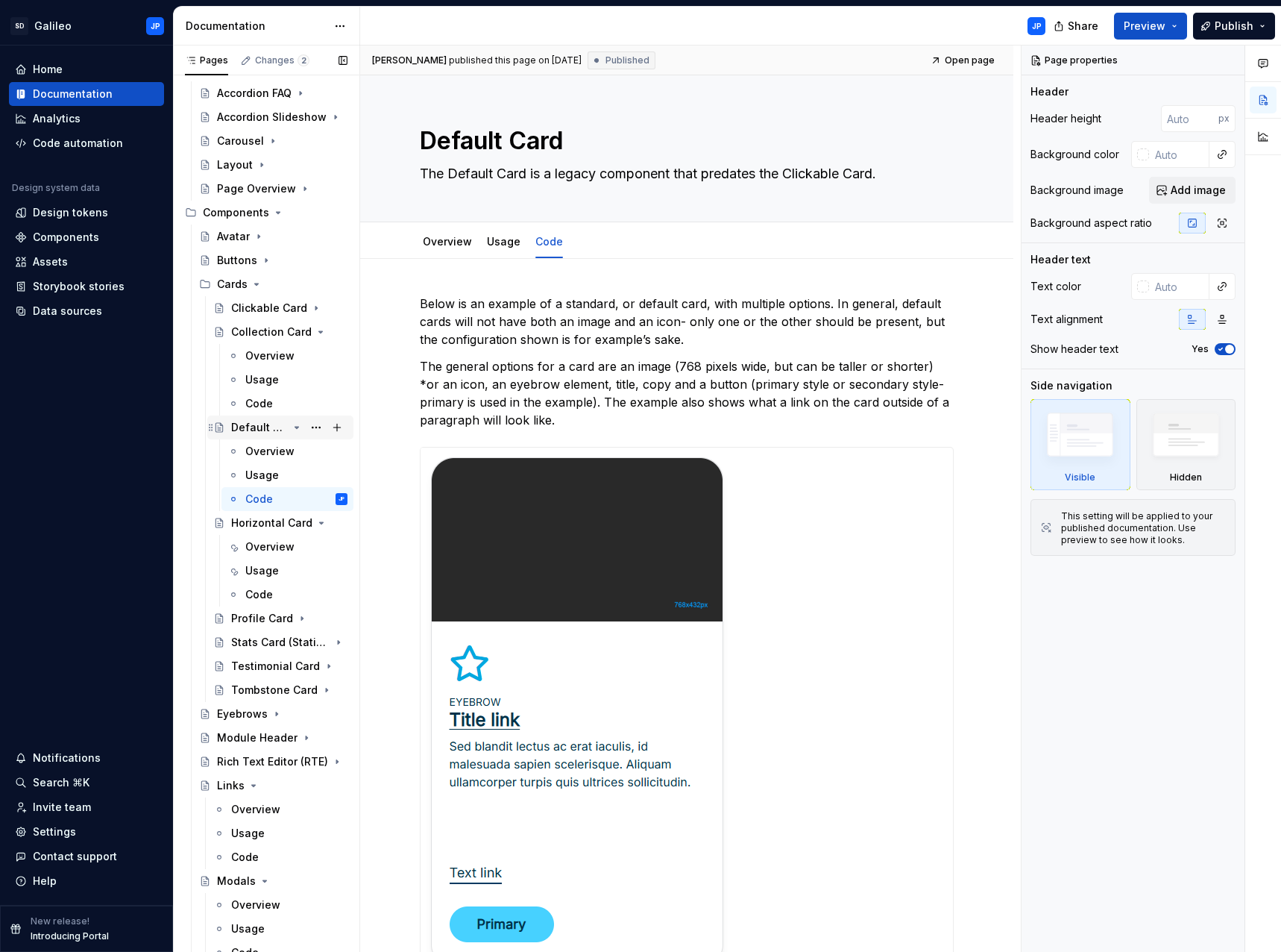
click at [291, 426] on icon "Page tree" at bounding box center [296, 426] width 12 height 12
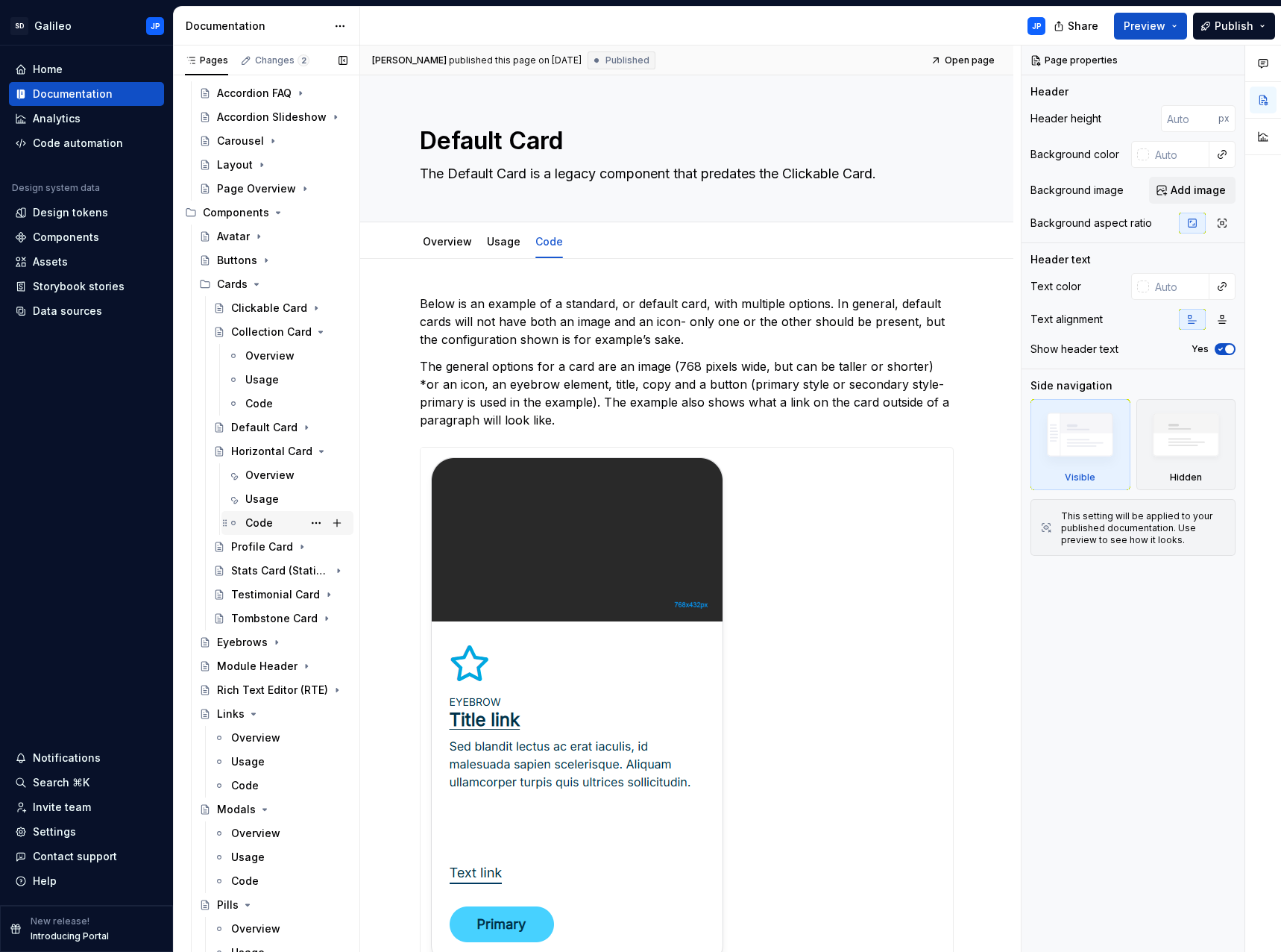
click at [272, 520] on div "Code" at bounding box center [296, 522] width 102 height 21
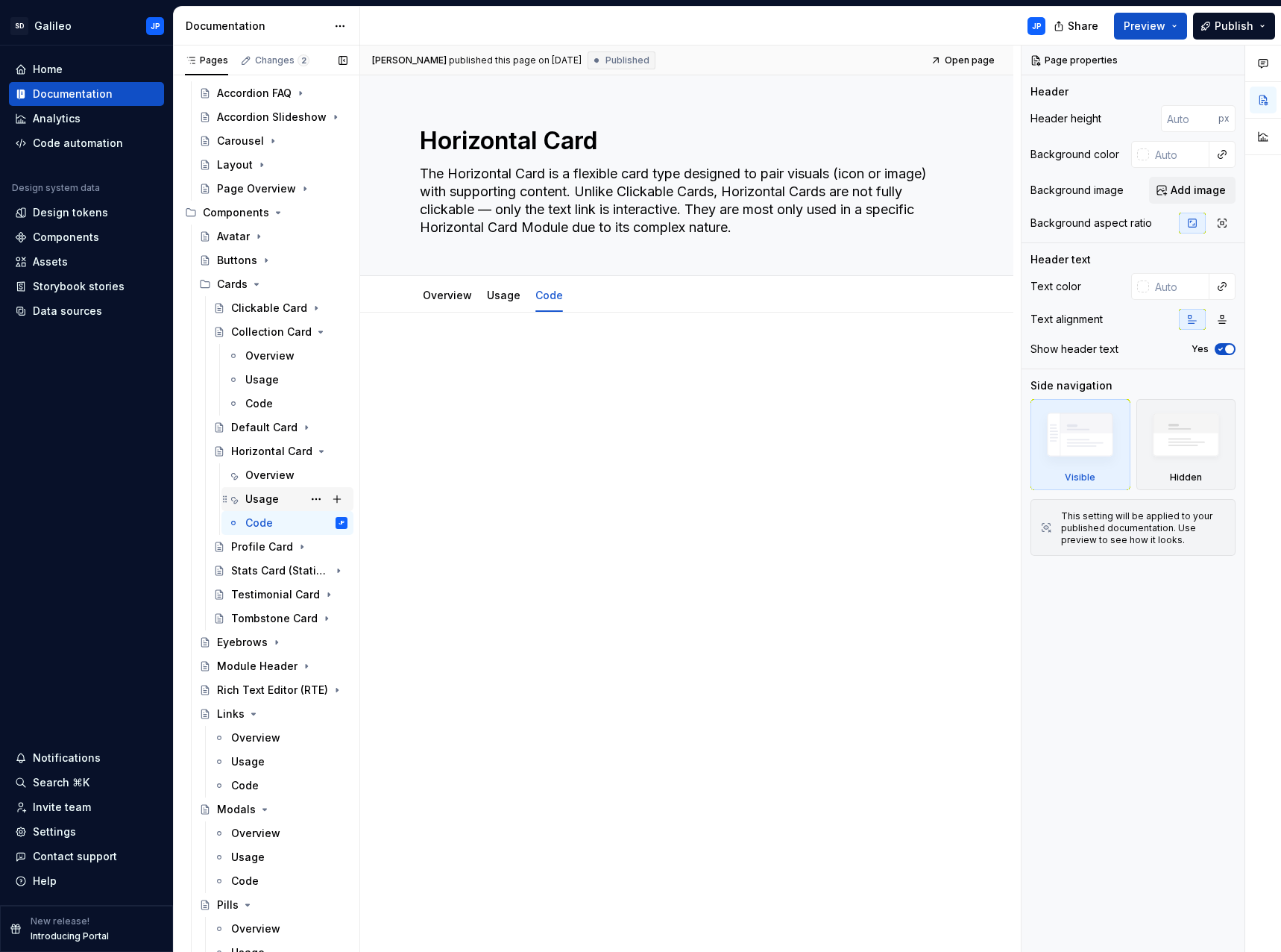
click at [267, 502] on div "Usage" at bounding box center [262, 498] width 34 height 15
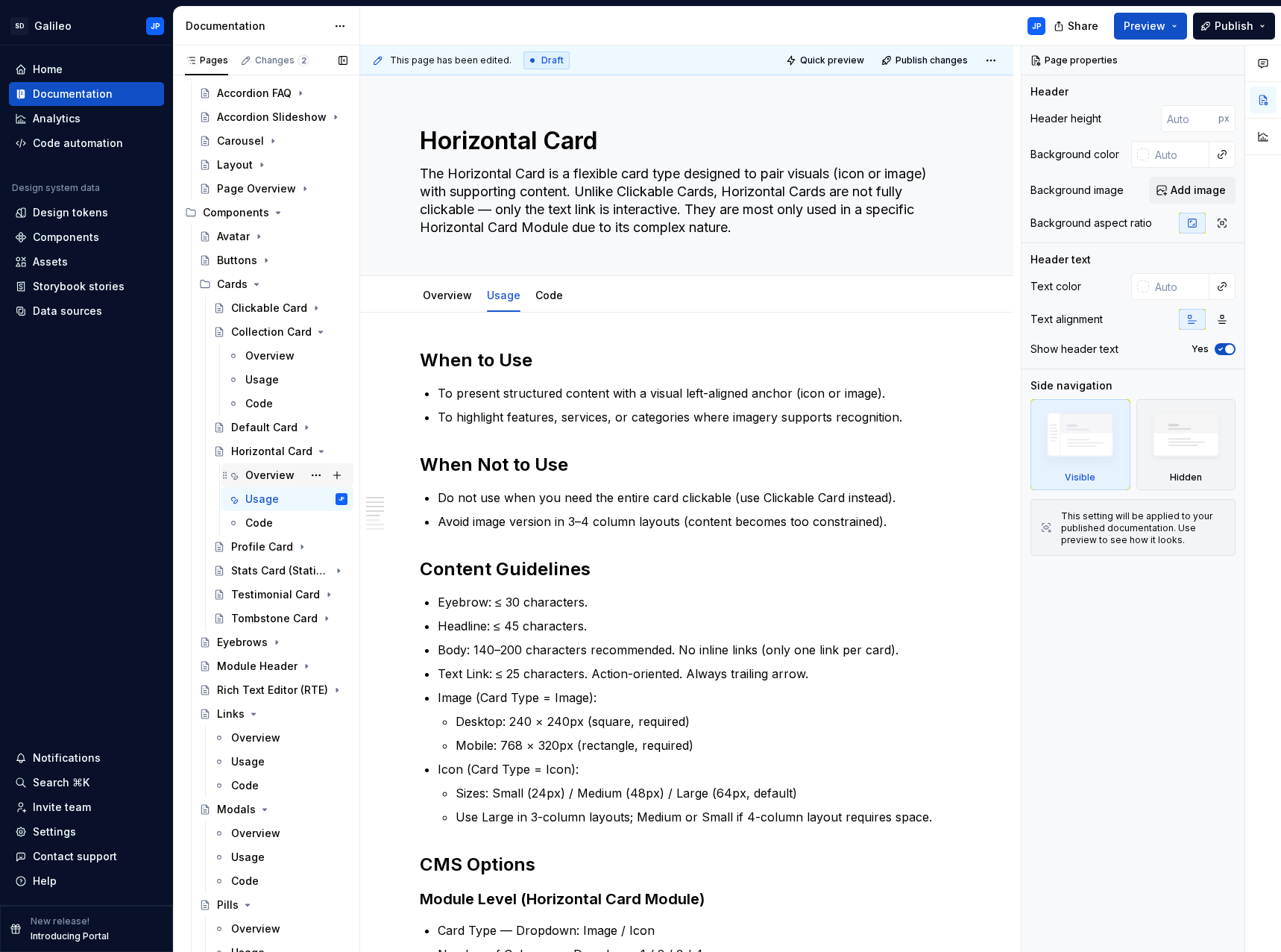
click at [284, 472] on div "Overview" at bounding box center [270, 475] width 49 height 15
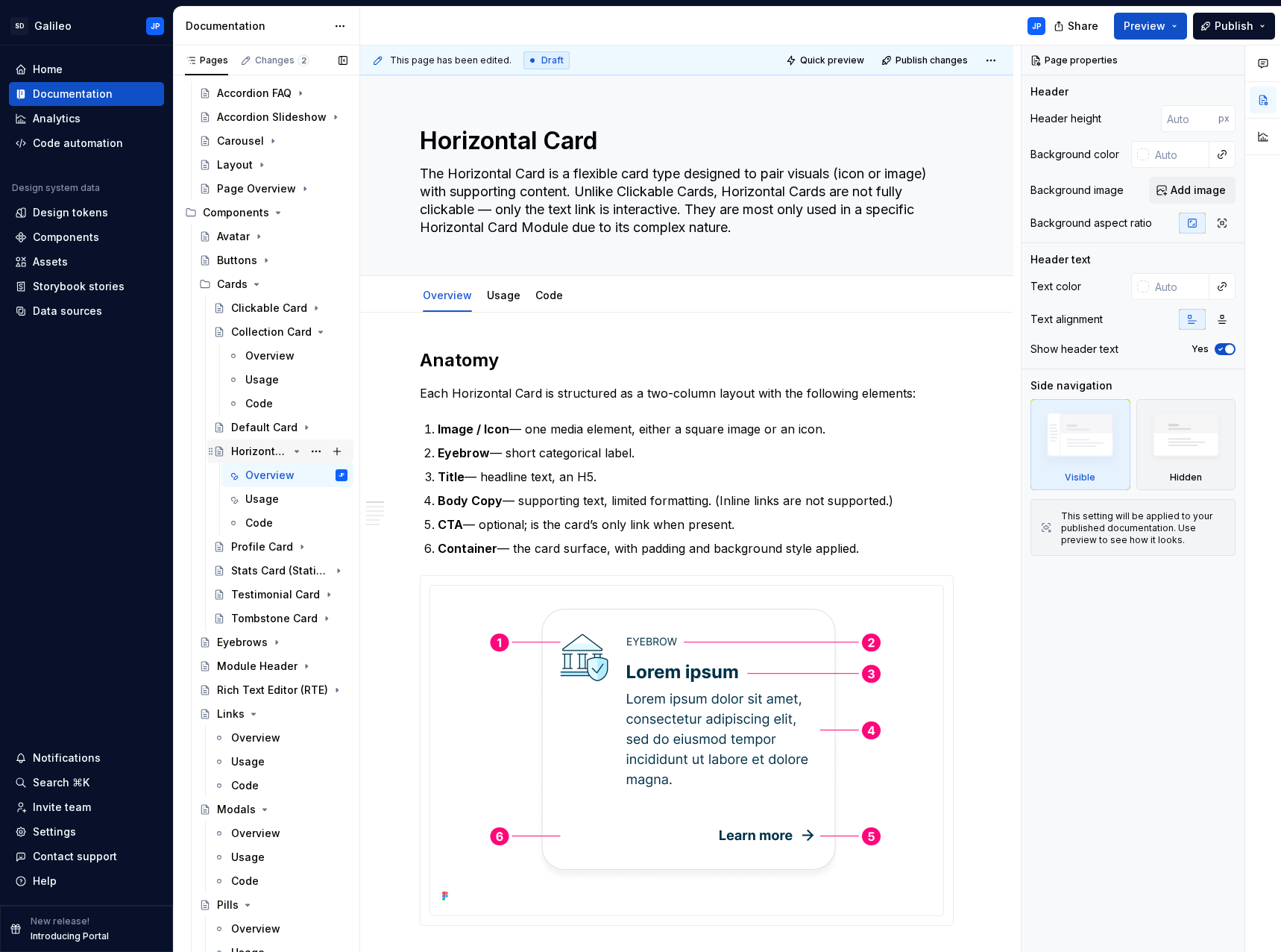
click at [295, 451] on icon "Page tree" at bounding box center [297, 451] width 4 height 2
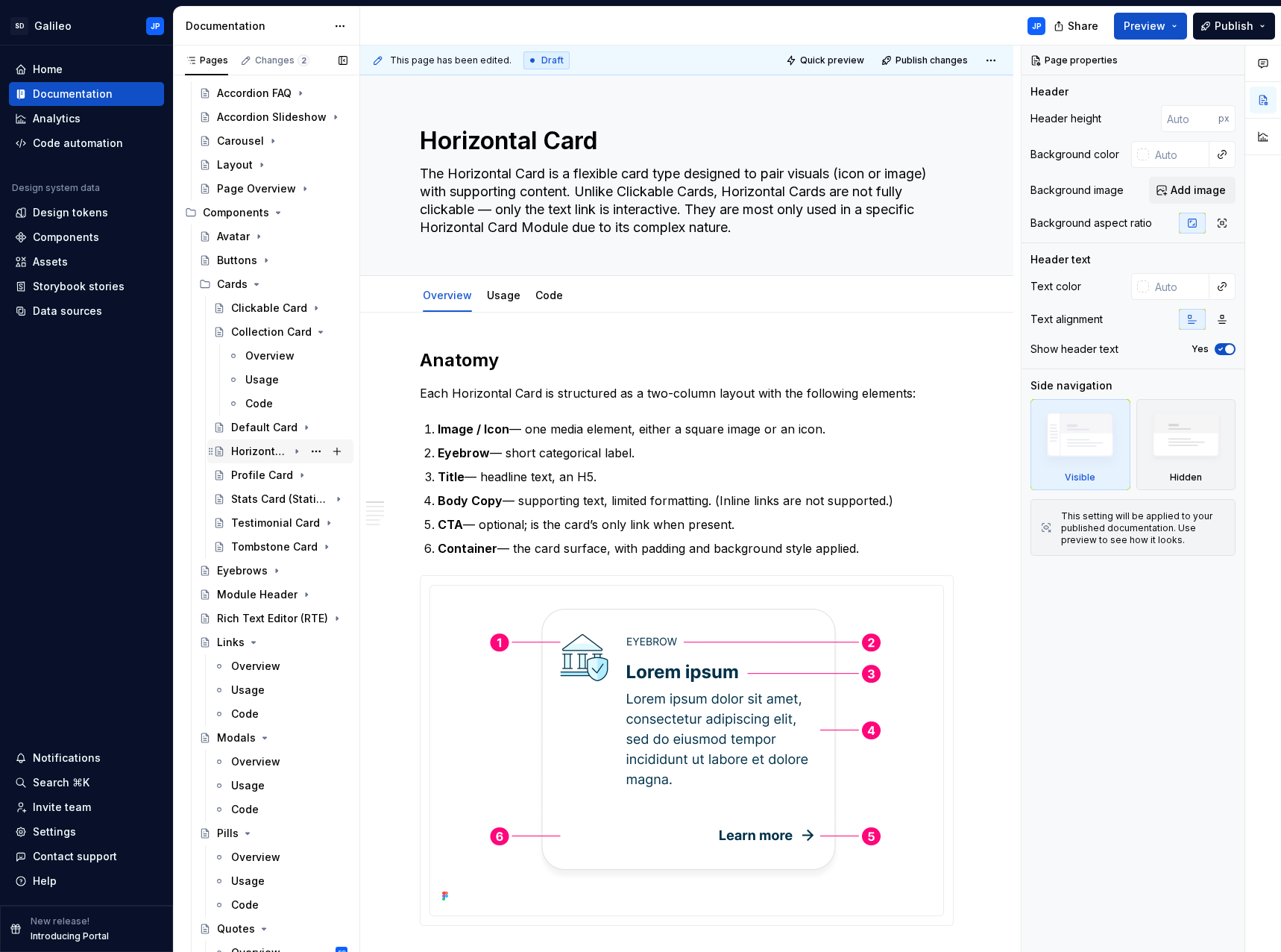
click at [296, 451] on icon "Page tree" at bounding box center [297, 451] width 2 height 4
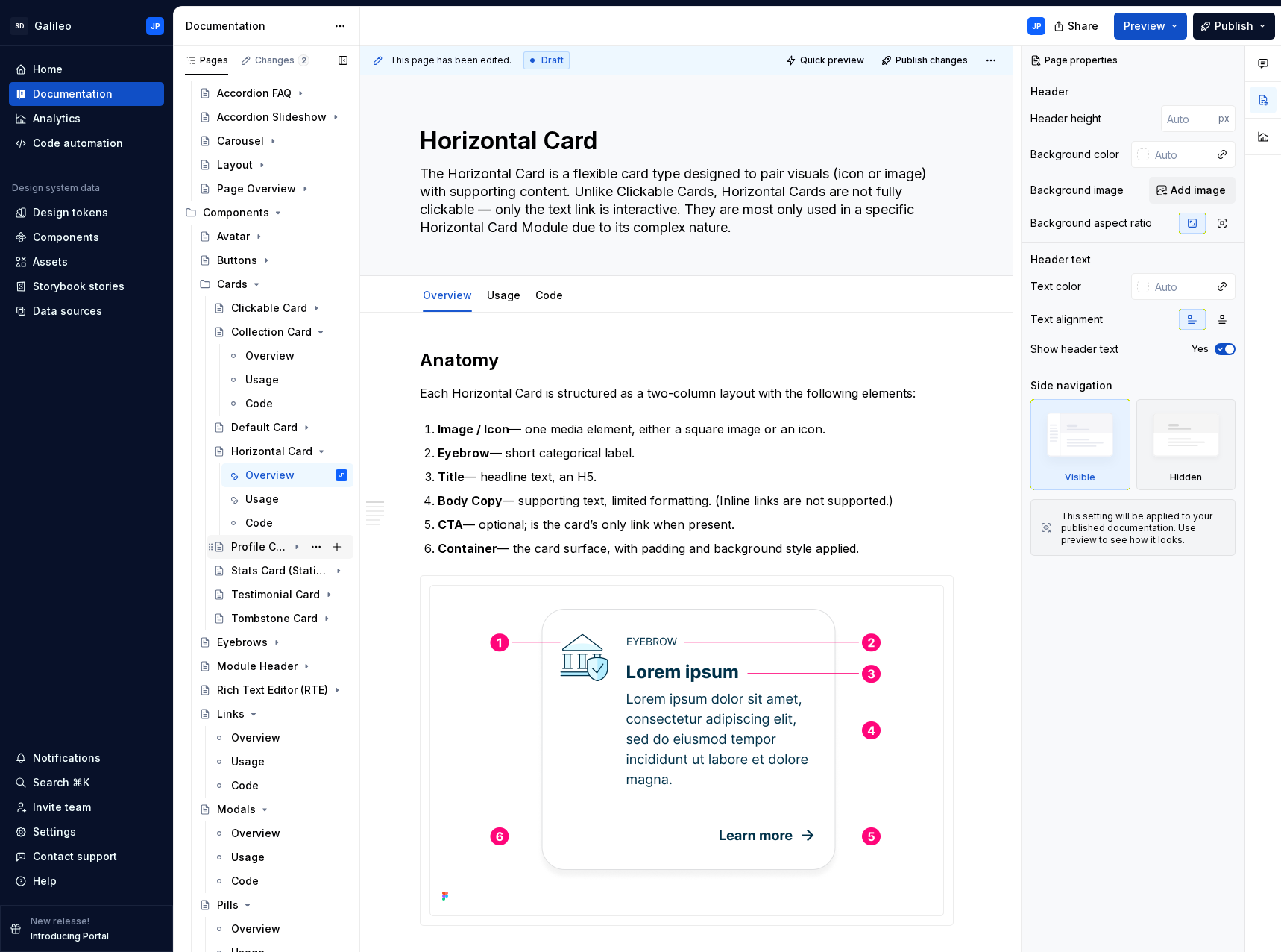
click at [292, 549] on icon "Page tree" at bounding box center [296, 547] width 12 height 12
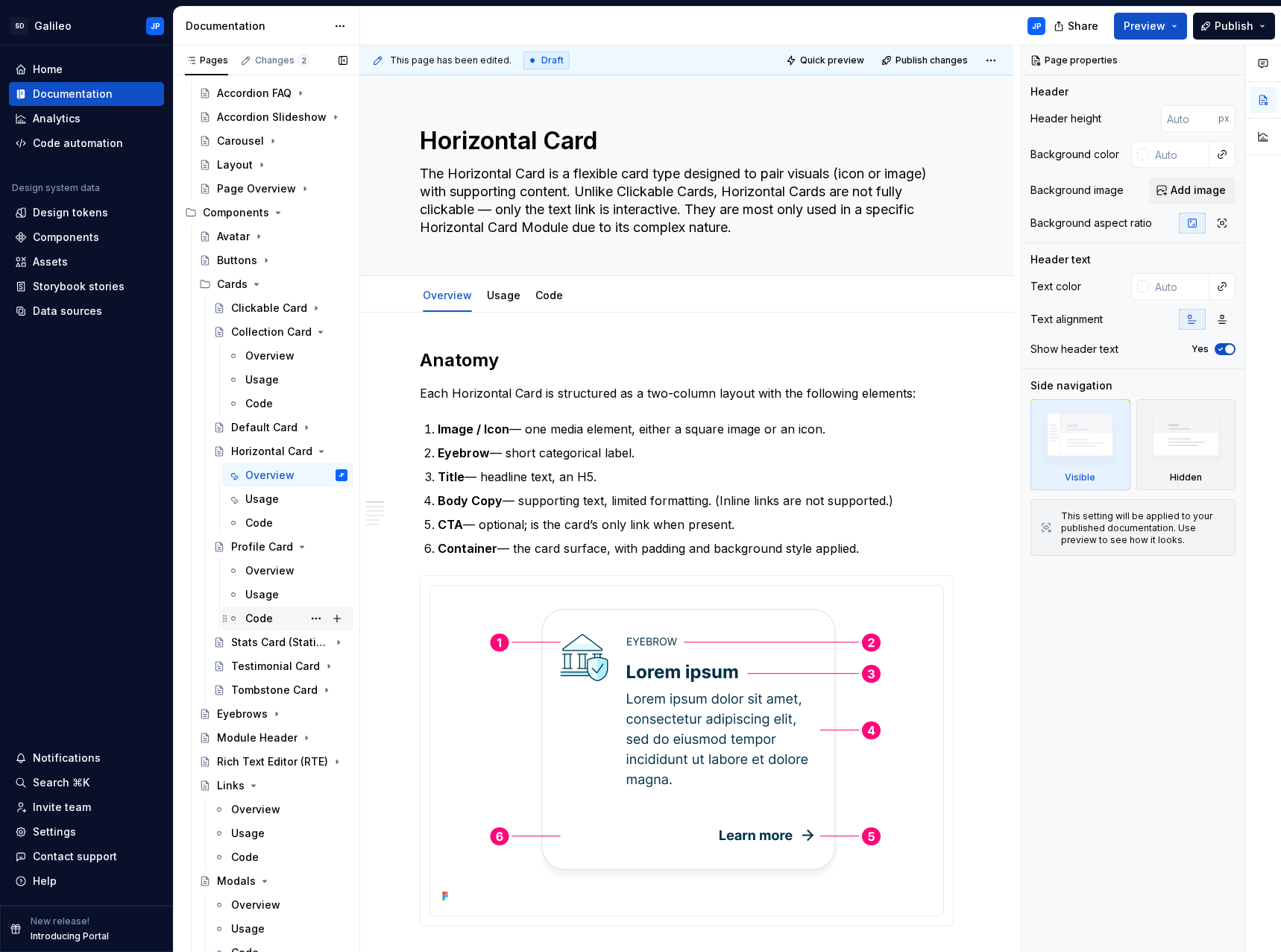
click at [262, 614] on div "Code" at bounding box center [259, 618] width 27 height 15
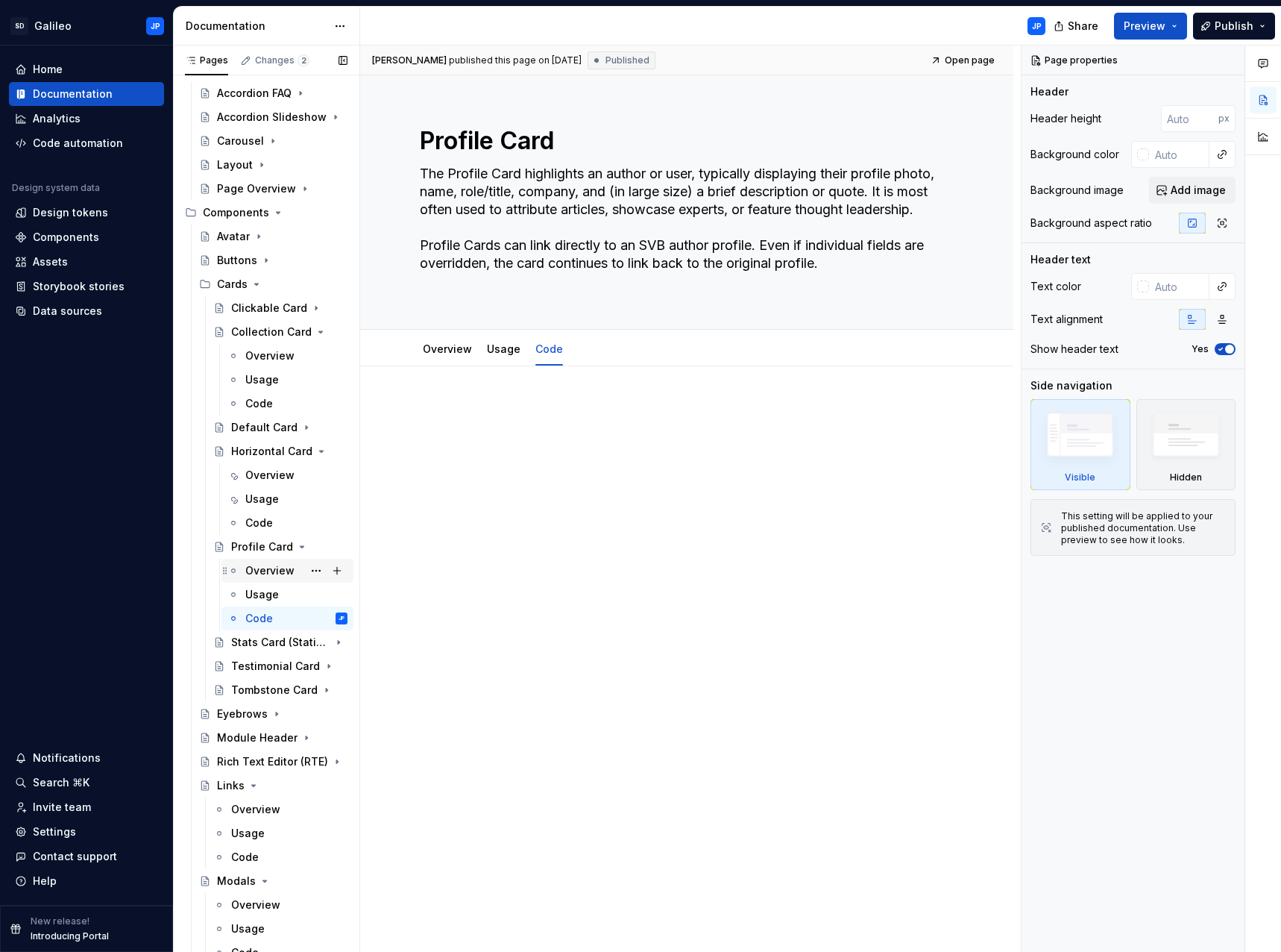
click at [266, 575] on div "Overview" at bounding box center [270, 570] width 49 height 15
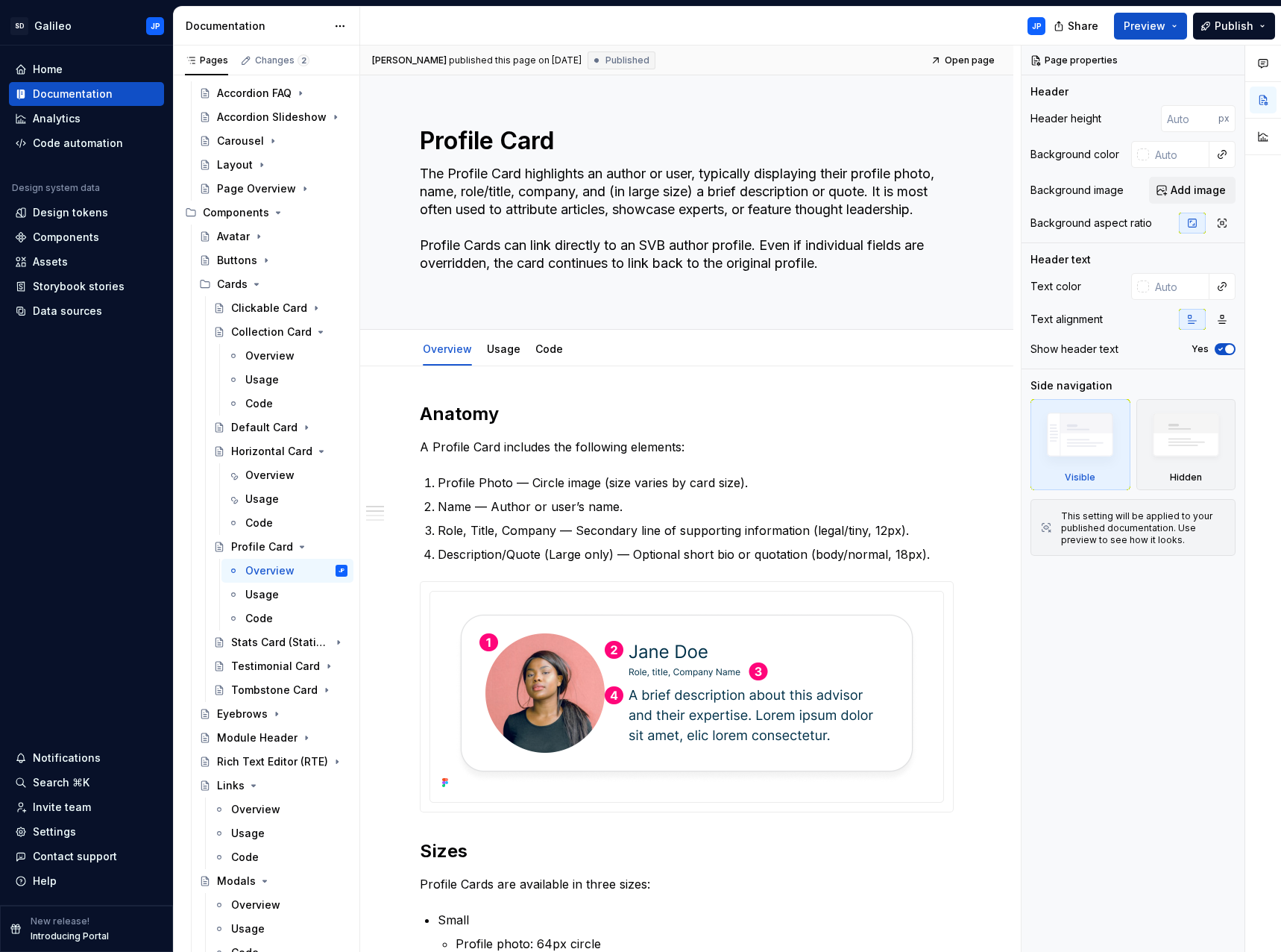
type textarea "*"
